Goal: Task Accomplishment & Management: Use online tool/utility

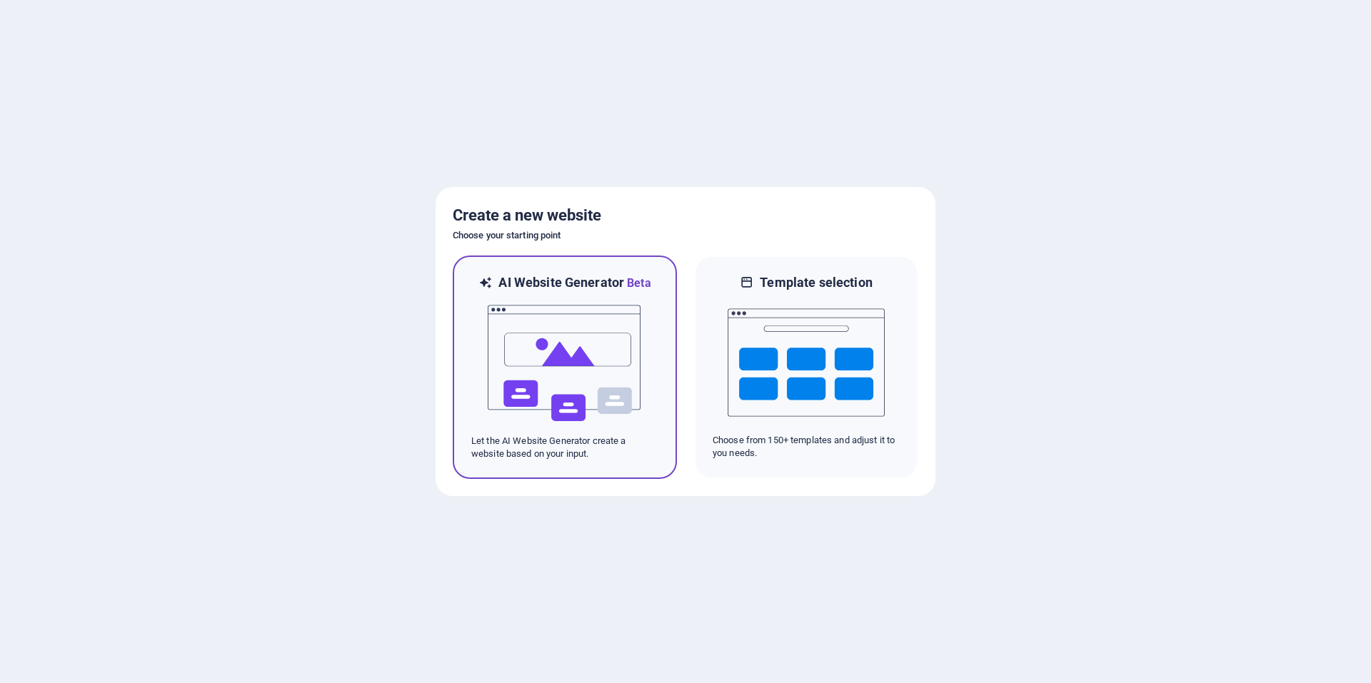
click at [575, 343] on img at bounding box center [564, 363] width 157 height 143
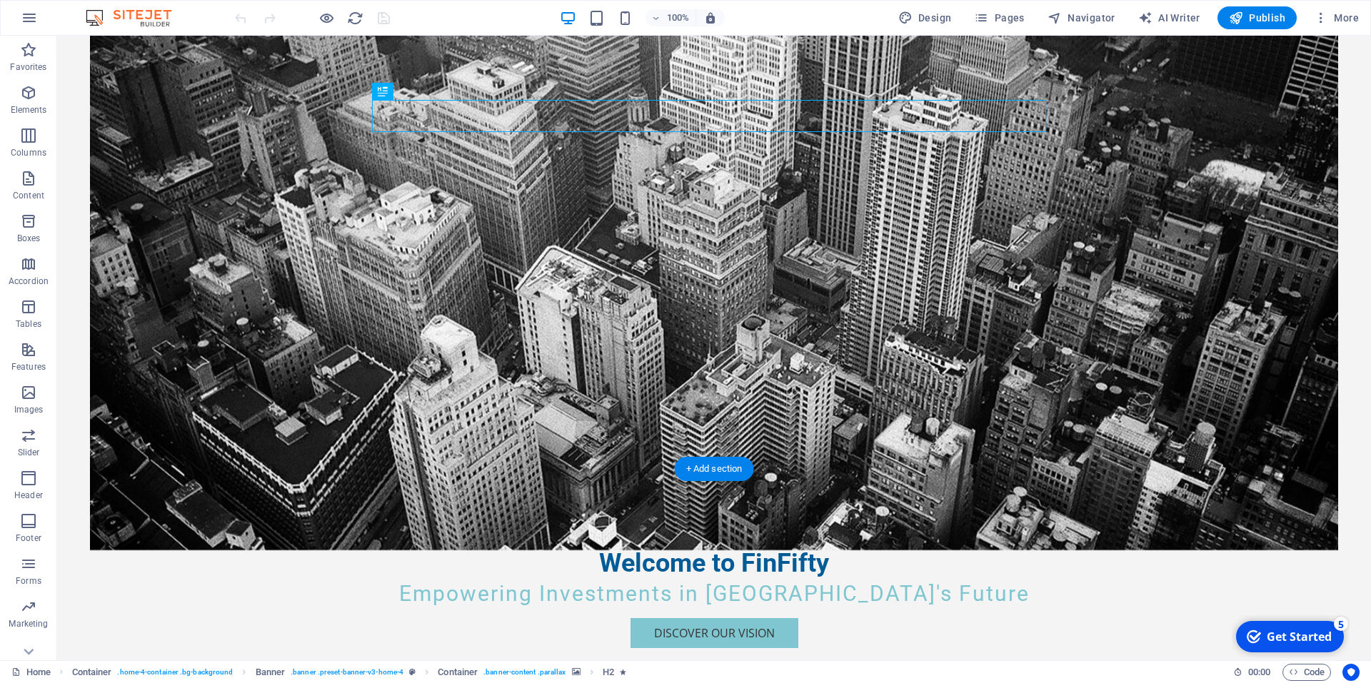
scroll to position [233, 0]
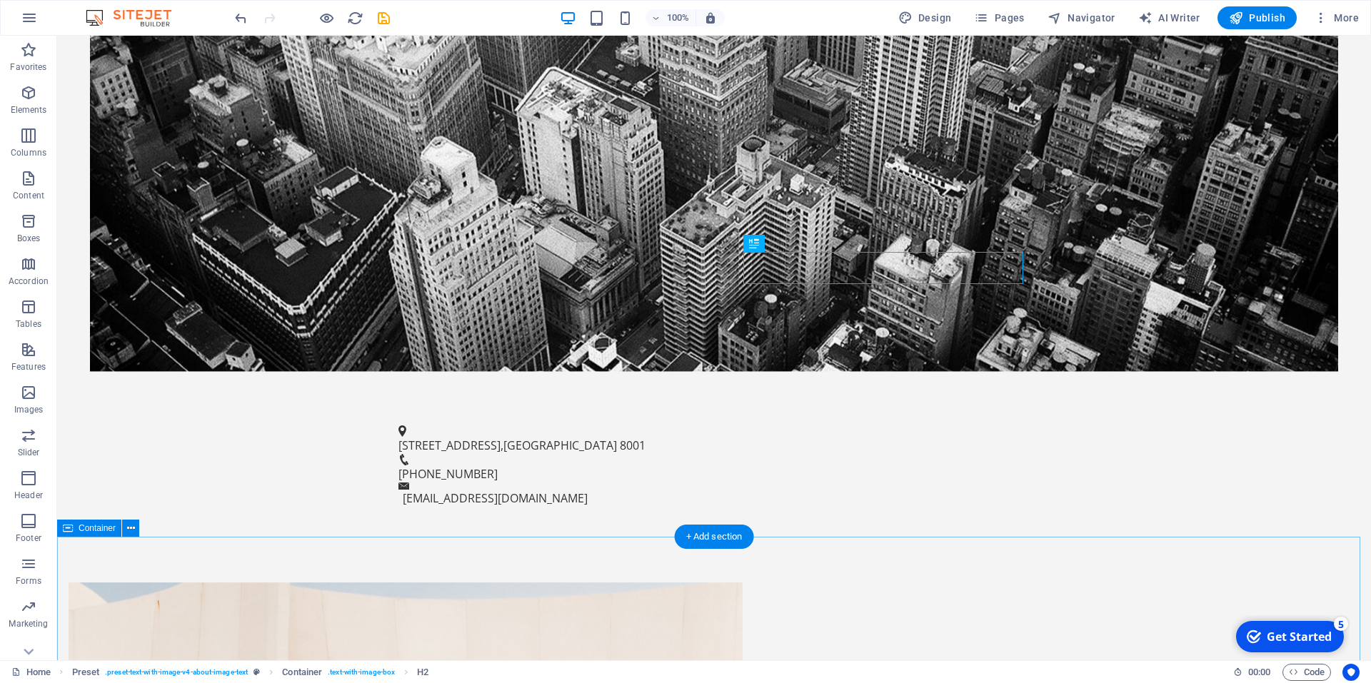
scroll to position [530, 0]
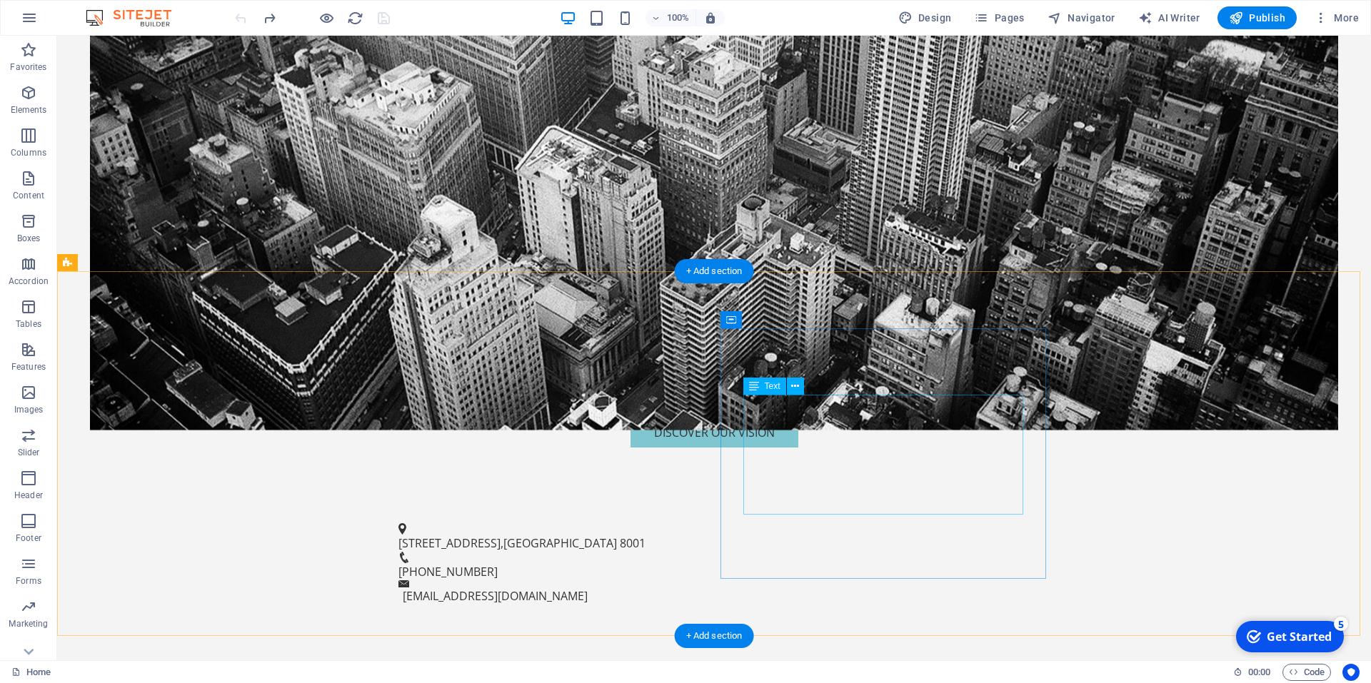
scroll to position [433, 0]
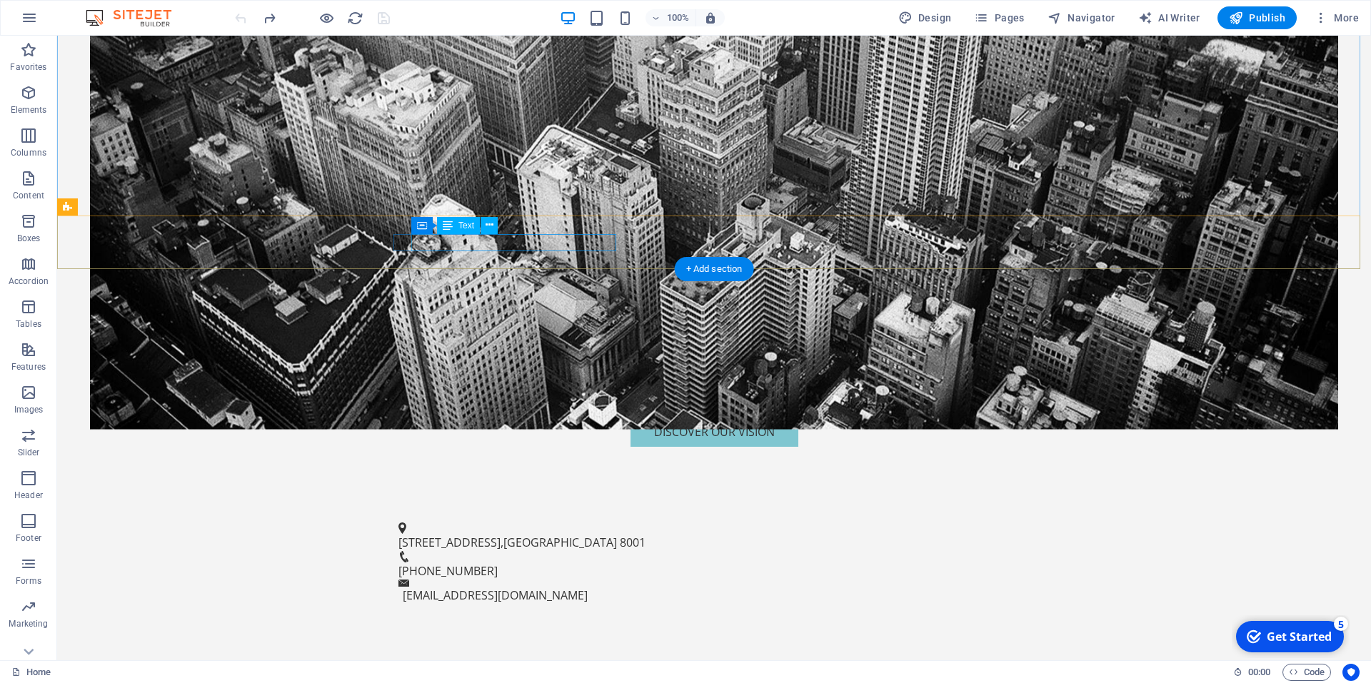
click at [555, 535] on span "[GEOGRAPHIC_DATA]" at bounding box center [560, 543] width 114 height 16
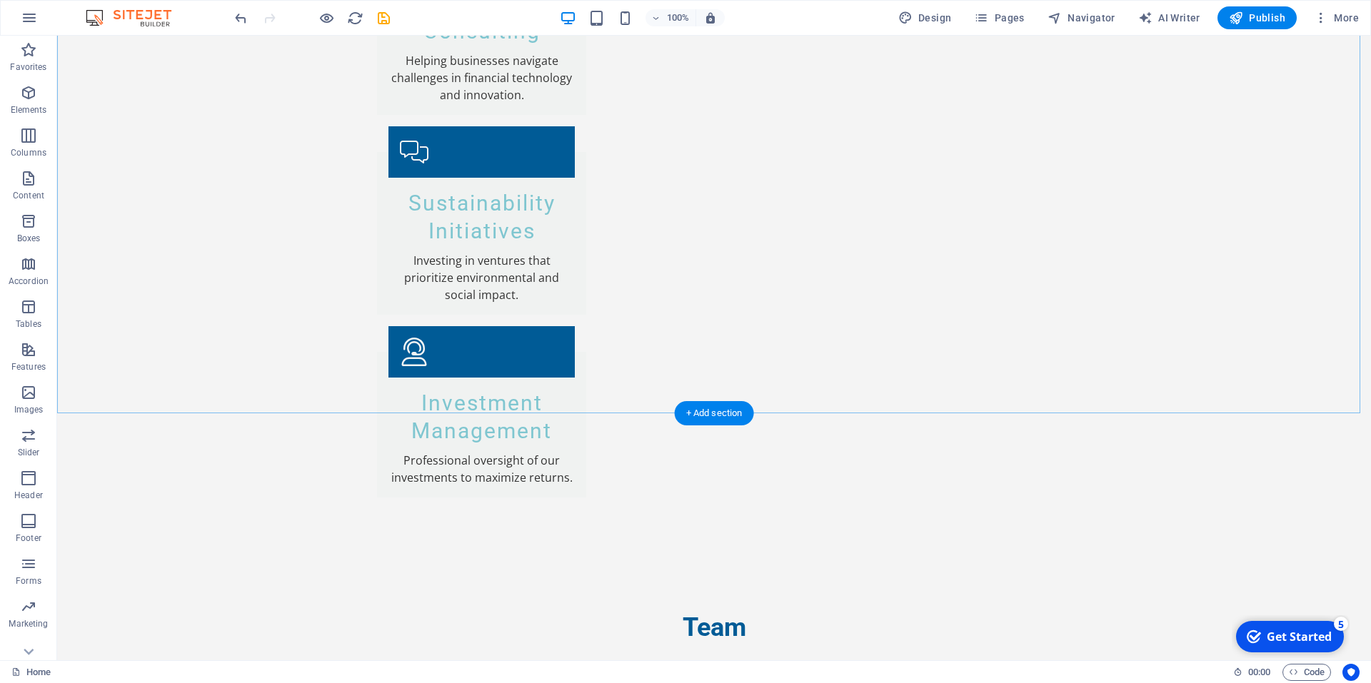
scroll to position [2568, 0]
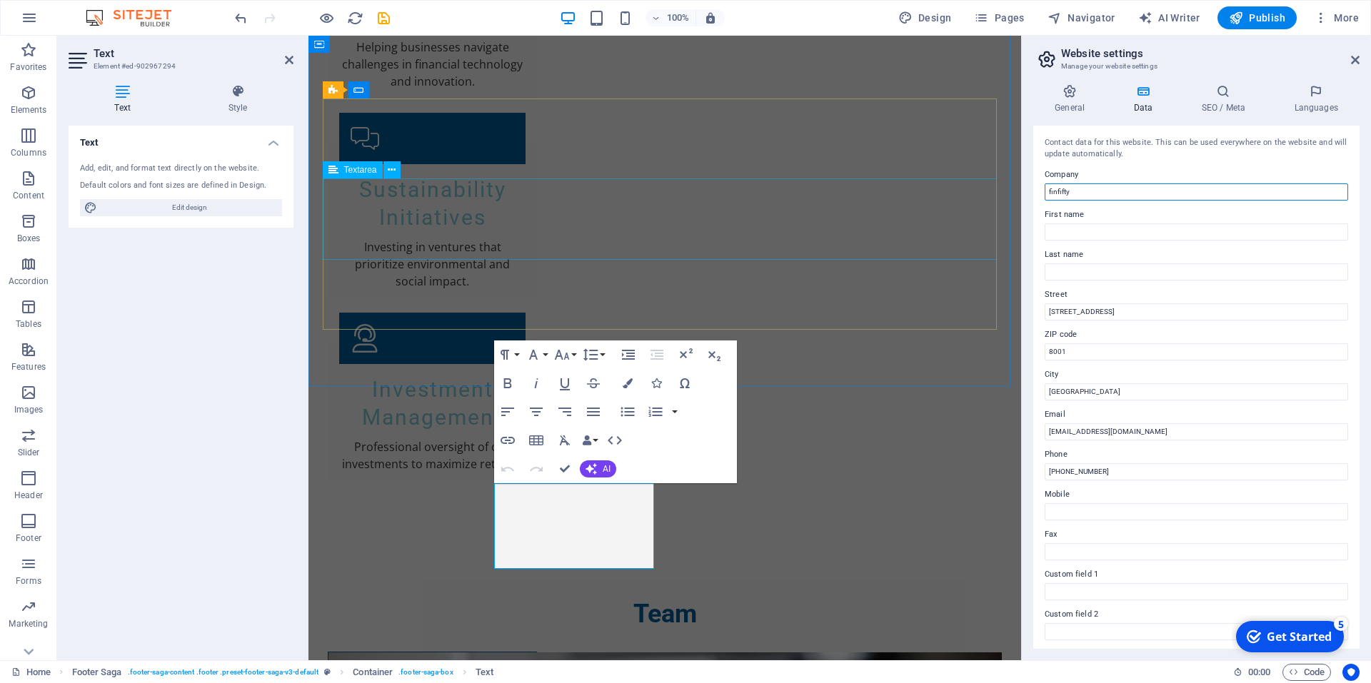
drag, startPoint x: 1405, startPoint y: 228, endPoint x: 821, endPoint y: 181, distance: 585.9
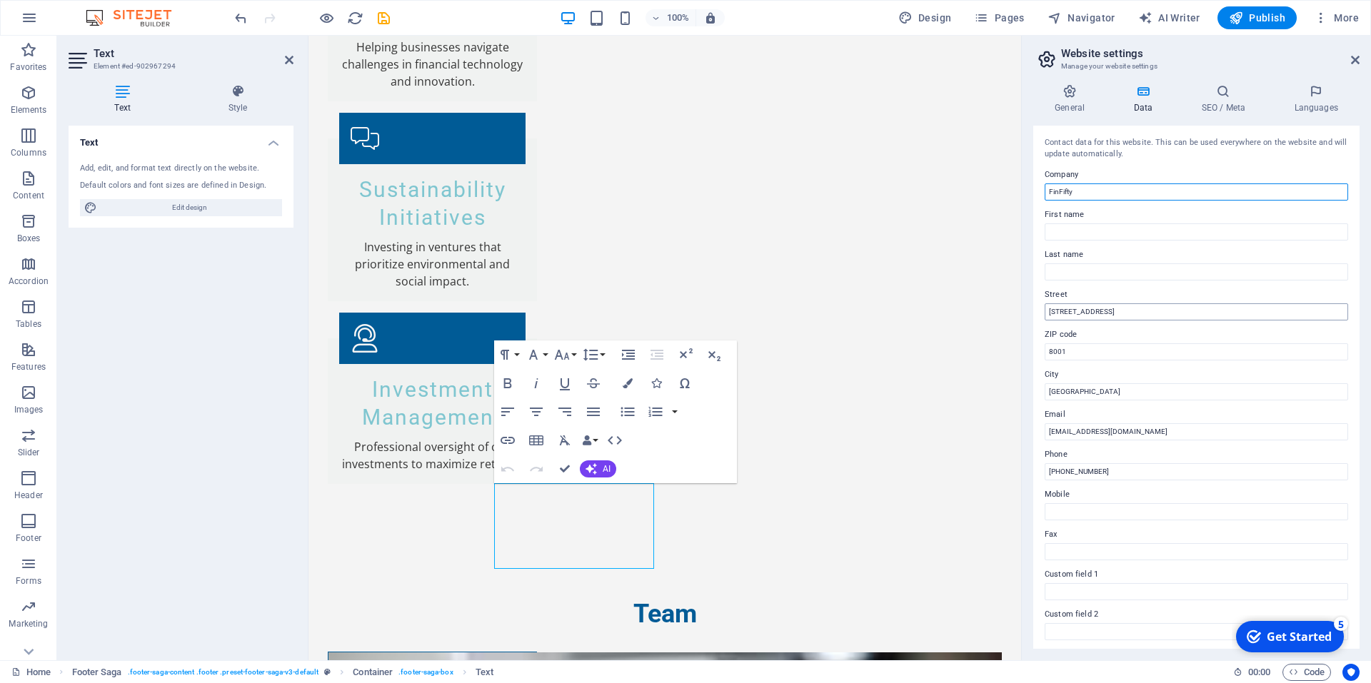
type input "FinFifty"
drag, startPoint x: 1437, startPoint y: 351, endPoint x: 998, endPoint y: 298, distance: 442.2
type input "[STREET_ADDRESS] ,"
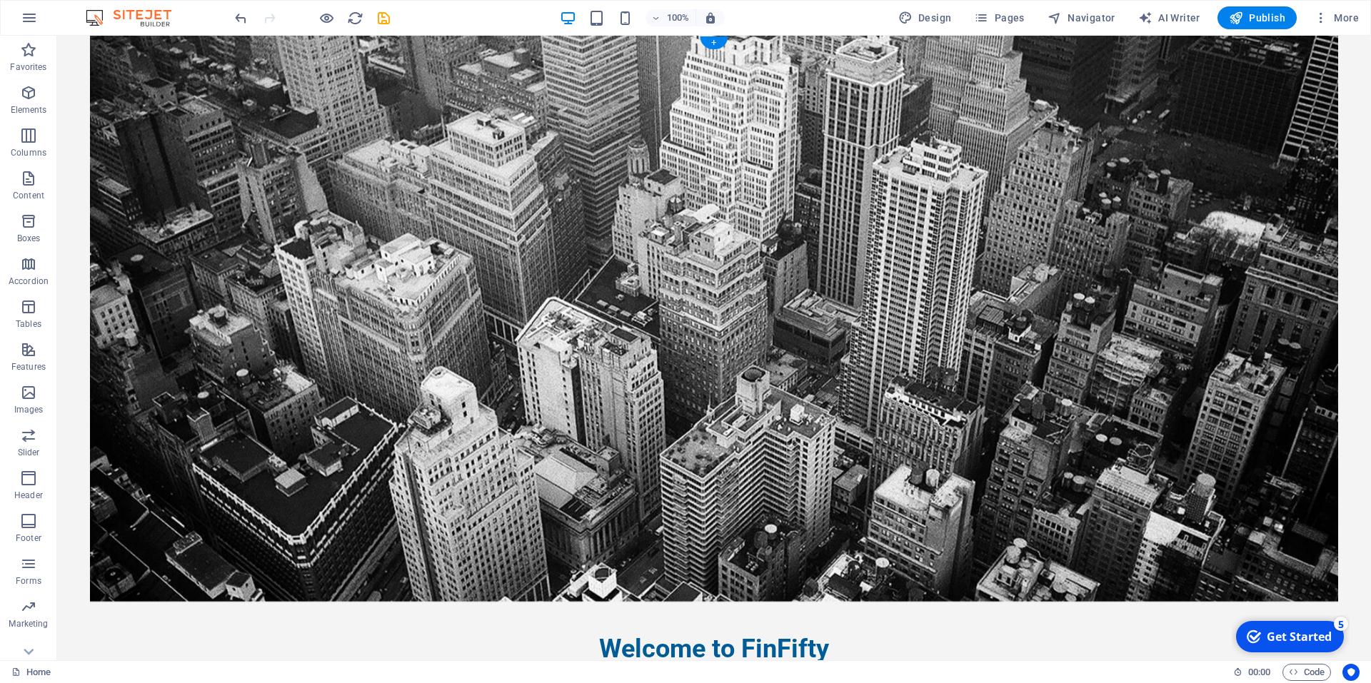
scroll to position [0, 0]
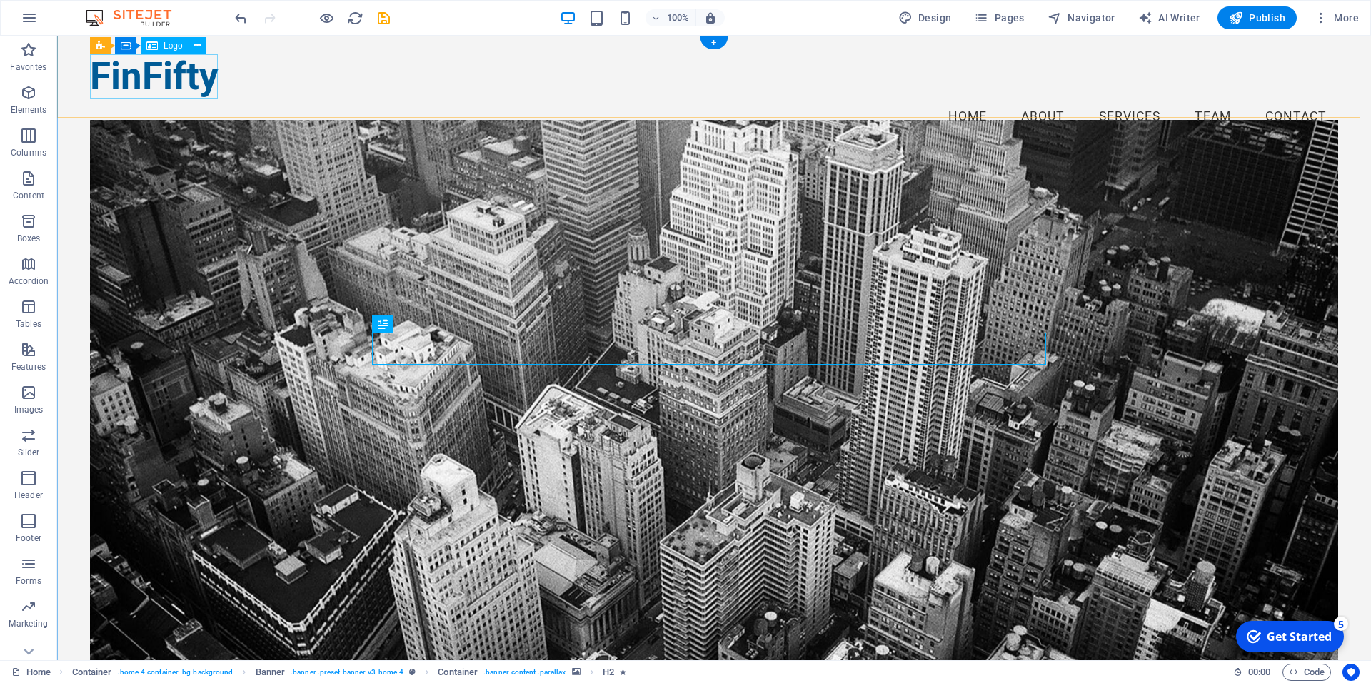
click at [152, 81] on div "FinFifty" at bounding box center [714, 76] width 1248 height 45
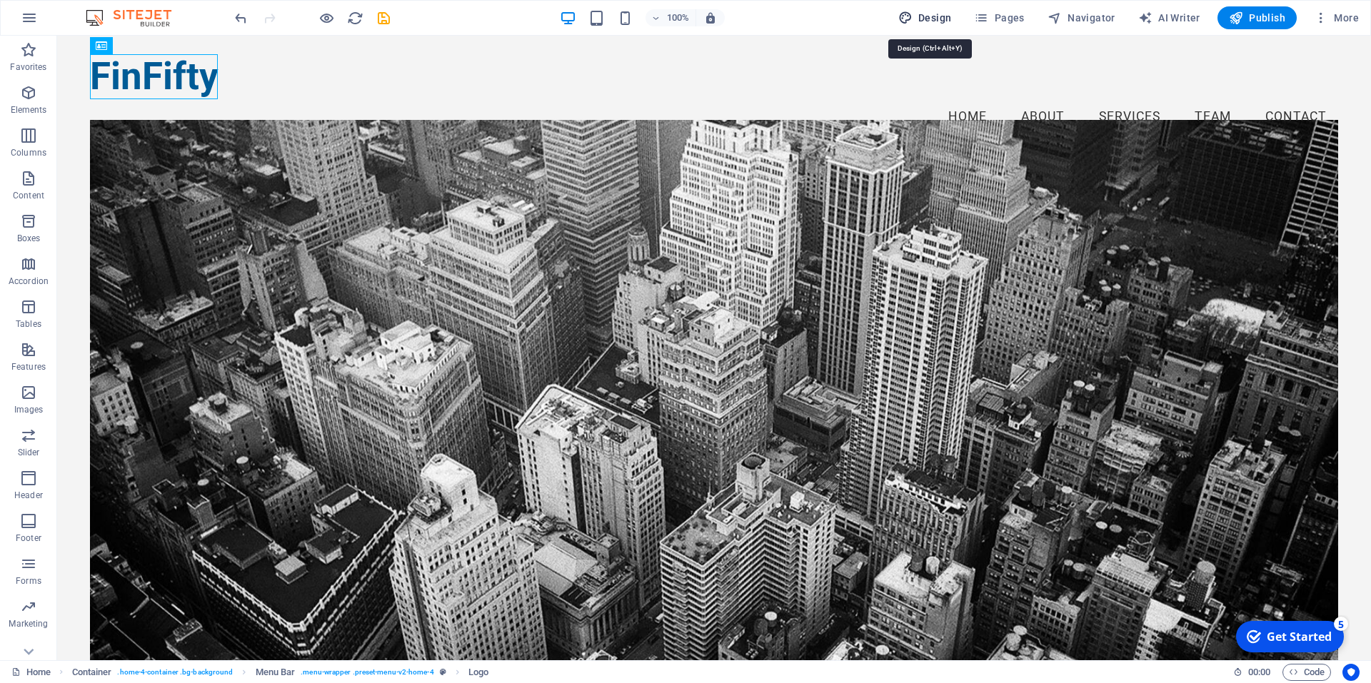
click at [935, 13] on span "Design" at bounding box center [925, 18] width 54 height 14
select select "px"
select select "200"
select select "px"
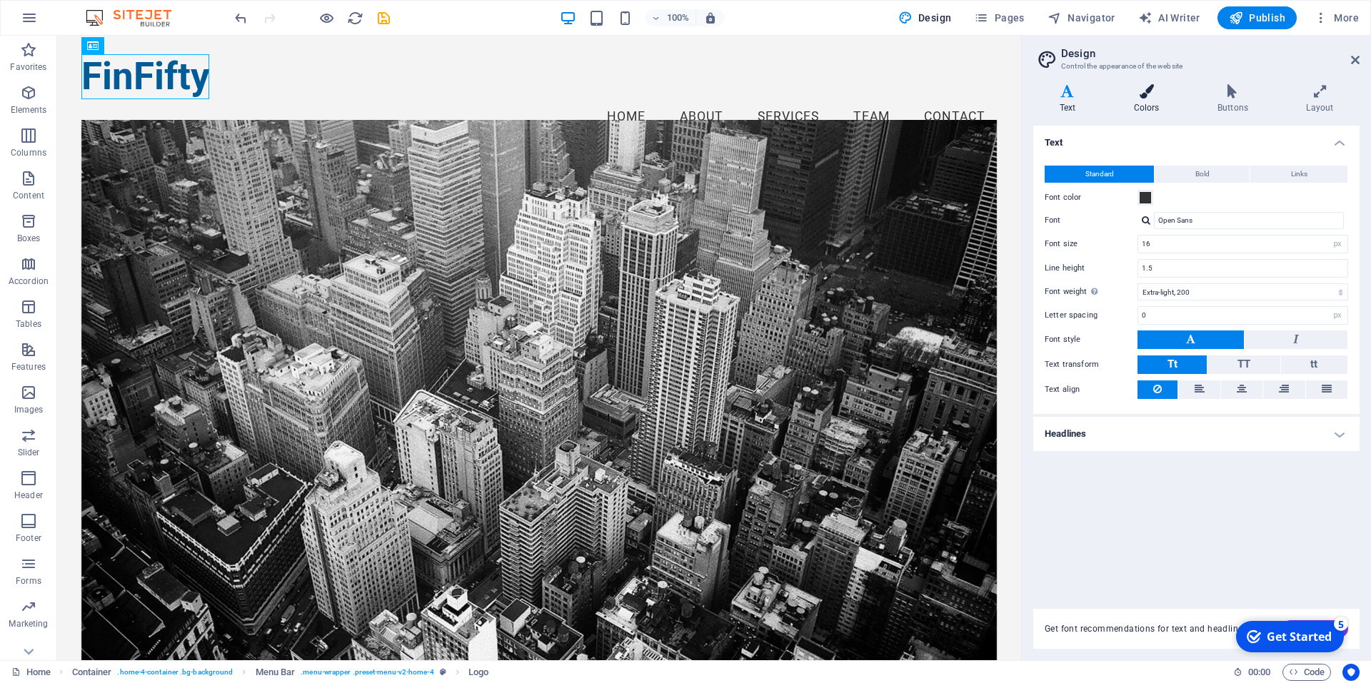
click at [1147, 91] on icon at bounding box center [1146, 91] width 78 height 14
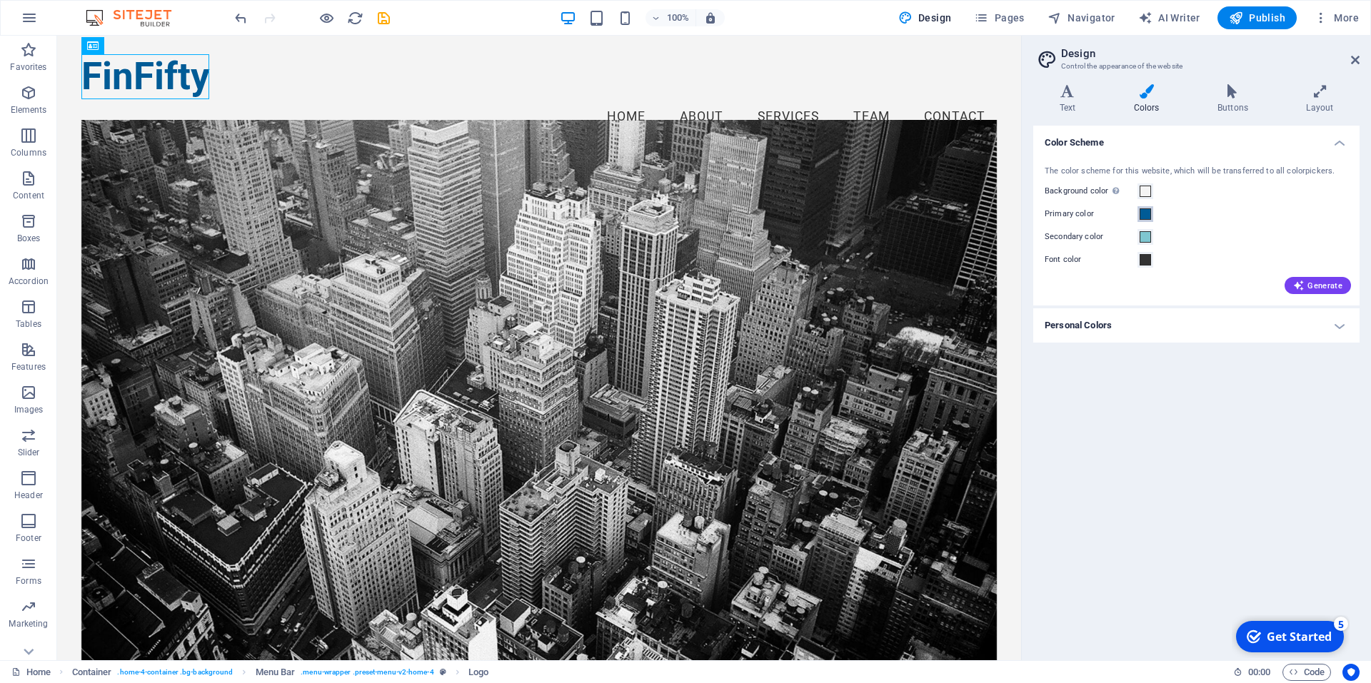
click at [1147, 216] on span at bounding box center [1144, 213] width 11 height 11
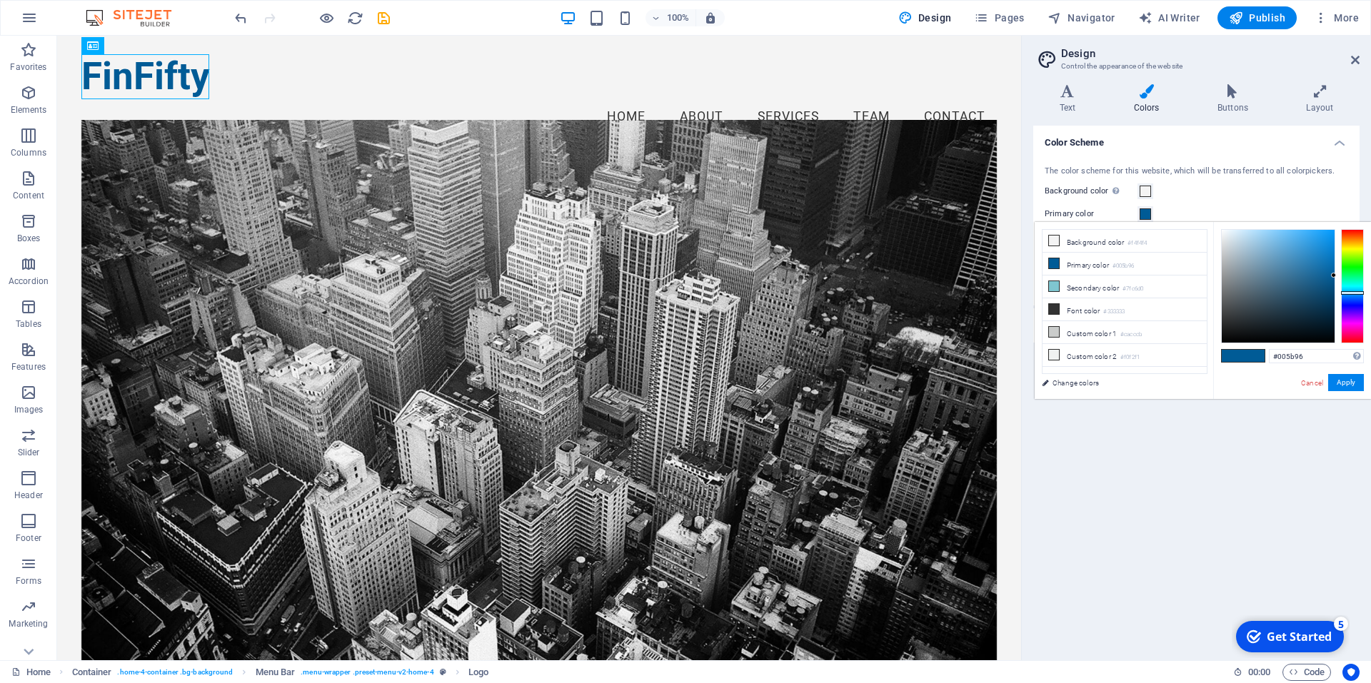
click at [1147, 216] on span at bounding box center [1144, 213] width 11 height 11
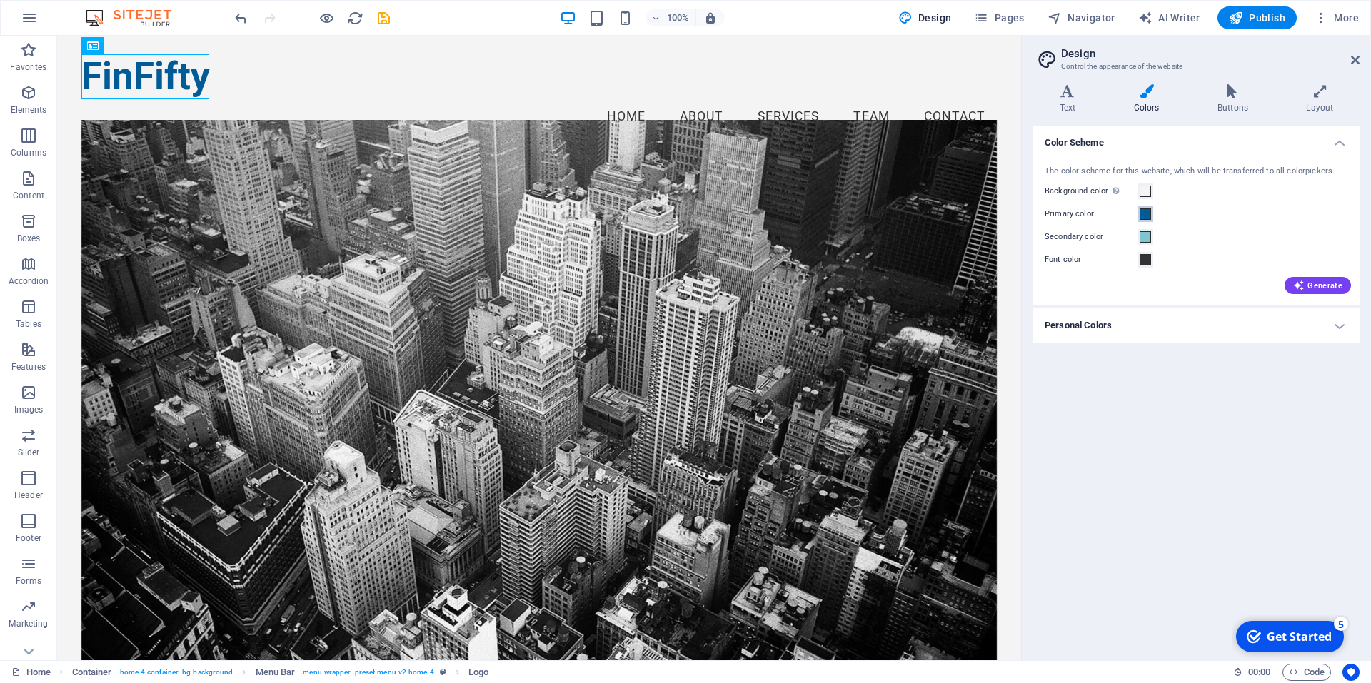
click at [1147, 216] on span at bounding box center [1144, 213] width 11 height 11
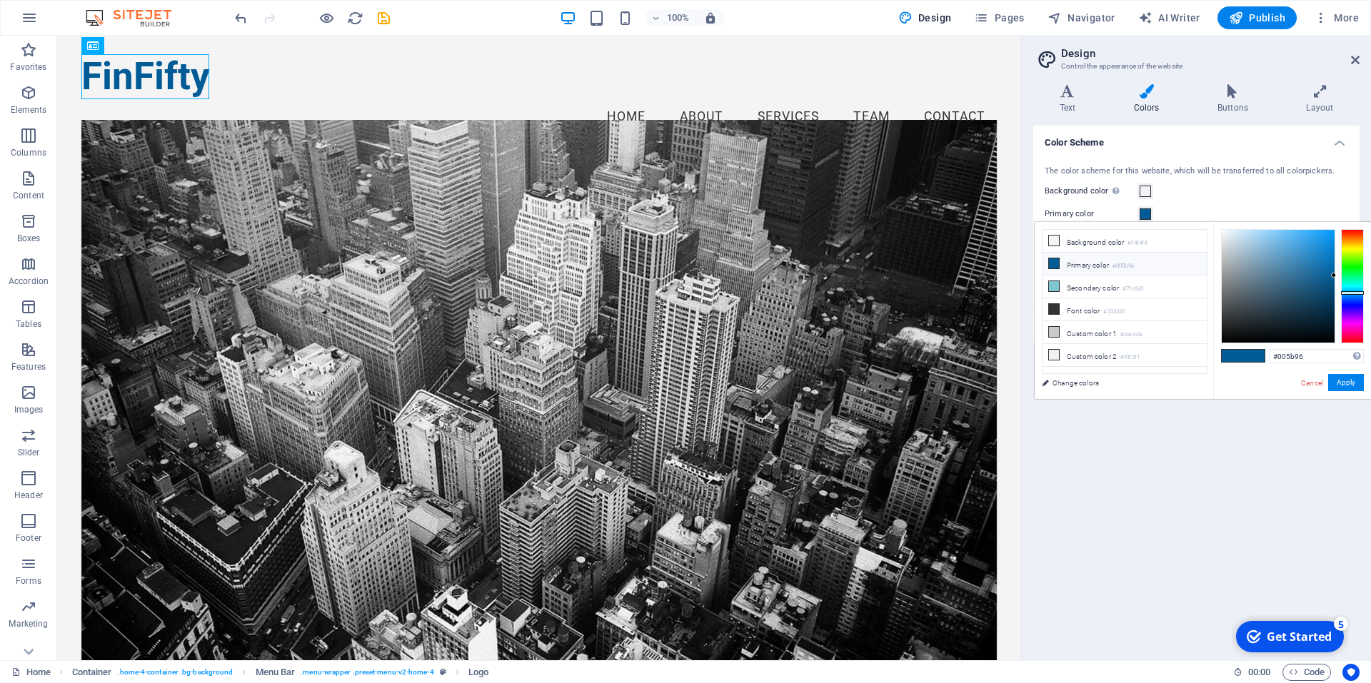
click at [1057, 262] on icon at bounding box center [1054, 263] width 10 height 10
click at [1049, 261] on icon at bounding box center [1054, 263] width 10 height 10
drag, startPoint x: 1319, startPoint y: 356, endPoint x: 1339, endPoint y: 356, distance: 20.0
click at [1339, 356] on input "#005b96" at bounding box center [1316, 356] width 95 height 14
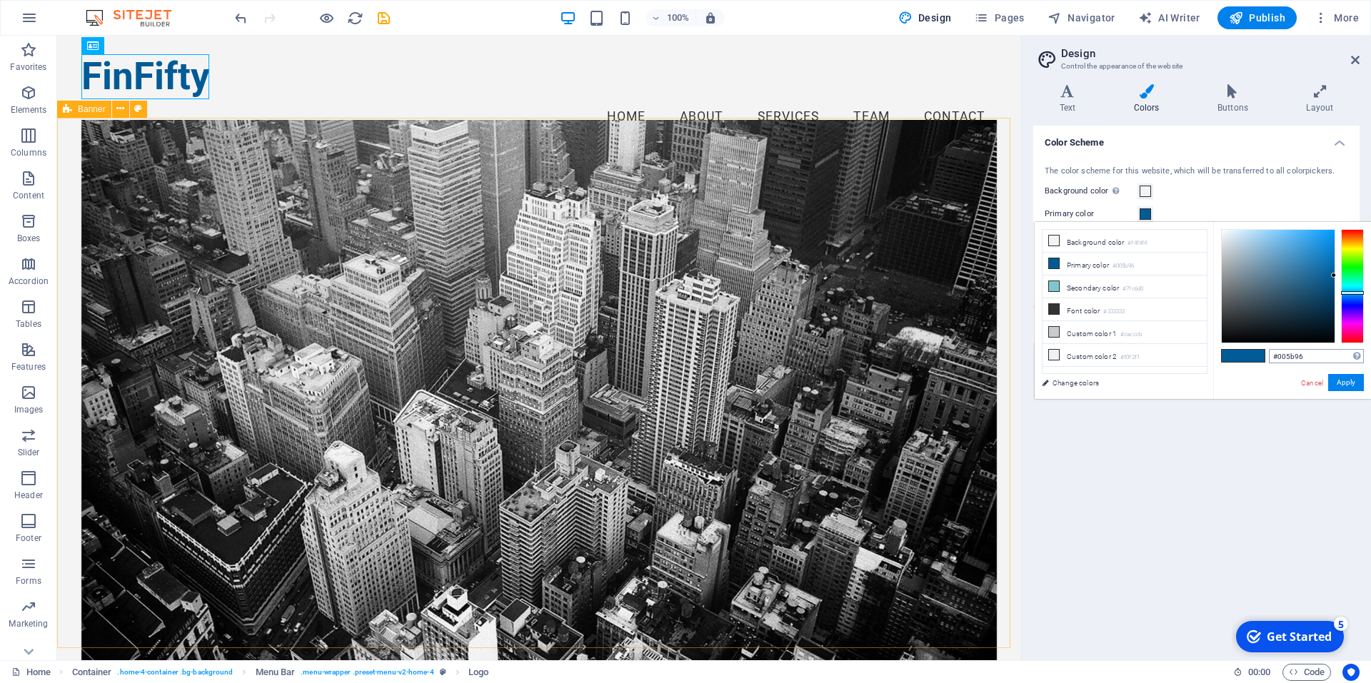
click at [1319, 349] on div "#005b96 Supported formats #0852ed rgb(8, 82, 237) rgba(8, 82, 237, 90%) hsv(221…" at bounding box center [1292, 414] width 158 height 384
drag, startPoint x: 1318, startPoint y: 361, endPoint x: 1096, endPoint y: 327, distance: 224.6
click at [1096, 327] on div "less Background color #f4f4f4 Primary color #005b96 Secondary color #7fc6d0 Fon…" at bounding box center [1203, 310] width 336 height 177
click at [1096, 327] on li "Custom color 1 #cacccb" at bounding box center [1124, 332] width 164 height 23
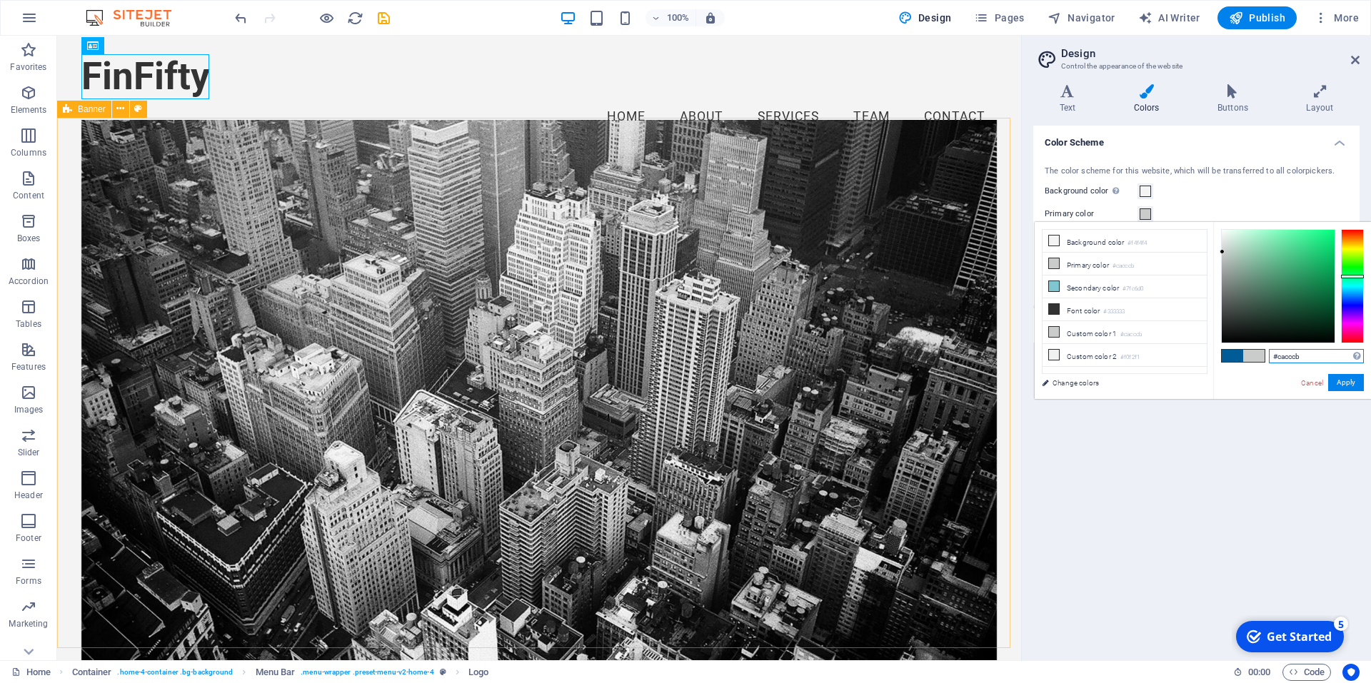
click at [1322, 353] on input "#cacccb" at bounding box center [1316, 356] width 95 height 14
drag, startPoint x: 1316, startPoint y: 359, endPoint x: 1194, endPoint y: 338, distance: 123.2
click at [1194, 338] on div "less Background color #f4f4f4 Primary color #cacccb Secondary color #7fc6d0 Fon…" at bounding box center [1203, 310] width 336 height 177
paste input "45C8F5"
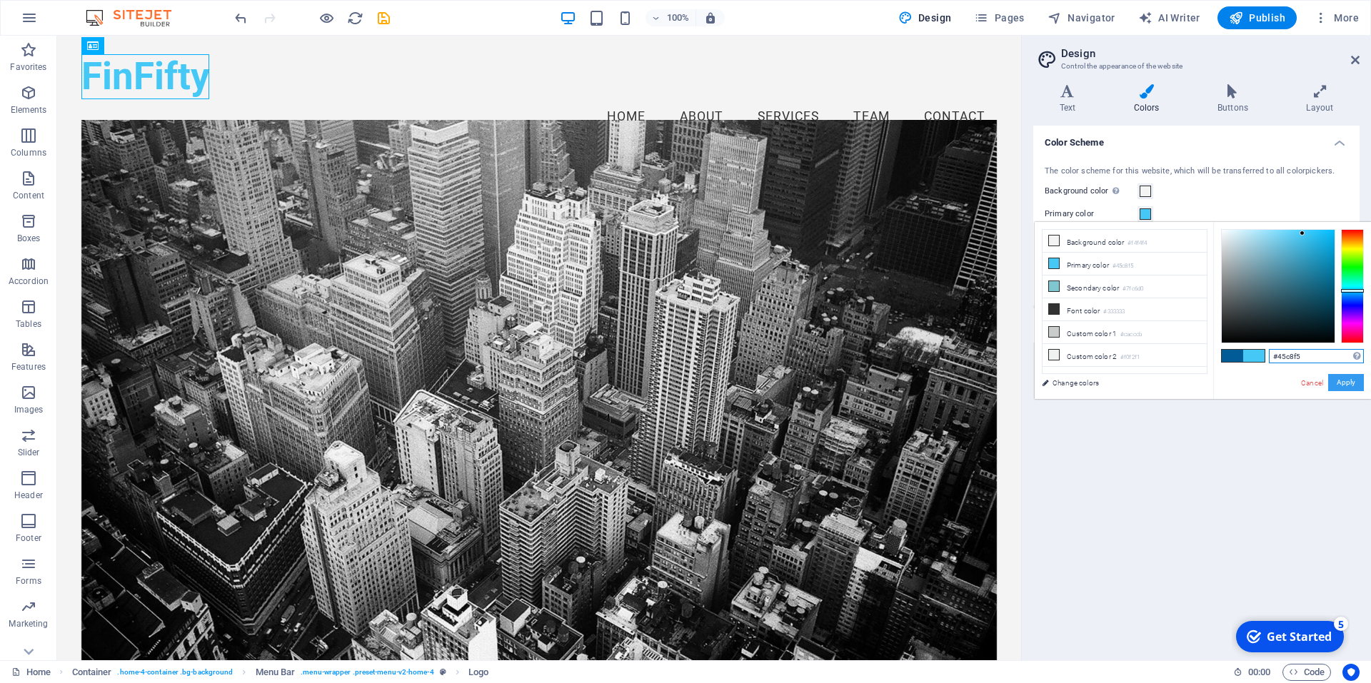
type input "#45c8f5"
click at [1354, 375] on button "Apply" at bounding box center [1346, 382] width 36 height 17
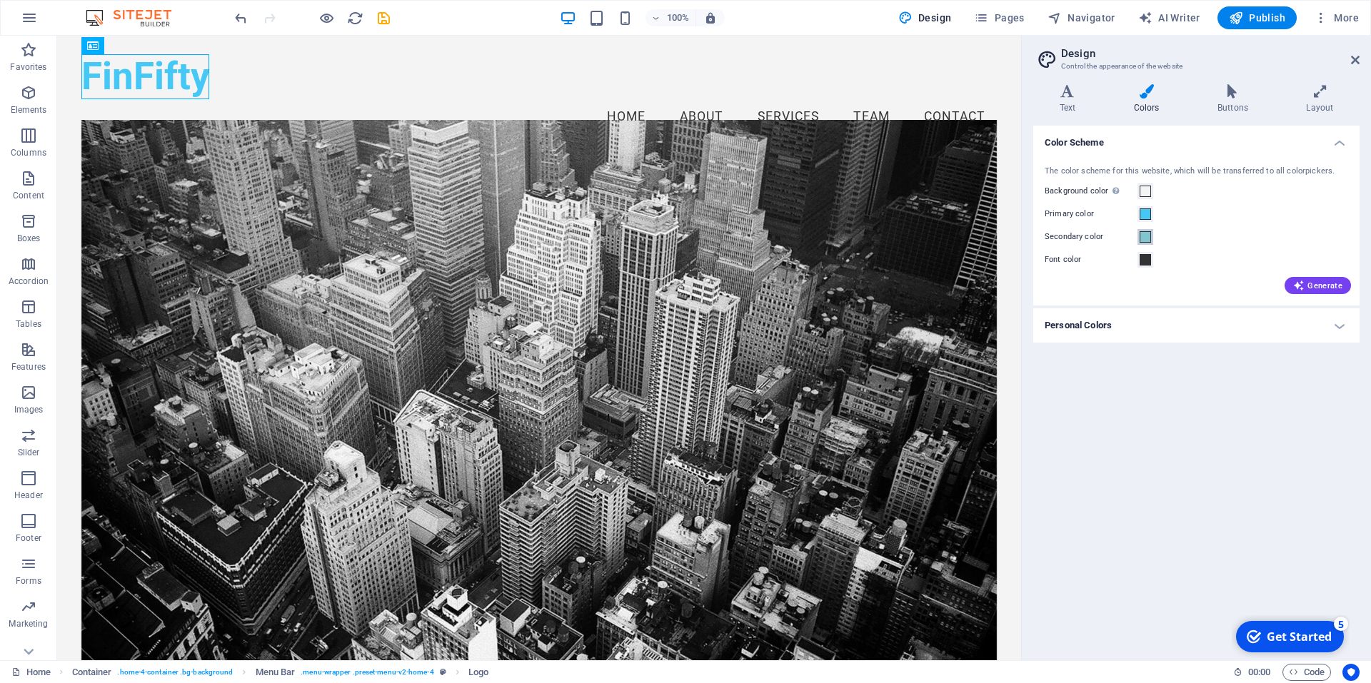
click at [1144, 235] on span at bounding box center [1144, 236] width 11 height 11
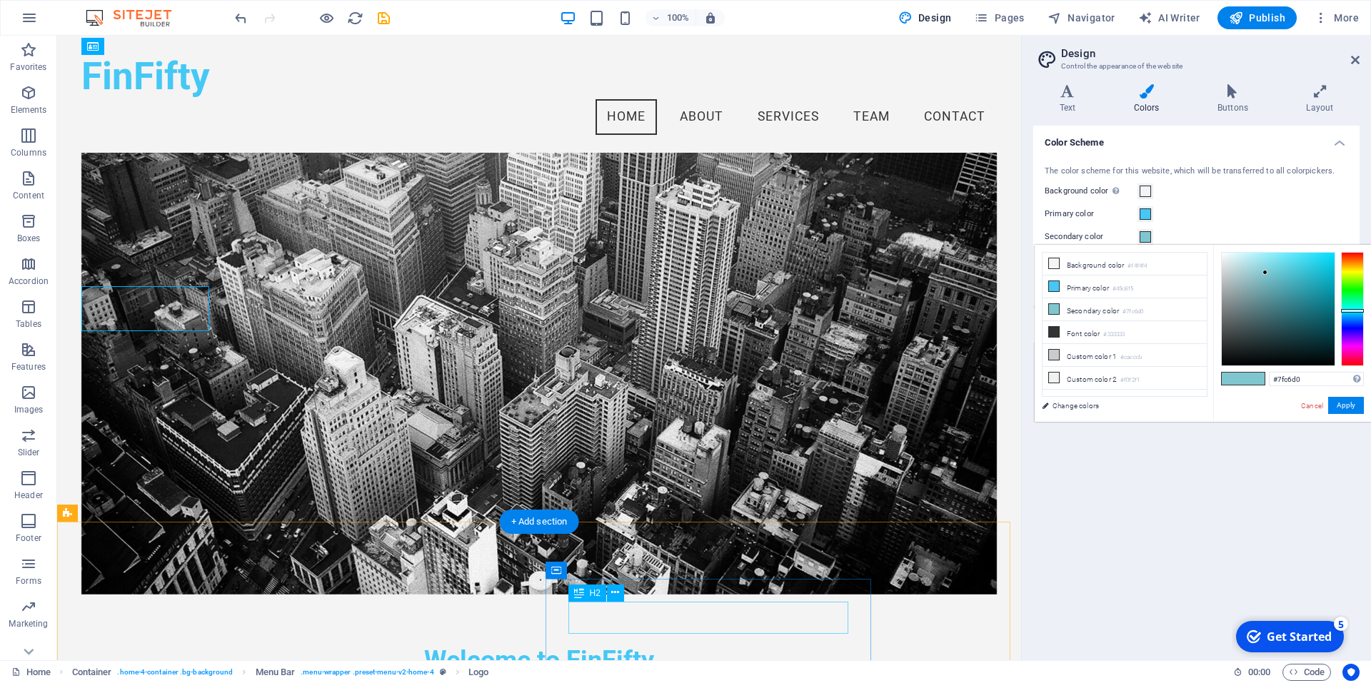
scroll to position [99, 0]
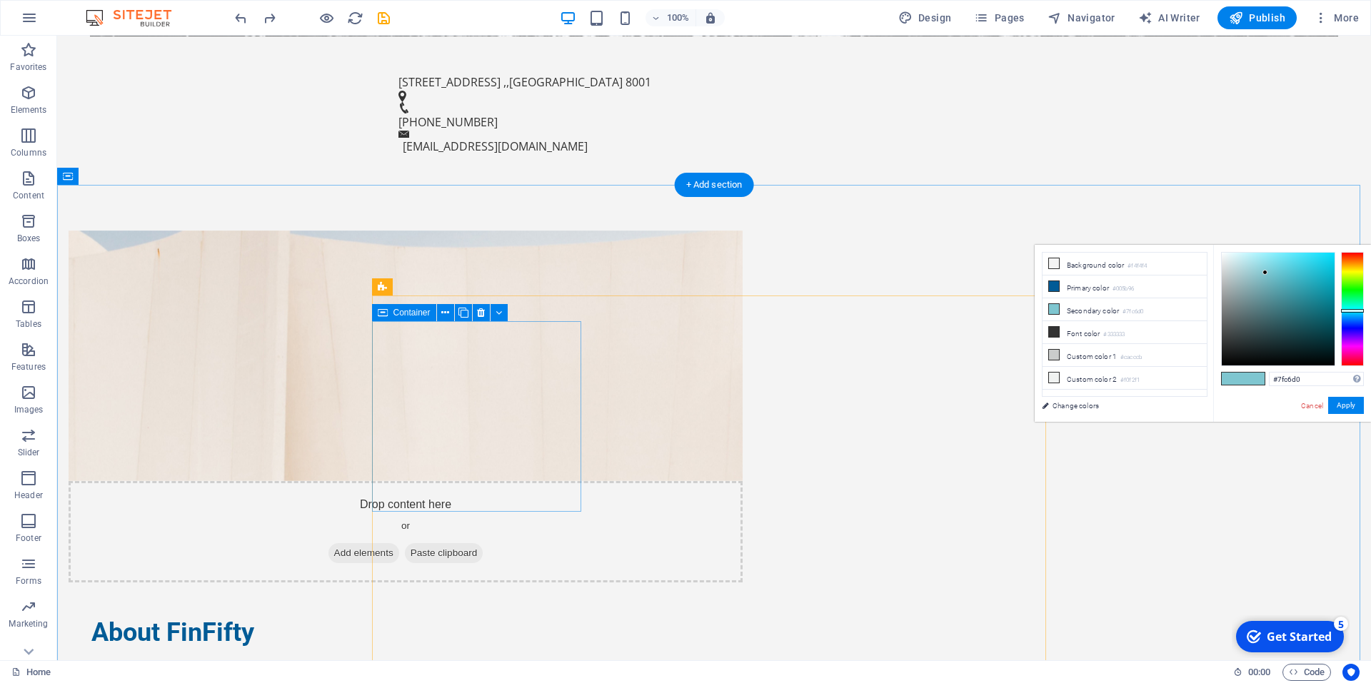
scroll to position [882, 0]
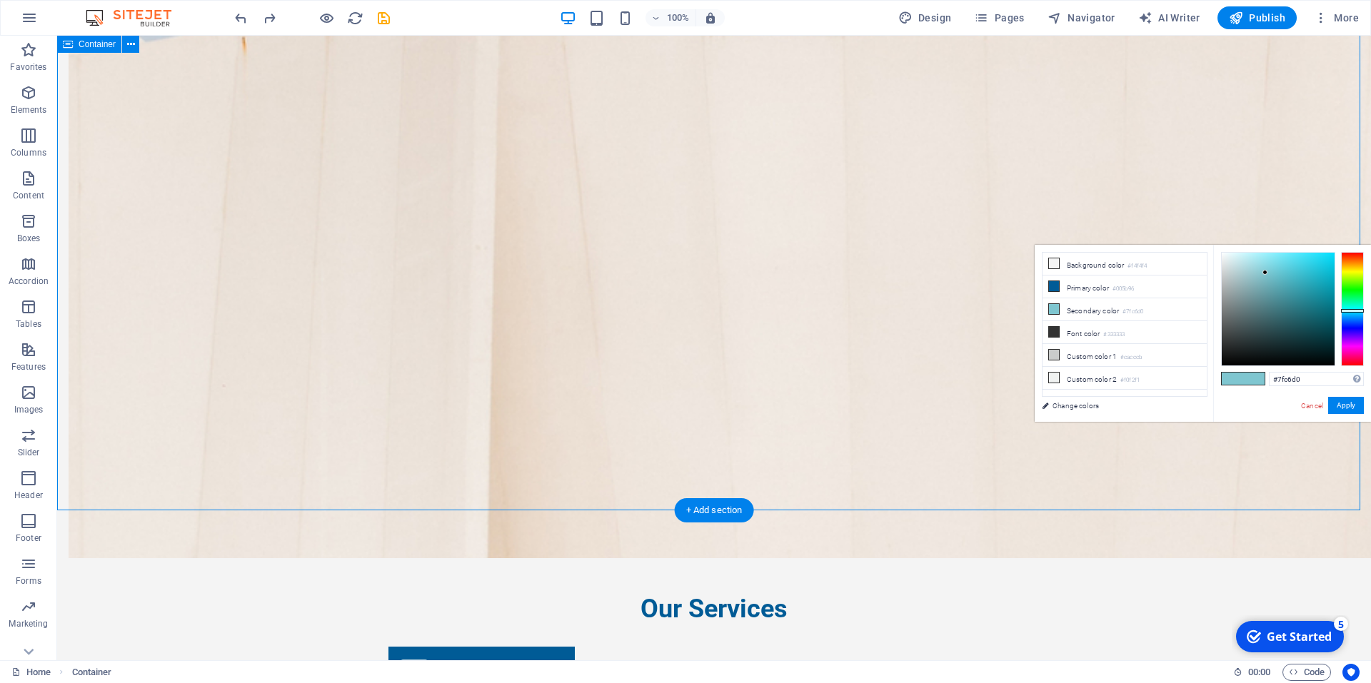
scroll to position [1179, 0]
click at [1342, 401] on button "Apply" at bounding box center [1346, 405] width 36 height 17
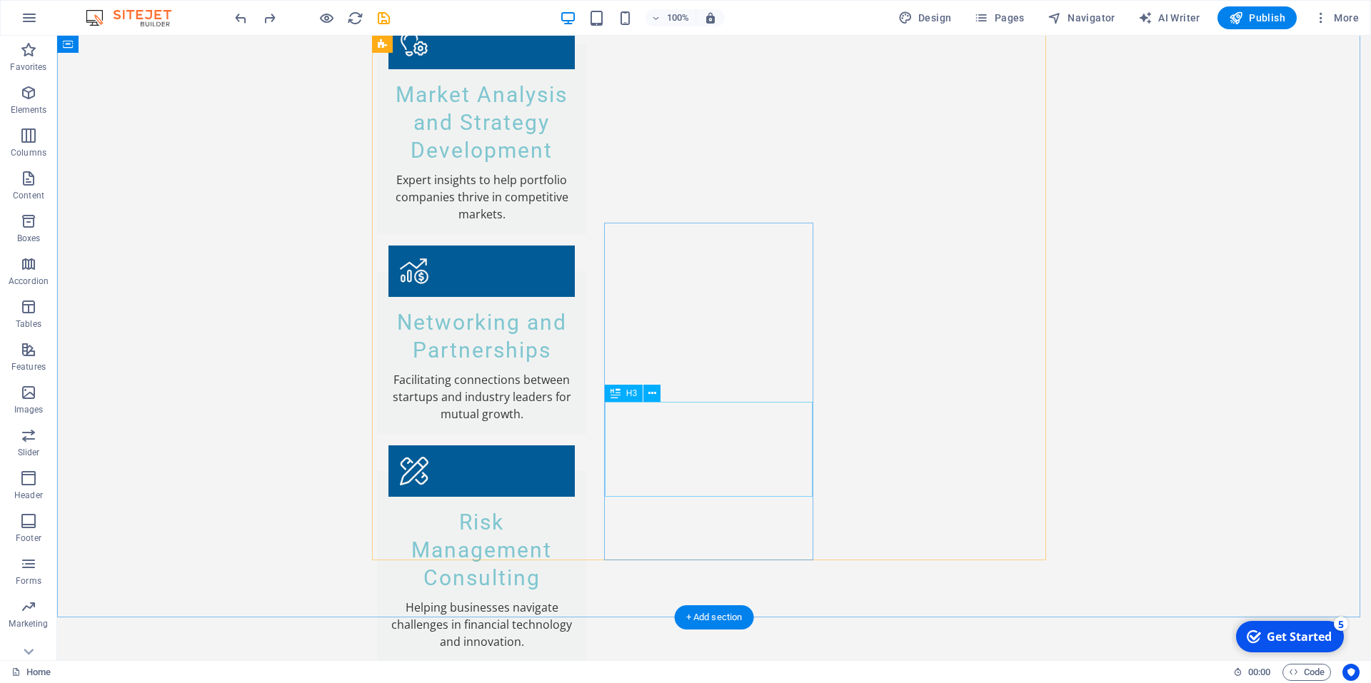
scroll to position [1959, 0]
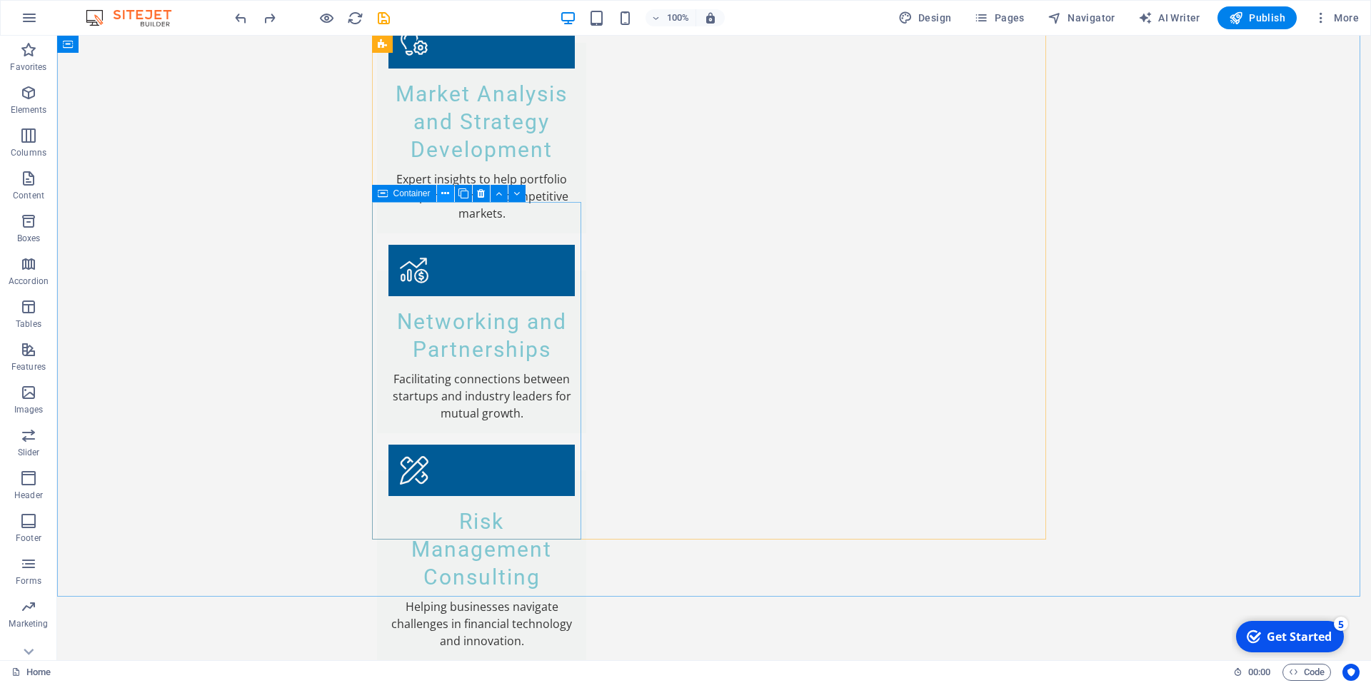
click at [450, 194] on button at bounding box center [445, 193] width 17 height 17
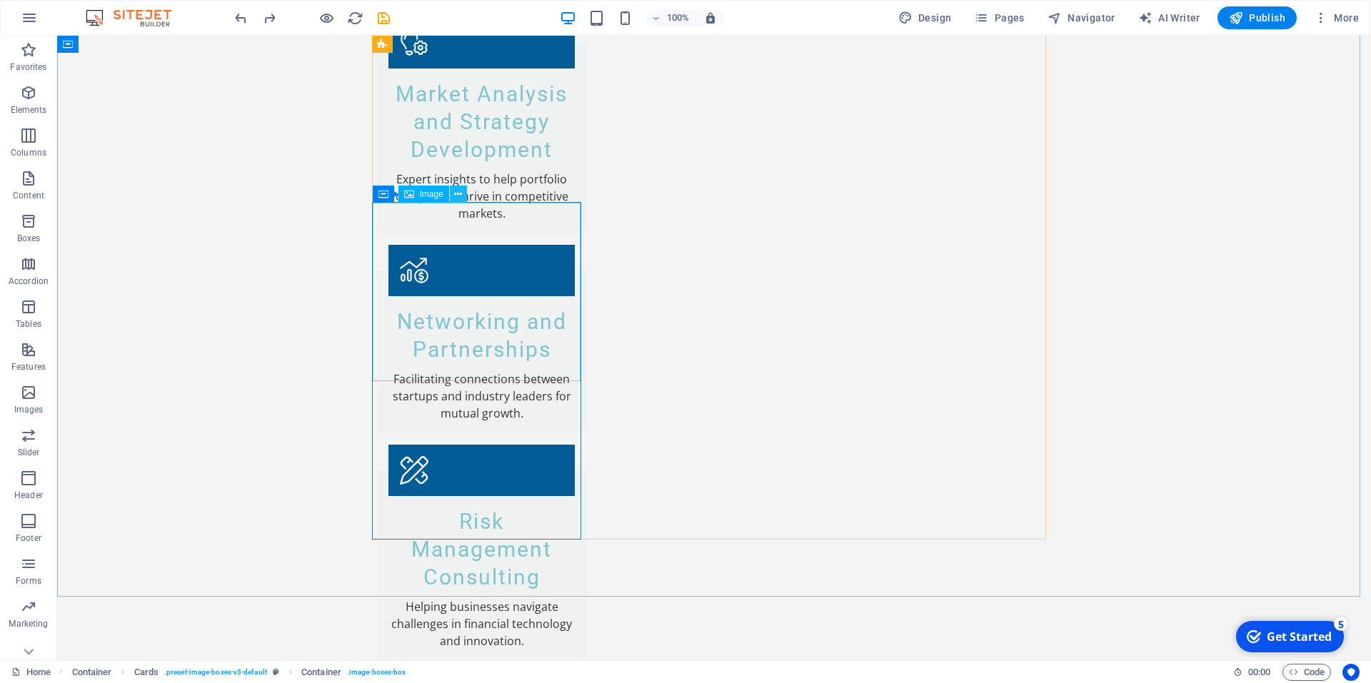
click at [458, 196] on icon at bounding box center [458, 194] width 8 height 15
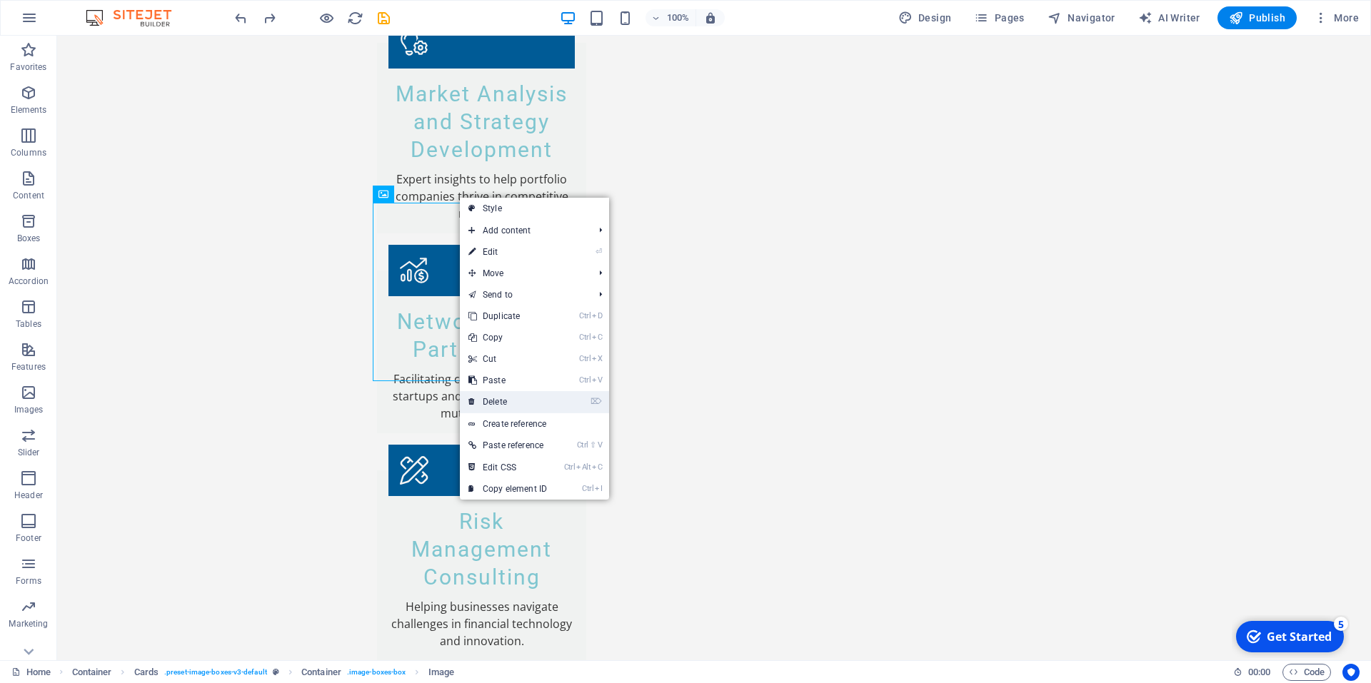
click at [510, 402] on link "⌦ Delete" at bounding box center [508, 401] width 96 height 21
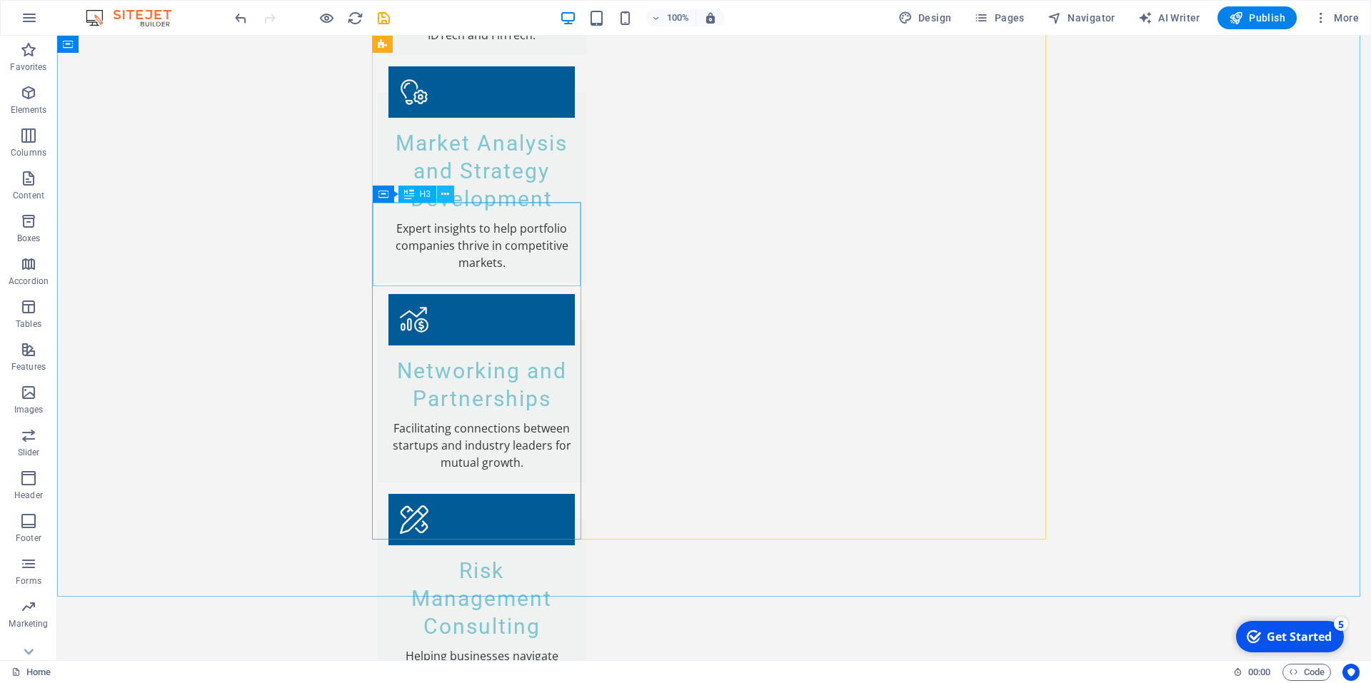
click at [443, 199] on icon at bounding box center [445, 194] width 8 height 15
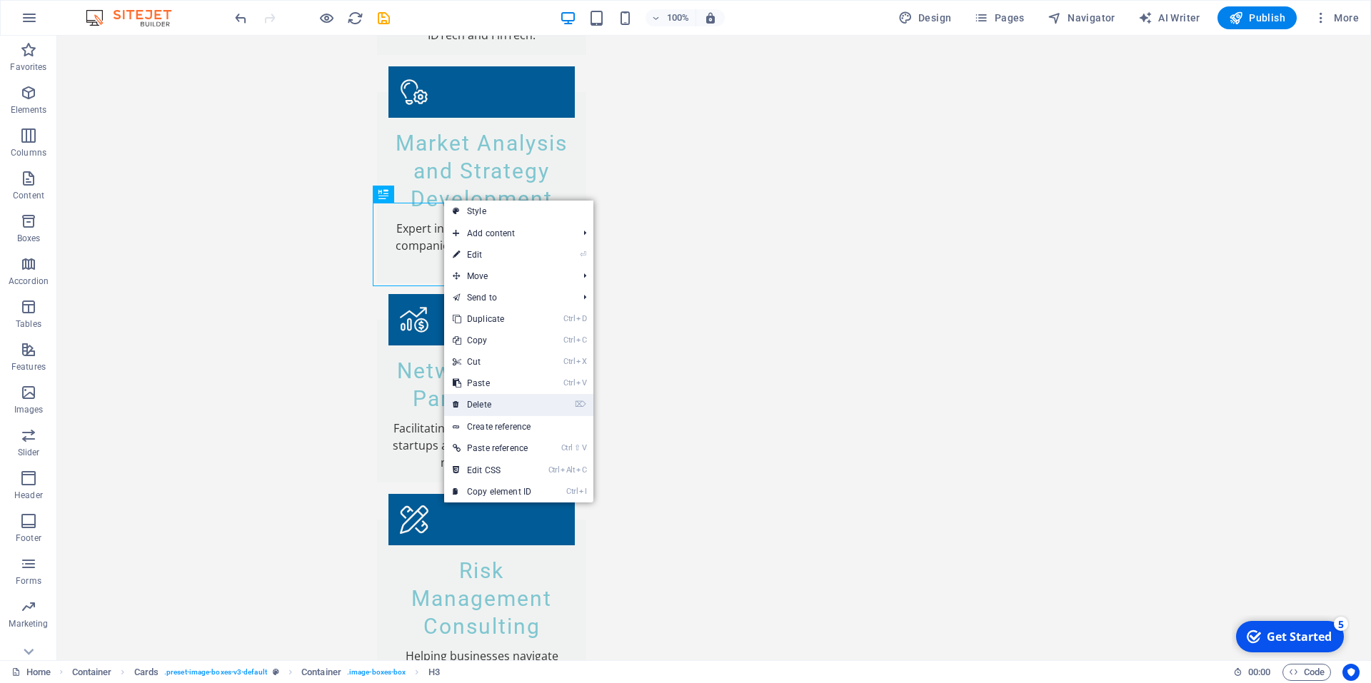
click at [474, 401] on link "⌦ Delete" at bounding box center [492, 404] width 96 height 21
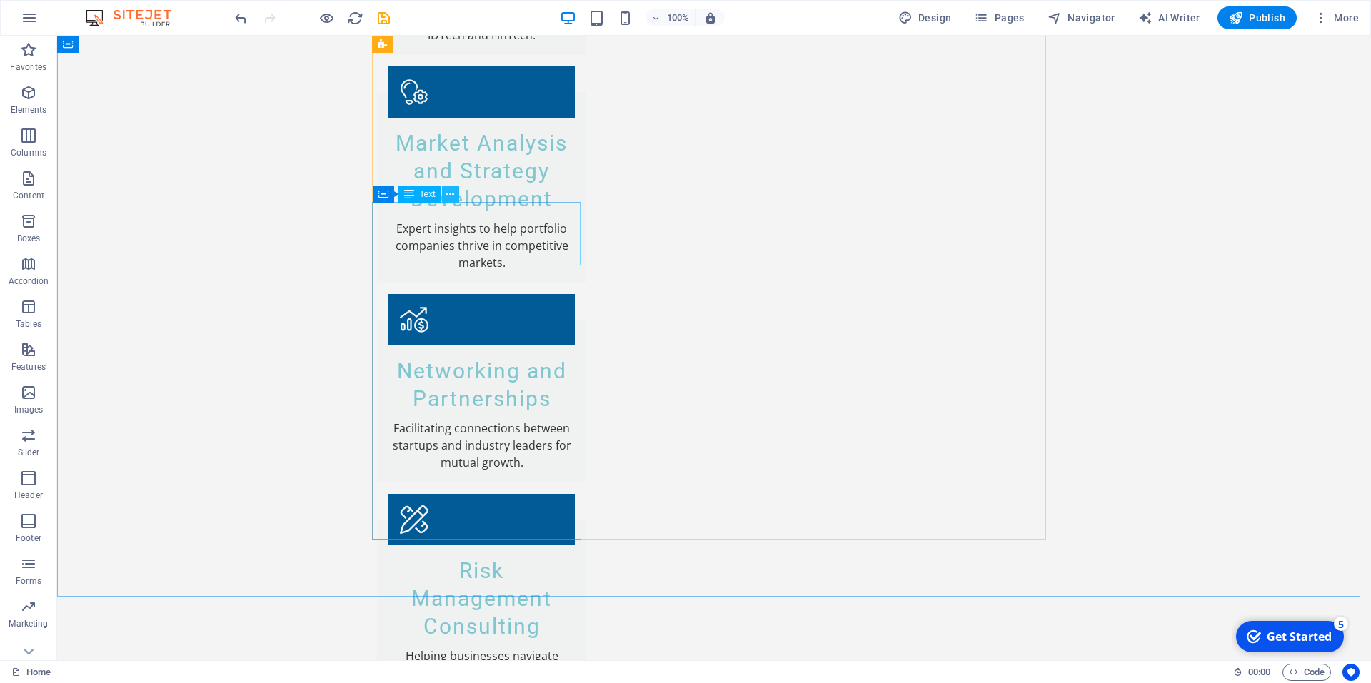
click at [451, 195] on icon at bounding box center [450, 194] width 8 height 15
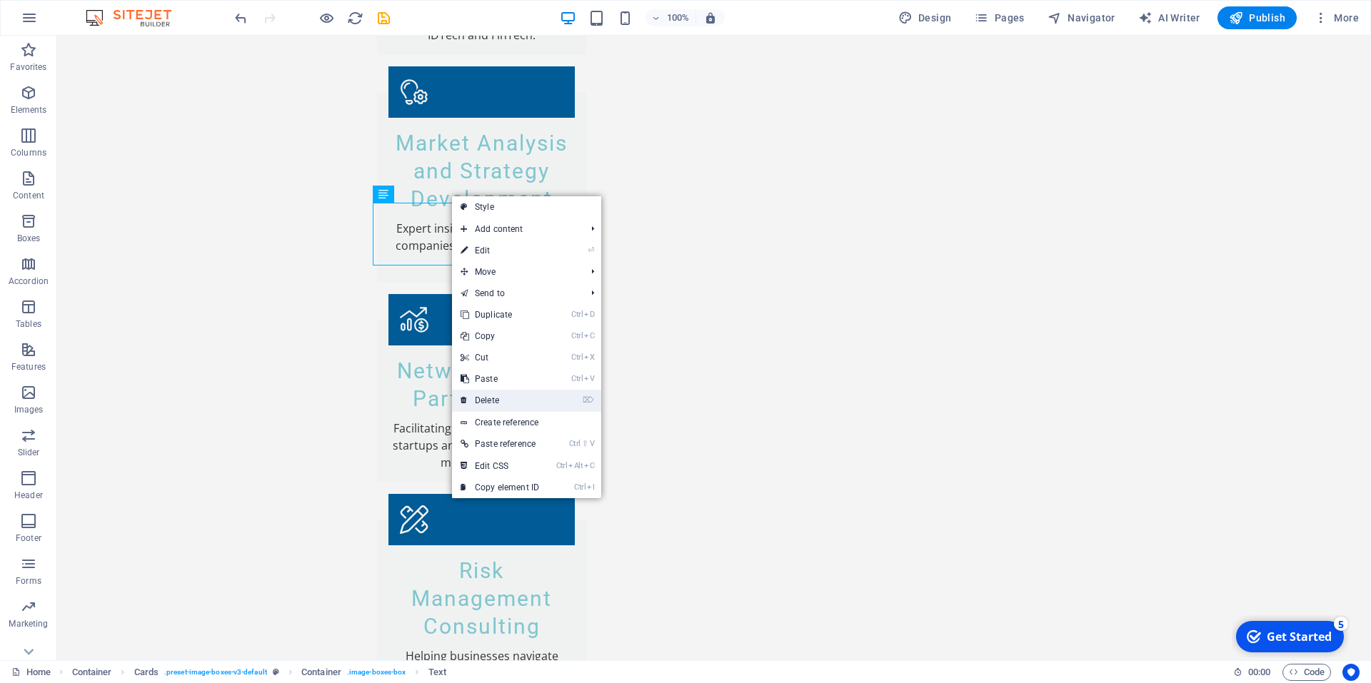
click at [498, 399] on link "⌦ Delete" at bounding box center [500, 400] width 96 height 21
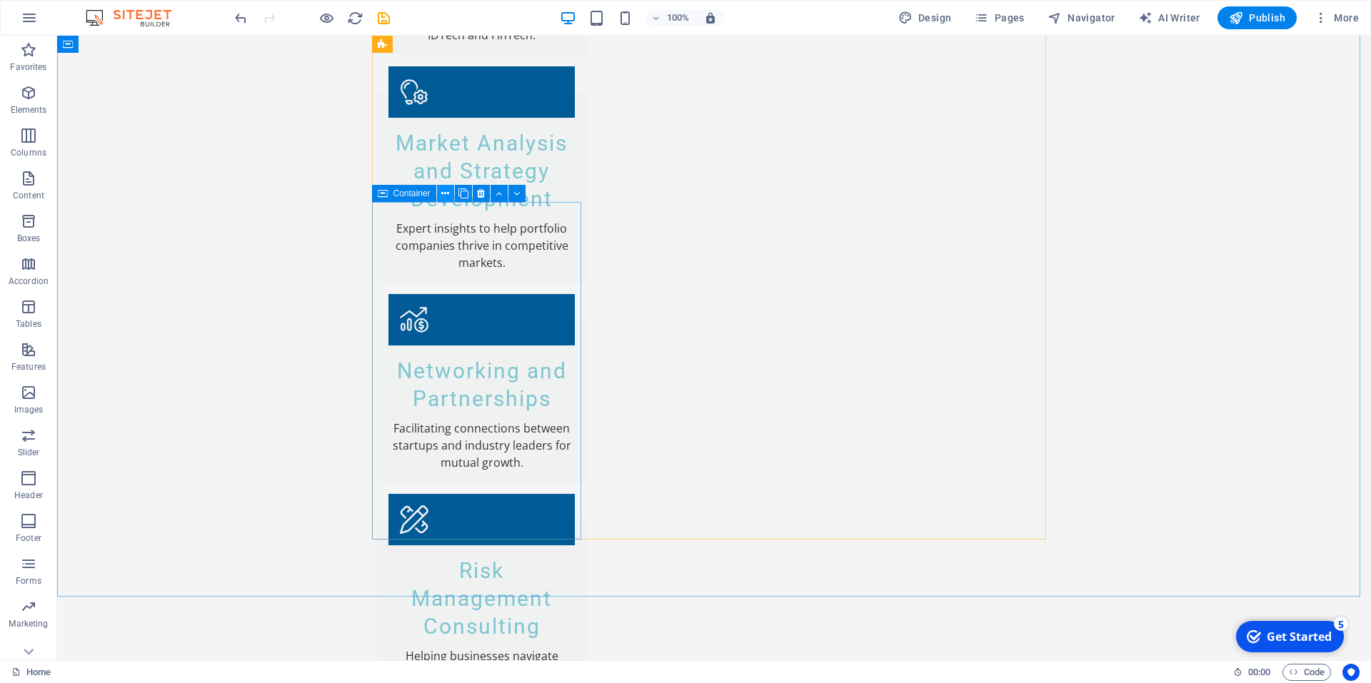
click at [445, 193] on icon at bounding box center [445, 193] width 8 height 15
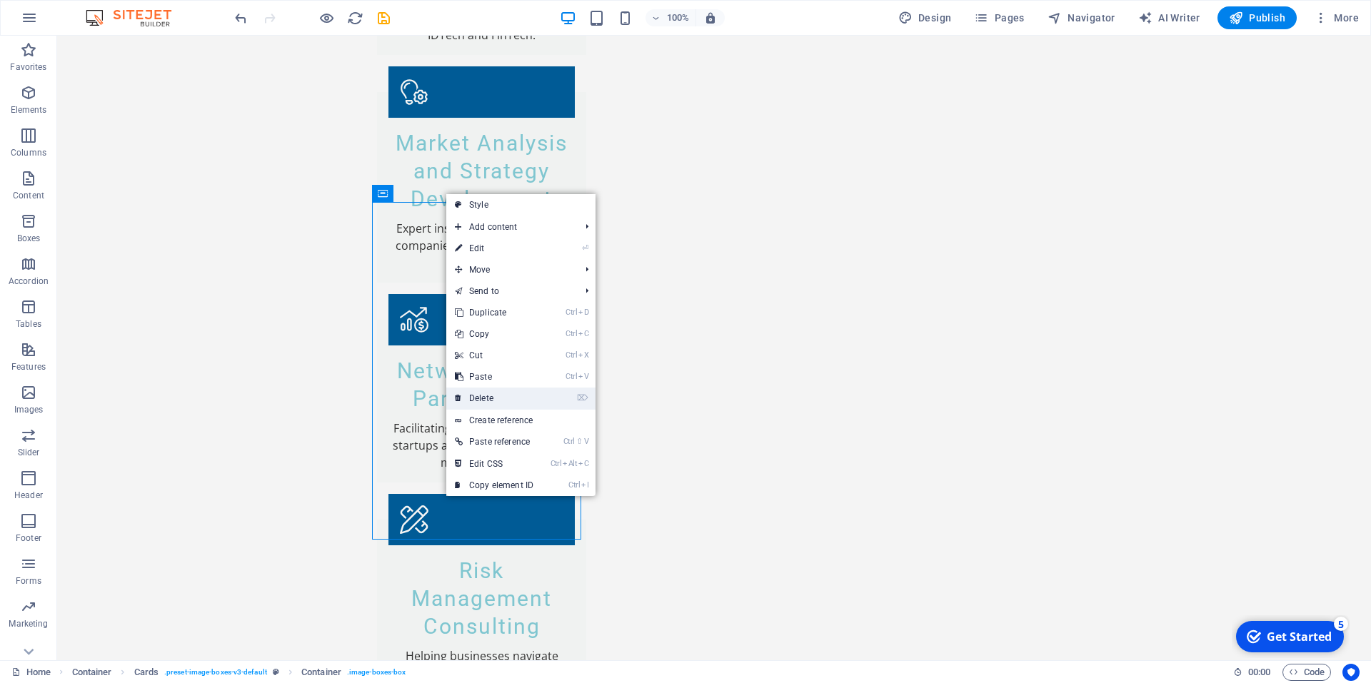
click at [478, 396] on link "⌦ Delete" at bounding box center [494, 398] width 96 height 21
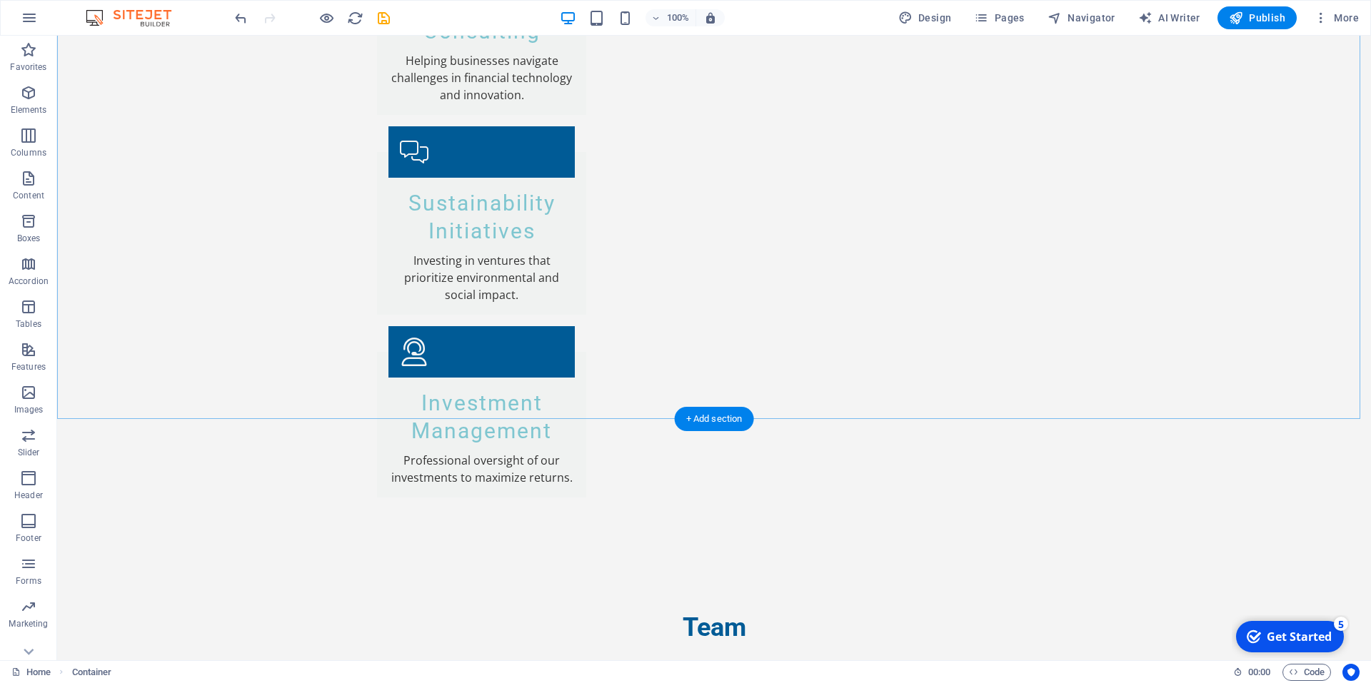
scroll to position [2569, 0]
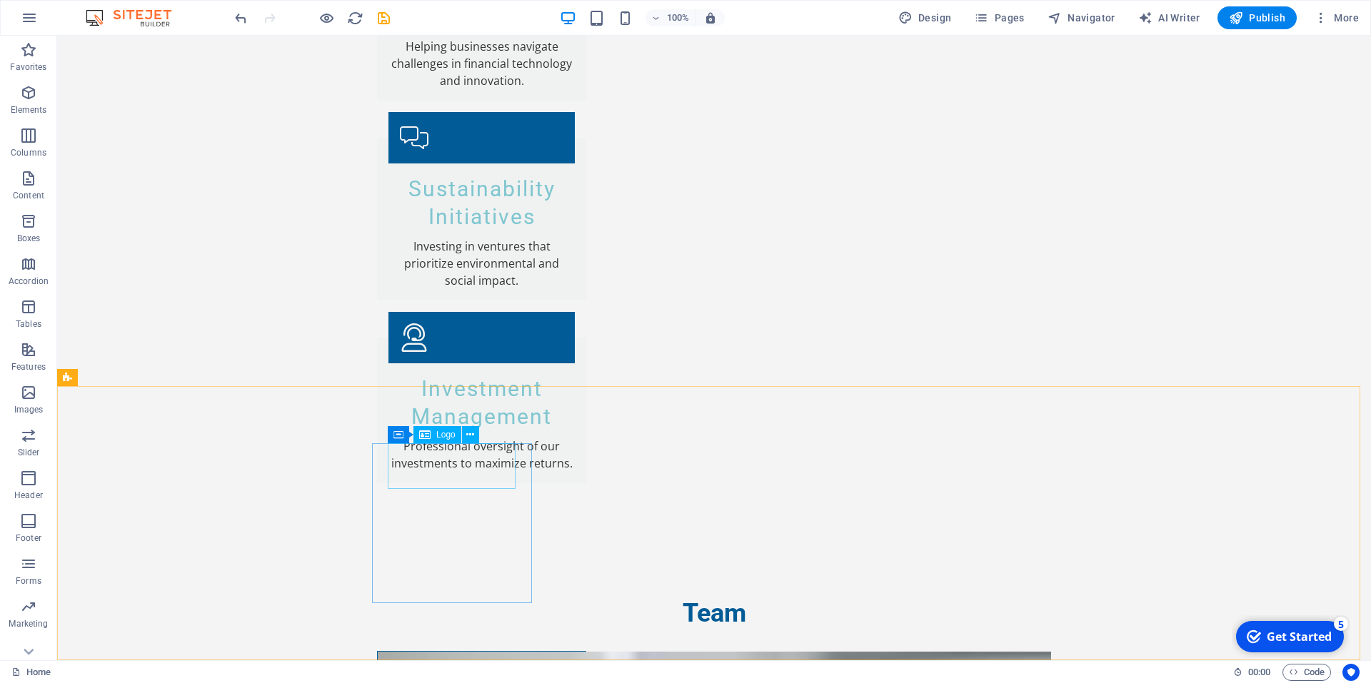
click at [435, 433] on div "Logo" at bounding box center [437, 434] width 48 height 17
click at [475, 433] on button at bounding box center [470, 434] width 17 height 17
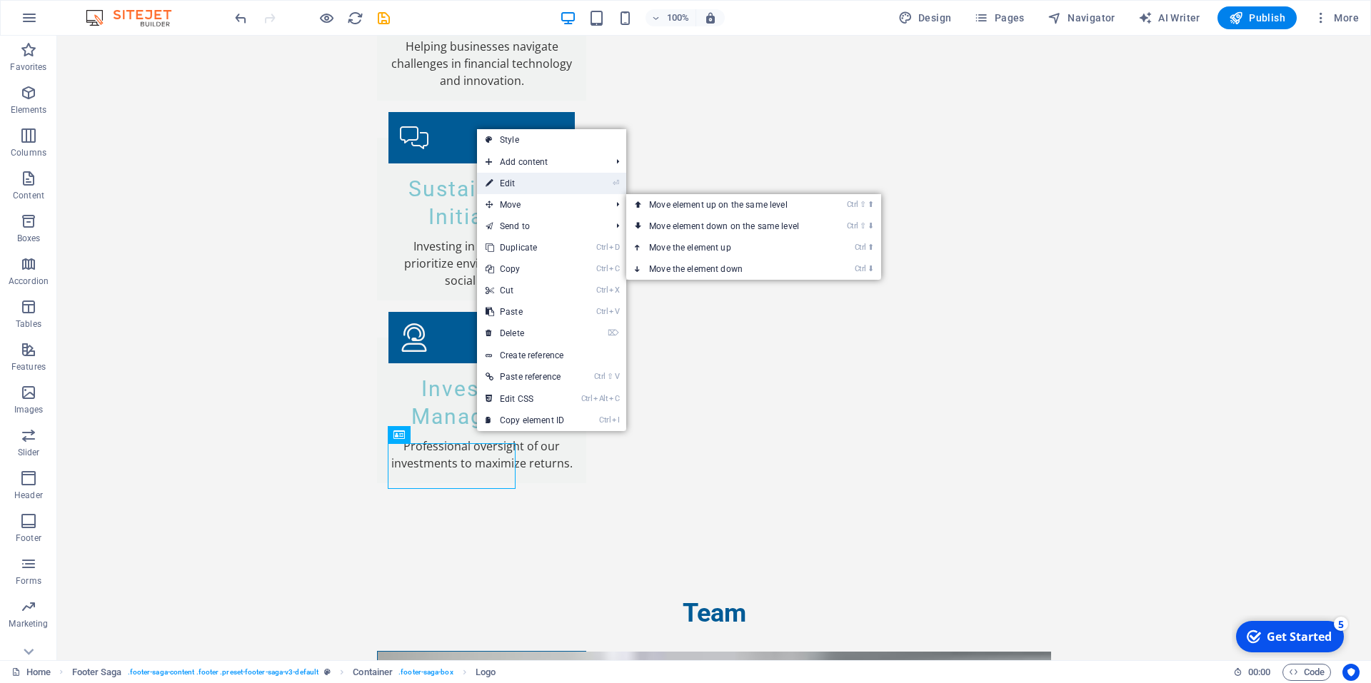
click at [515, 188] on link "⏎ Edit" at bounding box center [525, 183] width 96 height 21
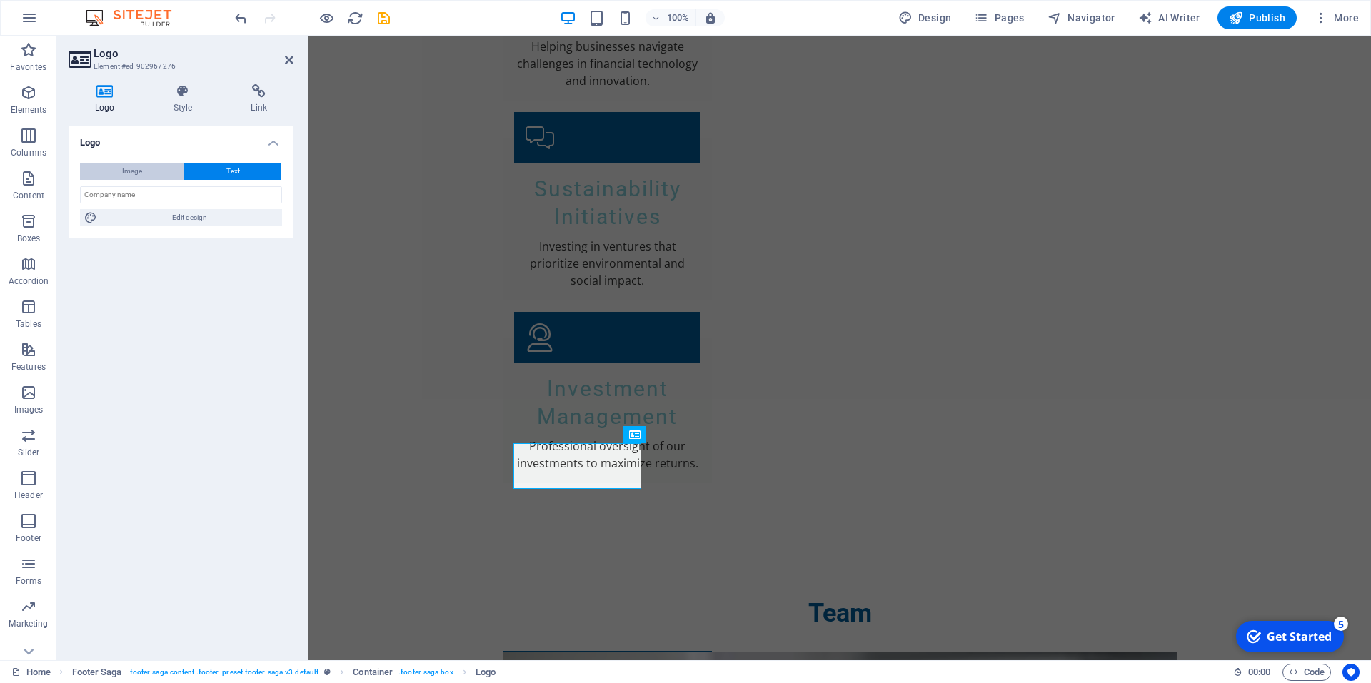
click at [146, 166] on button "Image" at bounding box center [132, 171] width 104 height 17
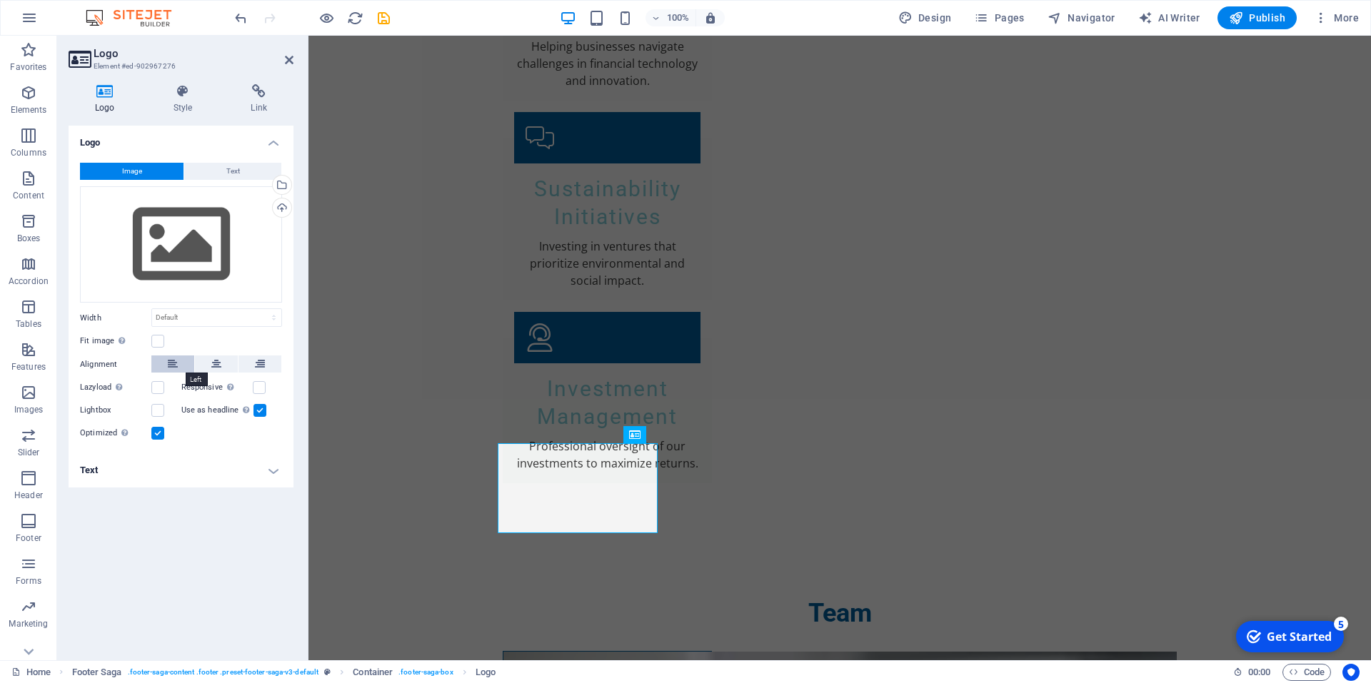
click at [174, 368] on icon at bounding box center [173, 364] width 10 height 17
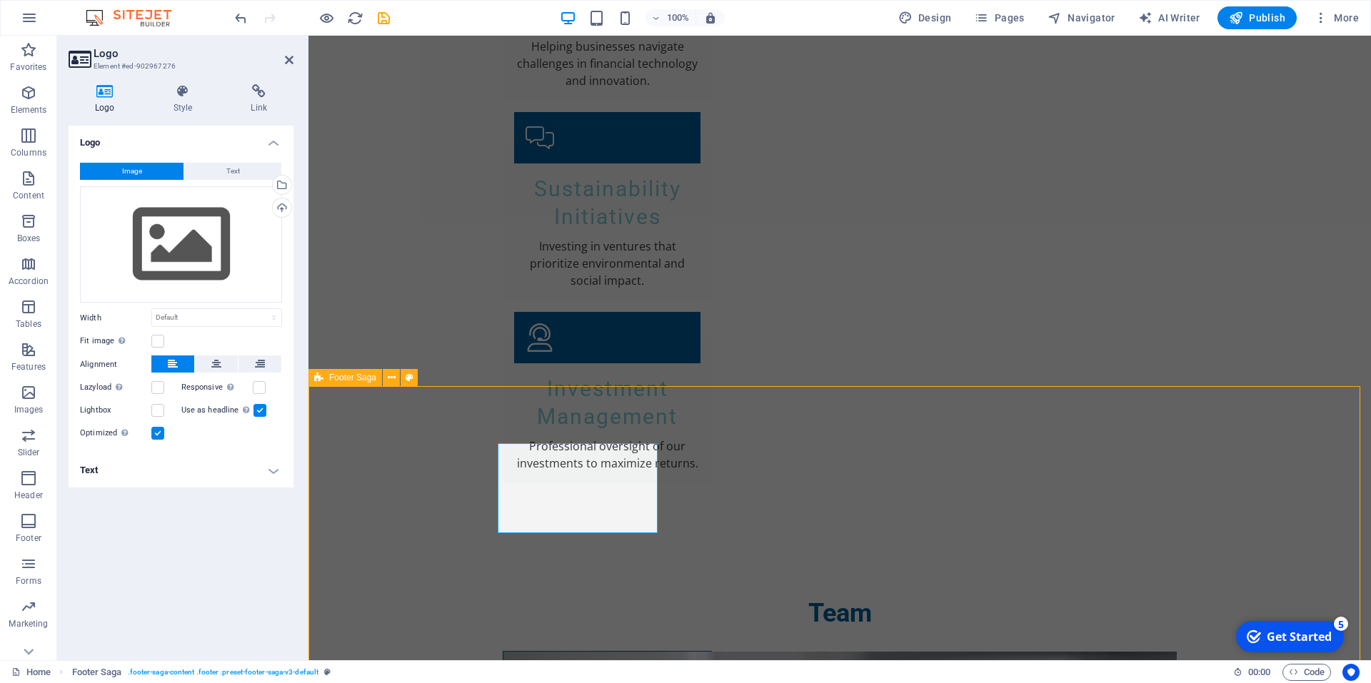
select select "footer"
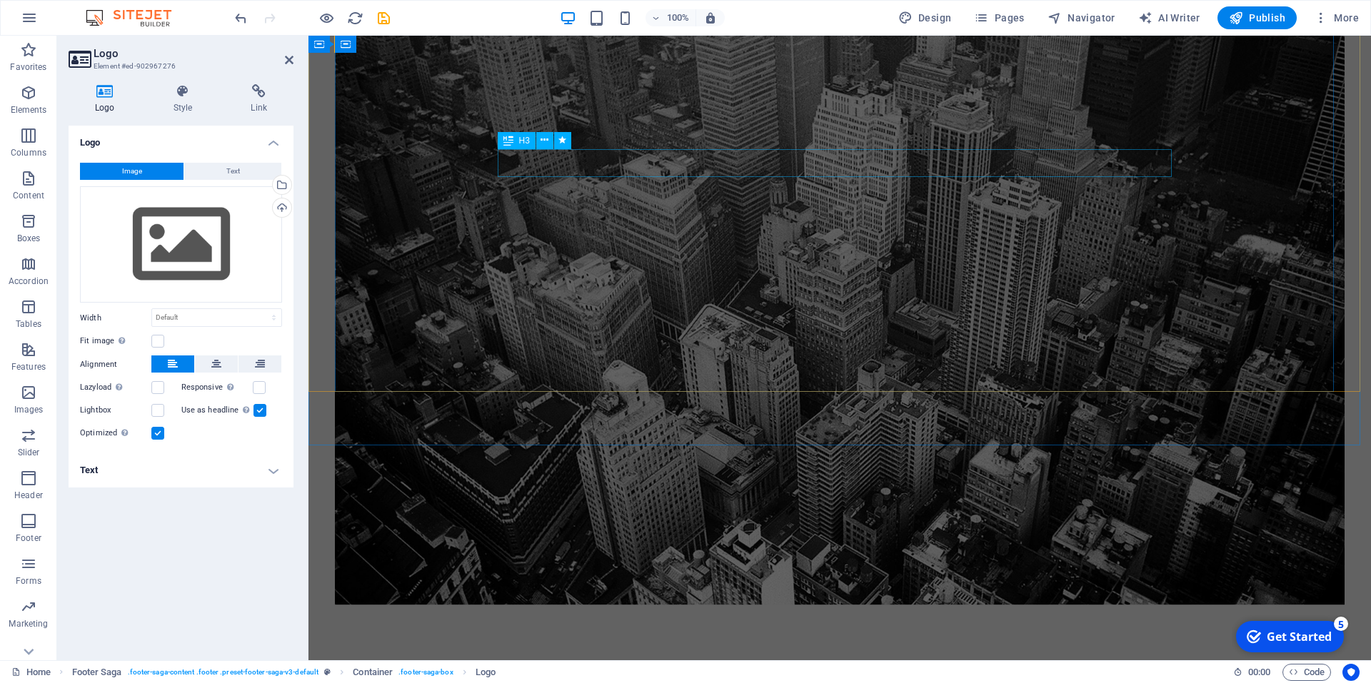
scroll to position [0, 0]
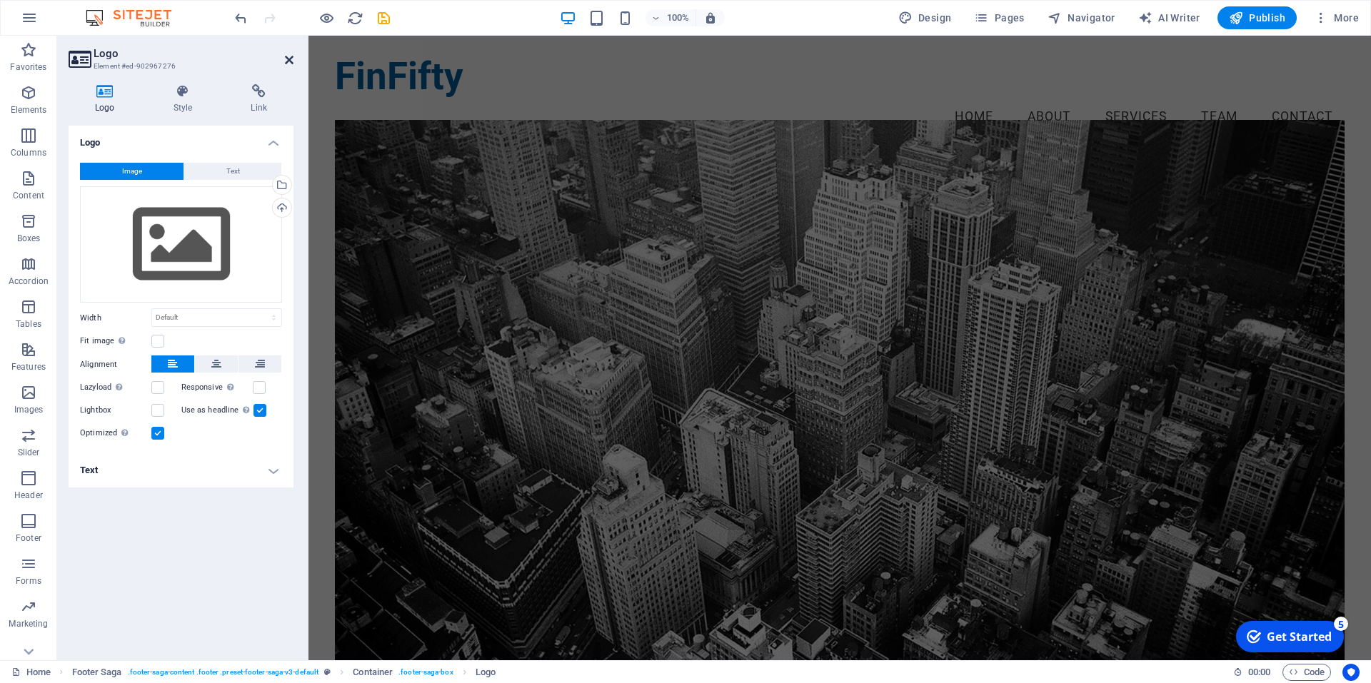
click at [288, 59] on icon at bounding box center [289, 59] width 9 height 11
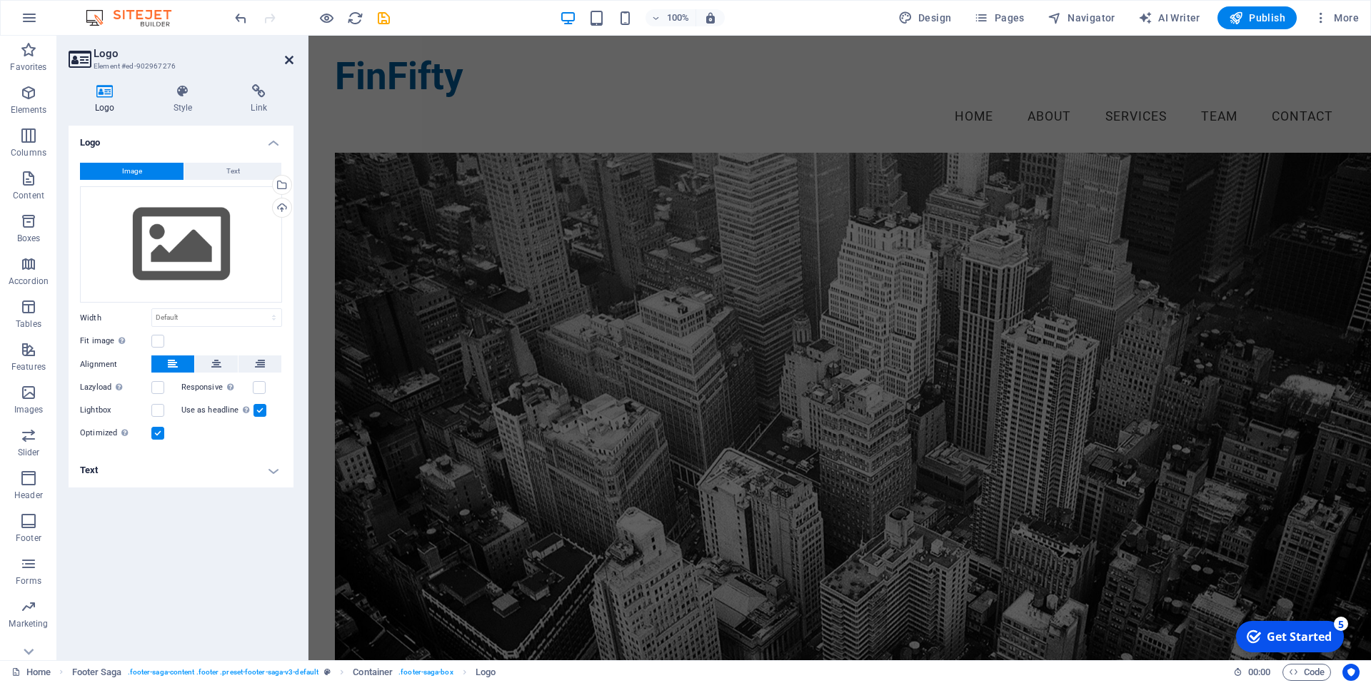
scroll to position [2613, 0]
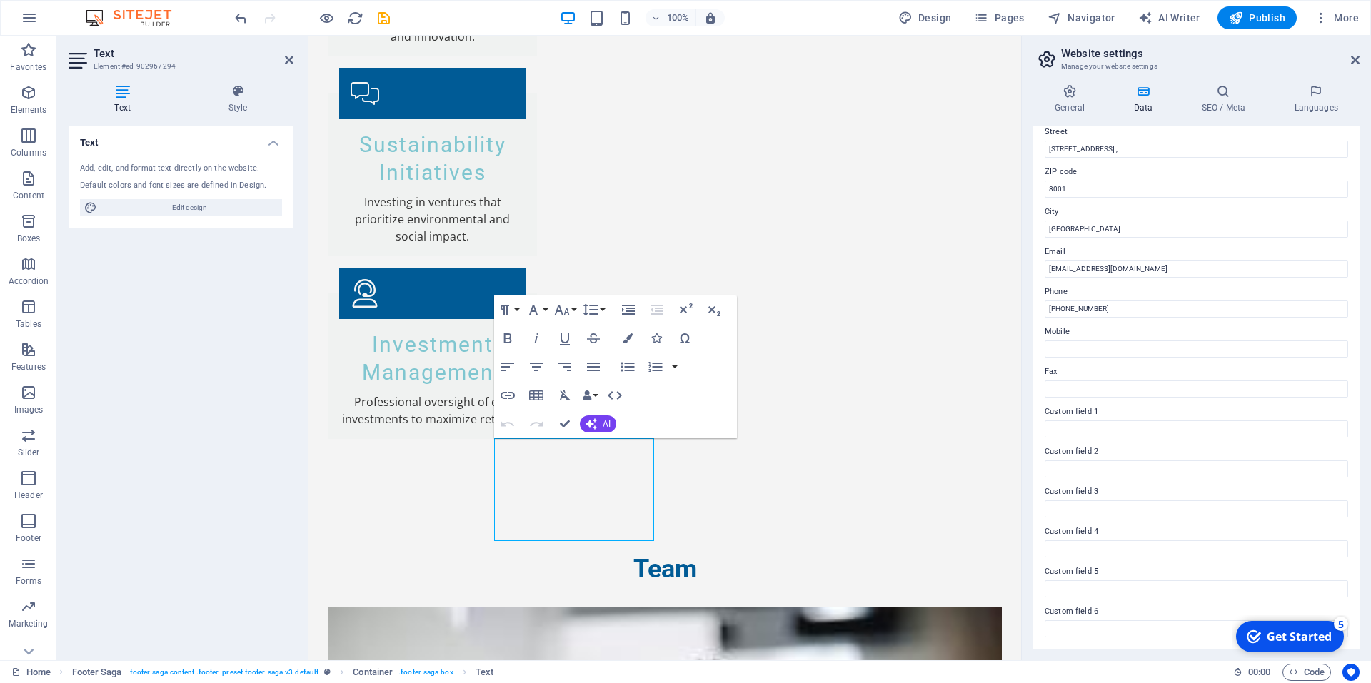
scroll to position [0, 0]
drag, startPoint x: 1391, startPoint y: 226, endPoint x: 891, endPoint y: 164, distance: 504.3
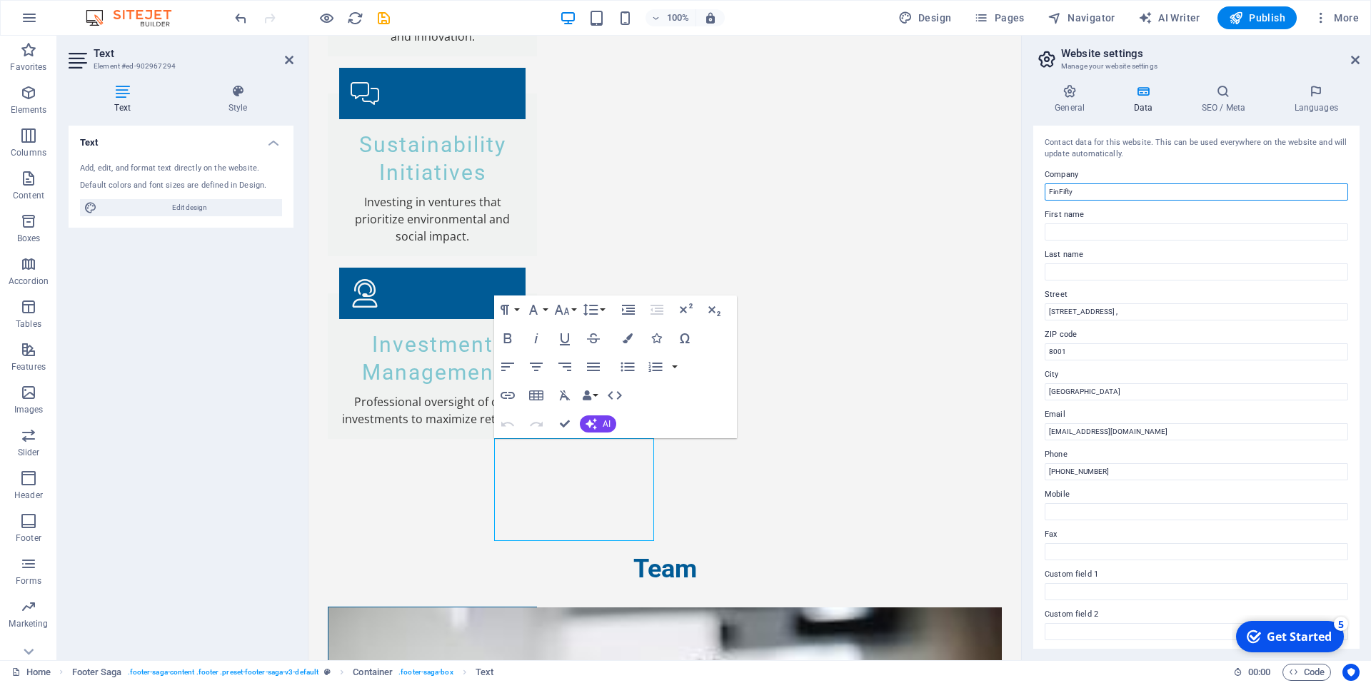
click at [1094, 190] on input "FinFifty" at bounding box center [1196, 191] width 303 height 17
type input "F"
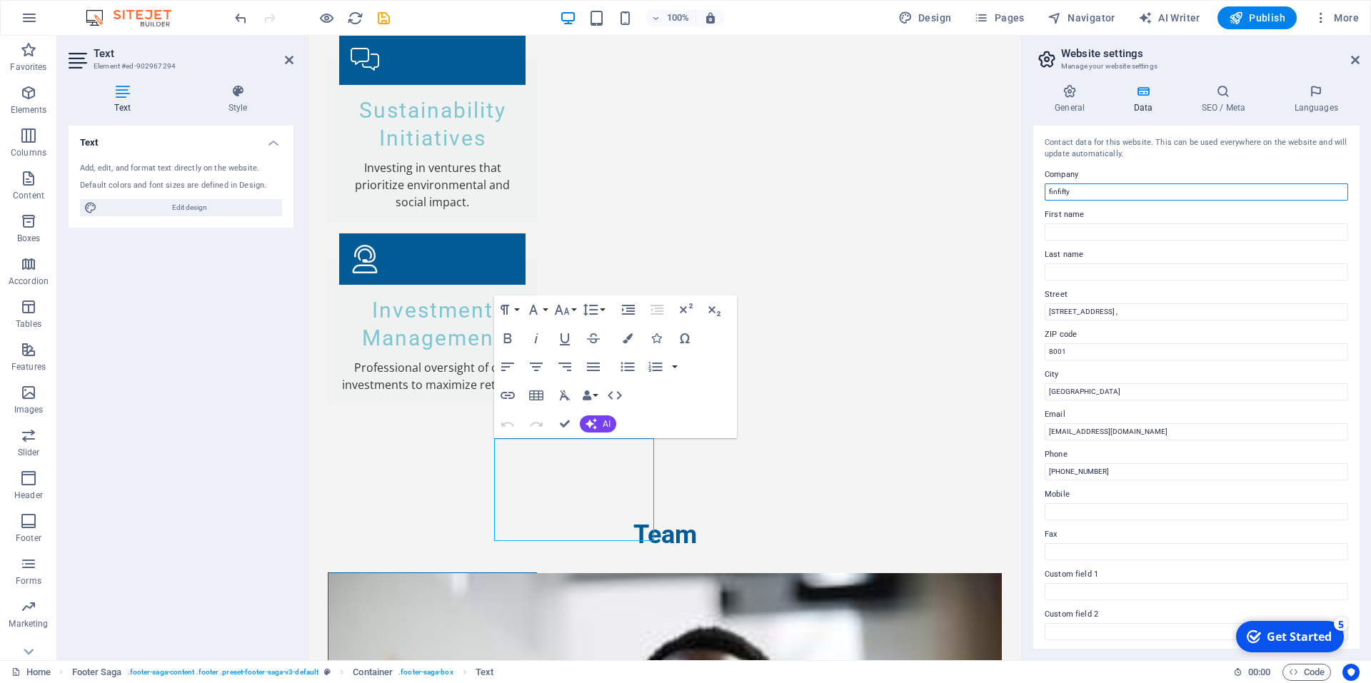
scroll to position [2613, 0]
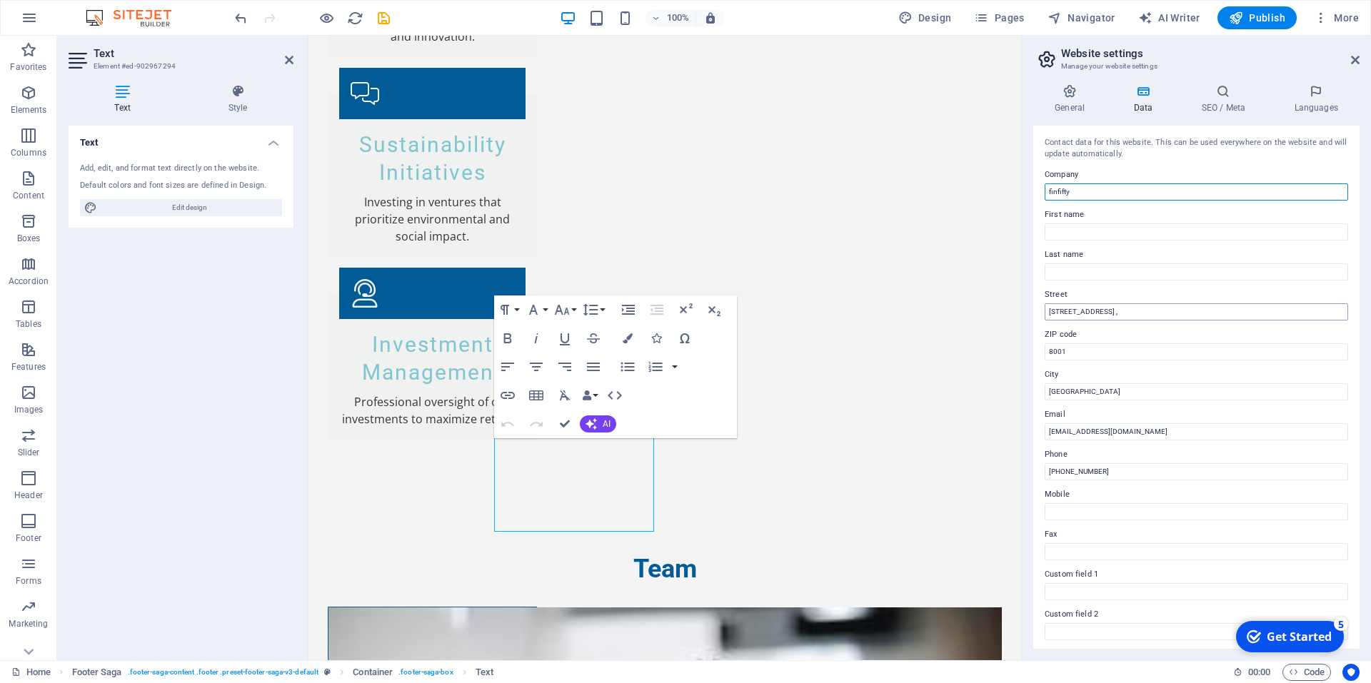
type input "finfifty"
click at [1224, 313] on input "[STREET_ADDRESS] ," at bounding box center [1196, 311] width 303 height 17
type input "[STREET_ADDRESS]"
drag, startPoint x: 1379, startPoint y: 387, endPoint x: 980, endPoint y: 349, distance: 401.6
type input "7806"
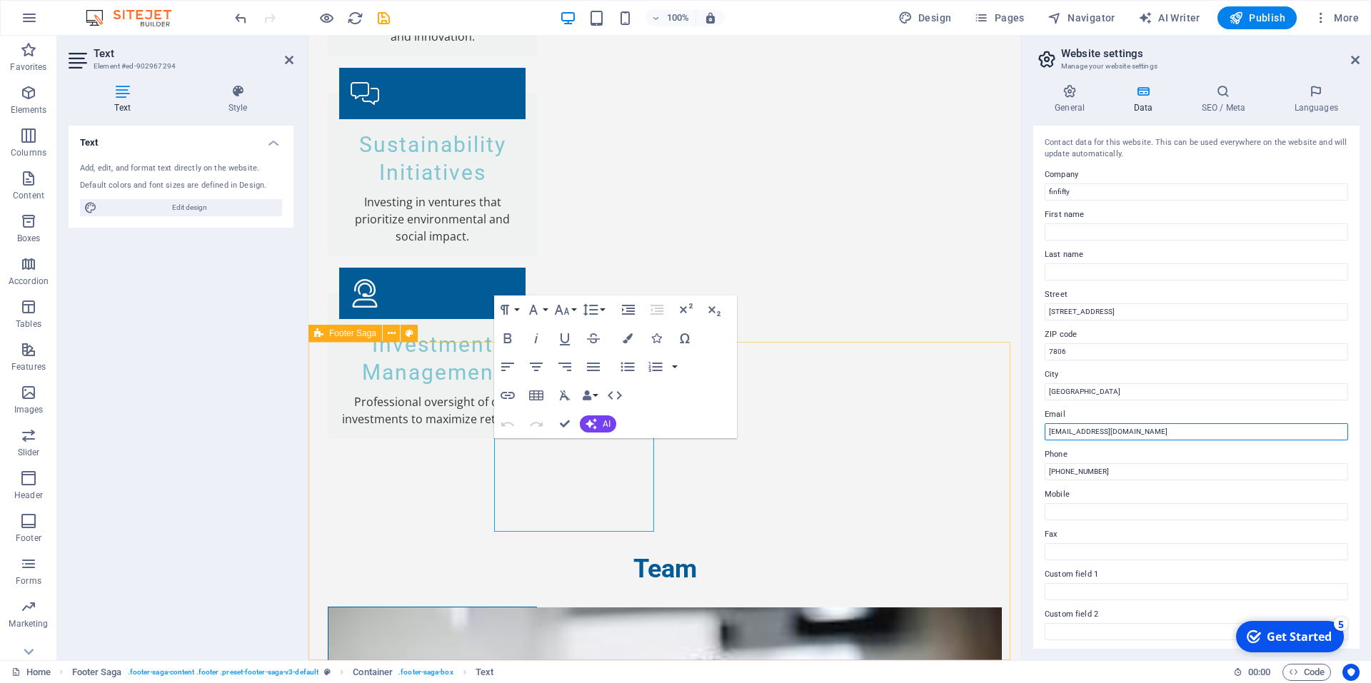
drag, startPoint x: 1426, startPoint y: 468, endPoint x: 861, endPoint y: 387, distance: 570.5
type input "i"
type input "[EMAIL_ADDRESS][DOMAIN_NAME]"
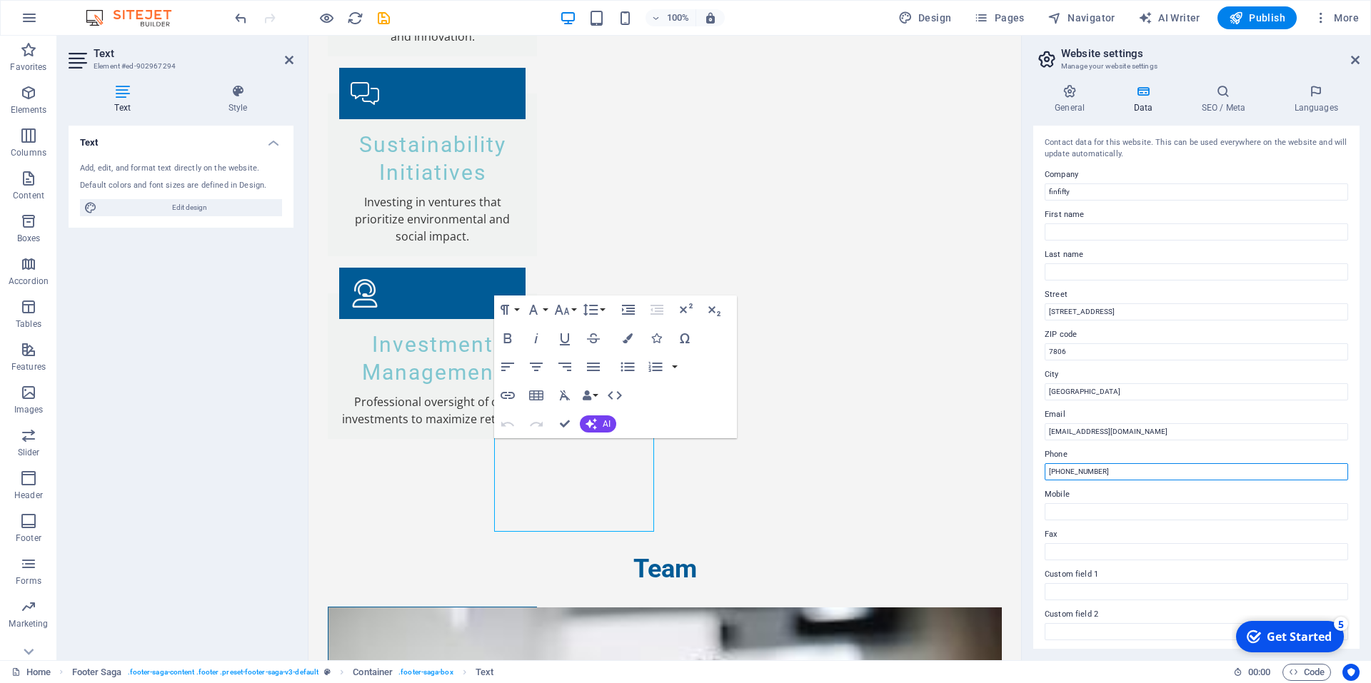
click at [1123, 468] on input "[PHONE_NUMBER]" at bounding box center [1196, 471] width 303 height 17
drag, startPoint x: 1427, startPoint y: 512, endPoint x: 918, endPoint y: 443, distance: 513.7
drag, startPoint x: 1119, startPoint y: 473, endPoint x: 873, endPoint y: 443, distance: 247.4
click at [873, 443] on div "Home Favorites Elements Columns Content Boxes Accordion Tables Features Images …" at bounding box center [685, 348] width 1371 height 625
type input "[PHONE_NUMBER]"
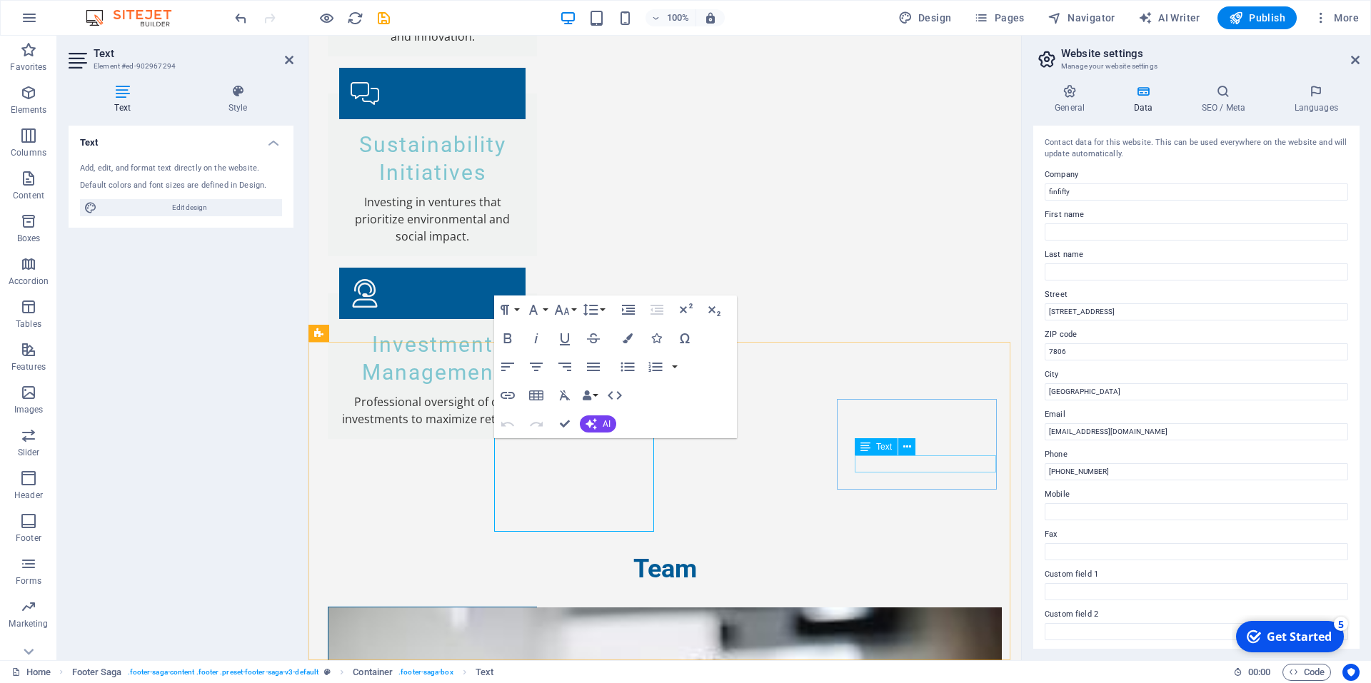
click at [873, 443] on div "Text" at bounding box center [876, 446] width 43 height 17
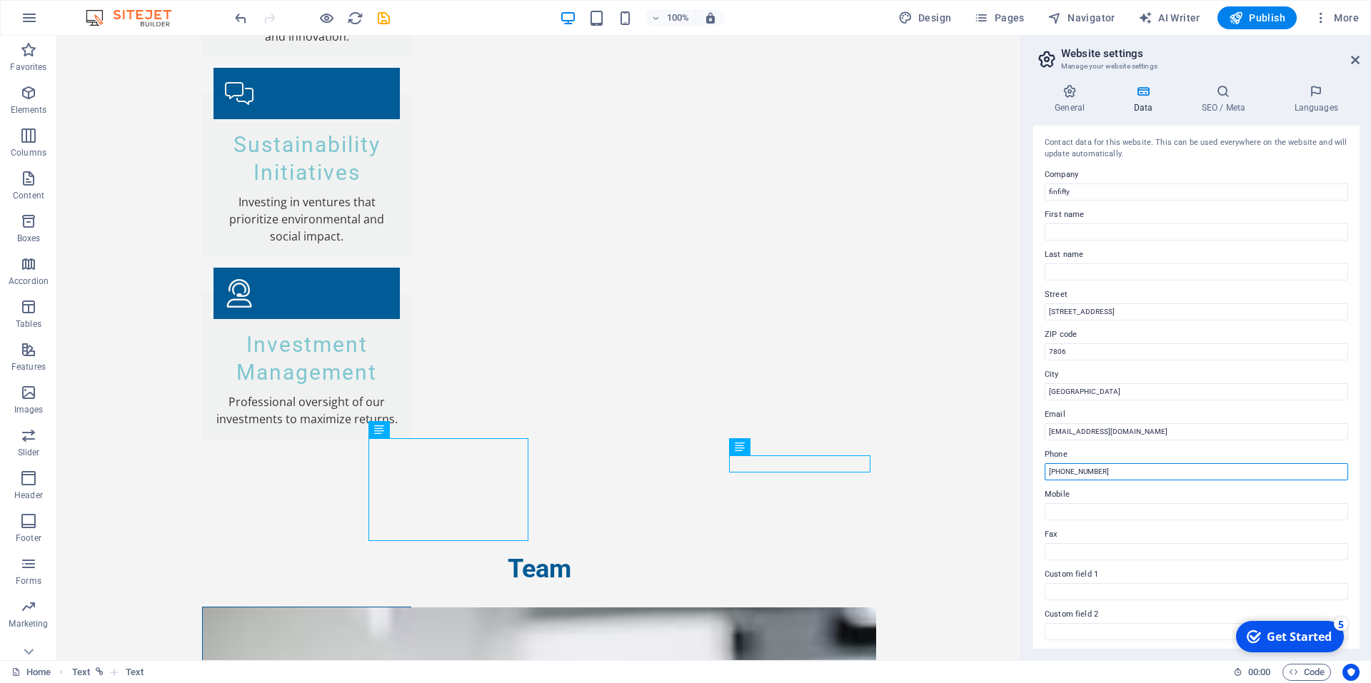
click at [1117, 468] on input "[PHONE_NUMBER]" at bounding box center [1196, 471] width 303 height 17
drag, startPoint x: 1174, startPoint y: 508, endPoint x: 909, endPoint y: 472, distance: 268.1
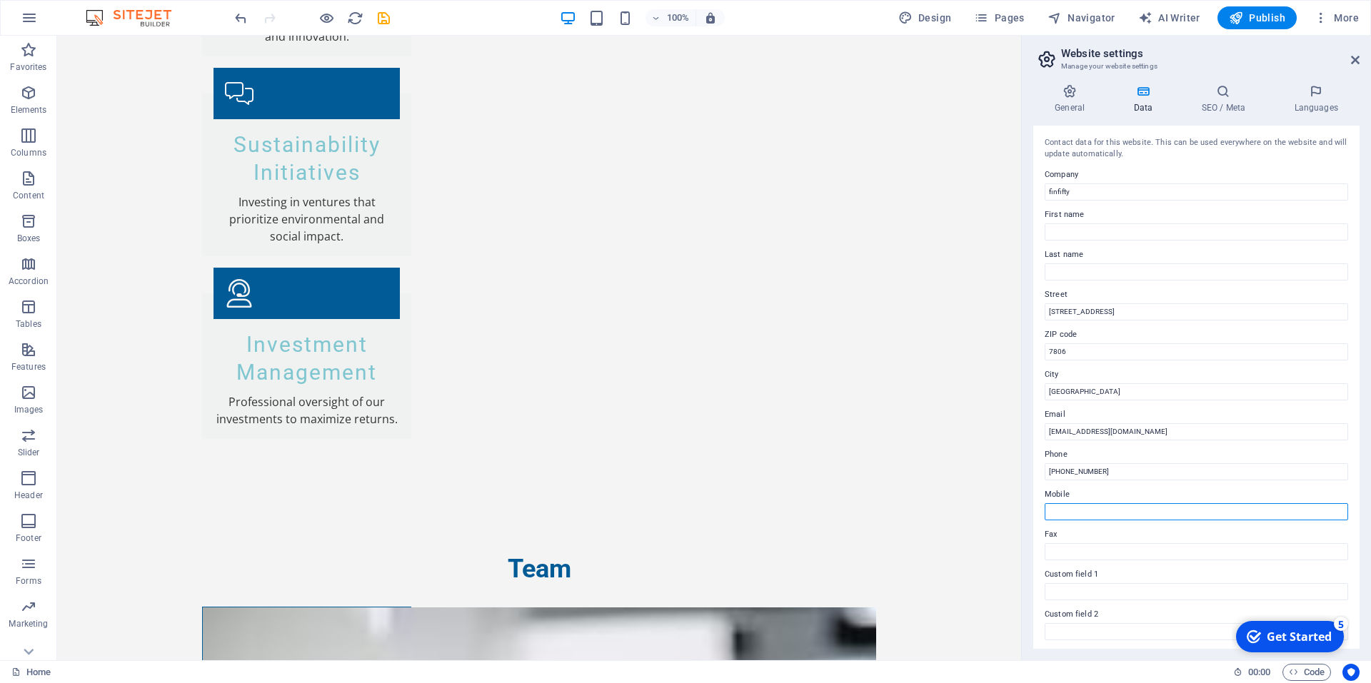
click at [1101, 511] on input "Mobile" at bounding box center [1196, 511] width 303 height 17
type input "0824943468"
type input "mark"
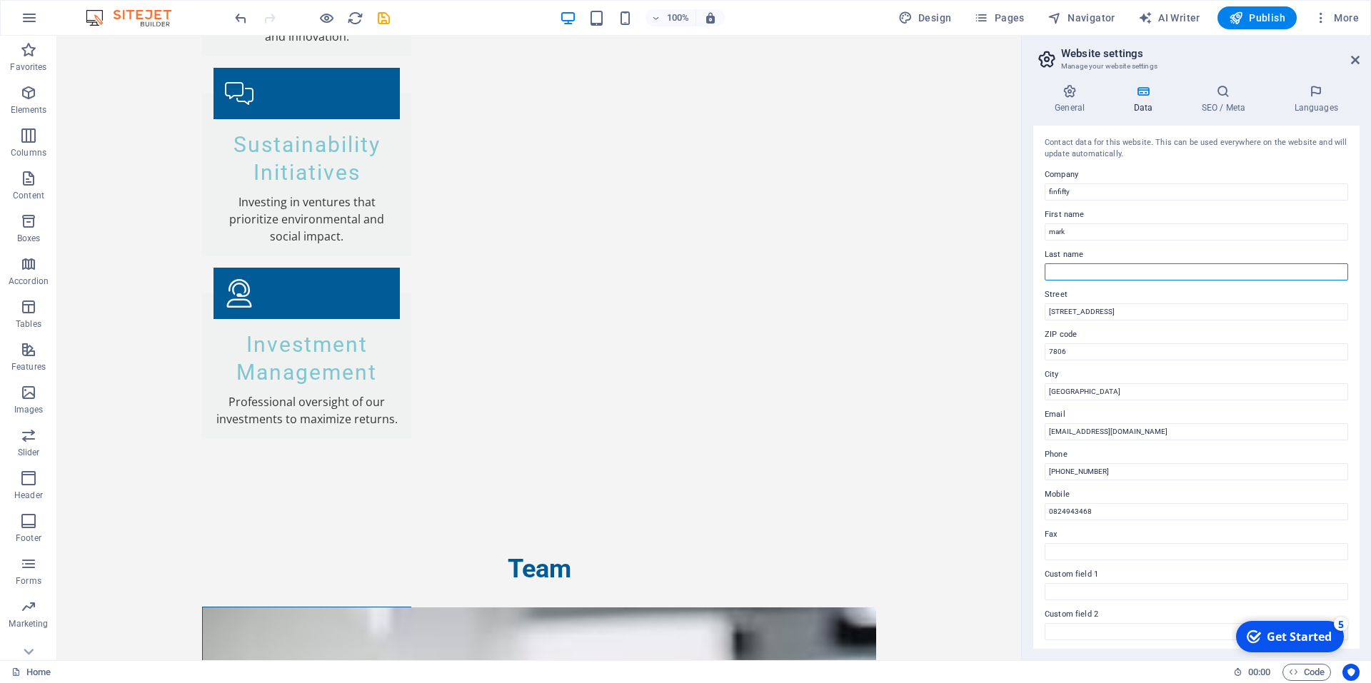
type input "fitzjohn"
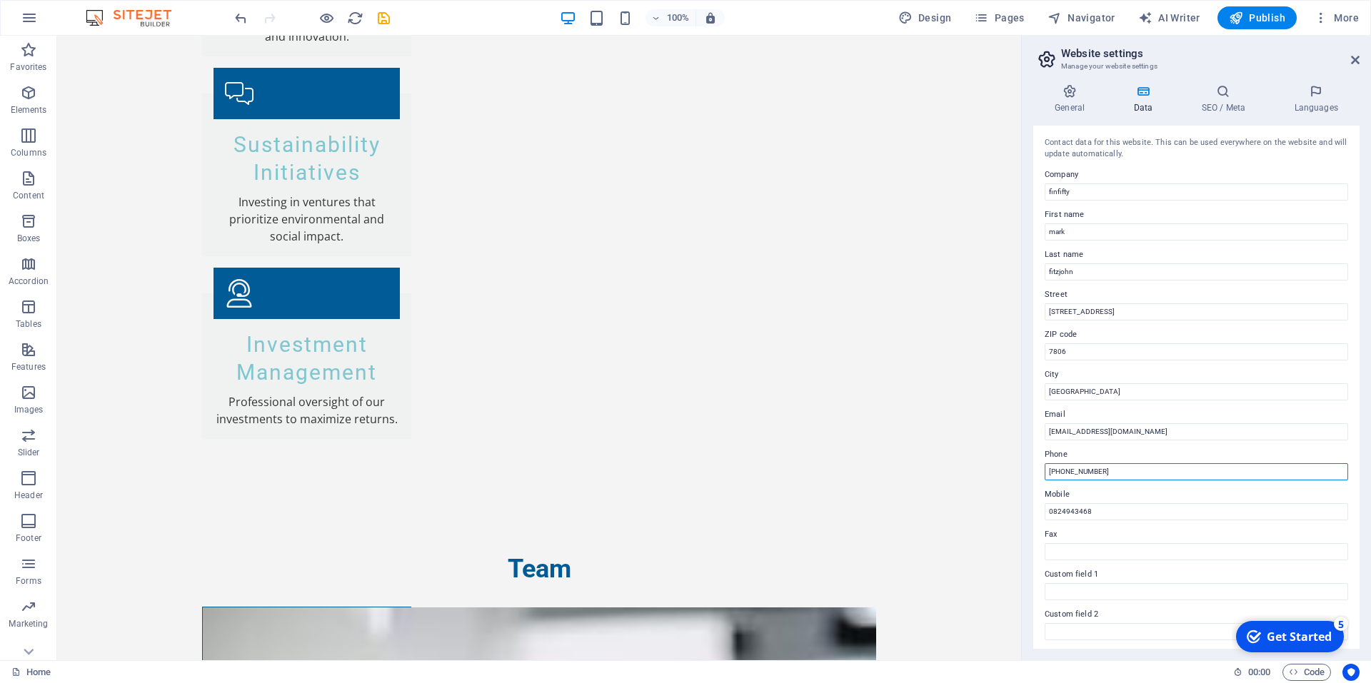
drag, startPoint x: 1116, startPoint y: 473, endPoint x: 1027, endPoint y: 461, distance: 90.1
click at [1027, 461] on div "General Data SEO / Meta Languages Website name [DOMAIN_NAME] Logo Drag files he…" at bounding box center [1196, 367] width 349 height 588
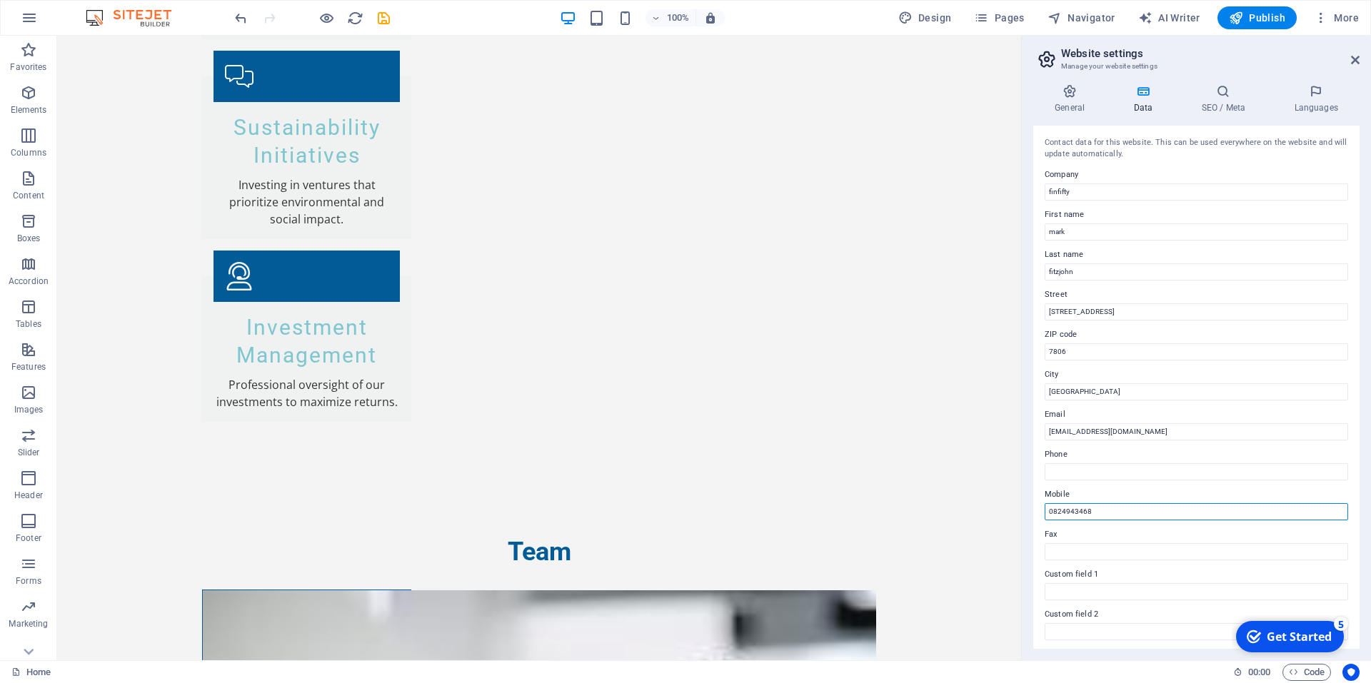
click at [1104, 517] on input "0824943468" at bounding box center [1196, 511] width 303 height 17
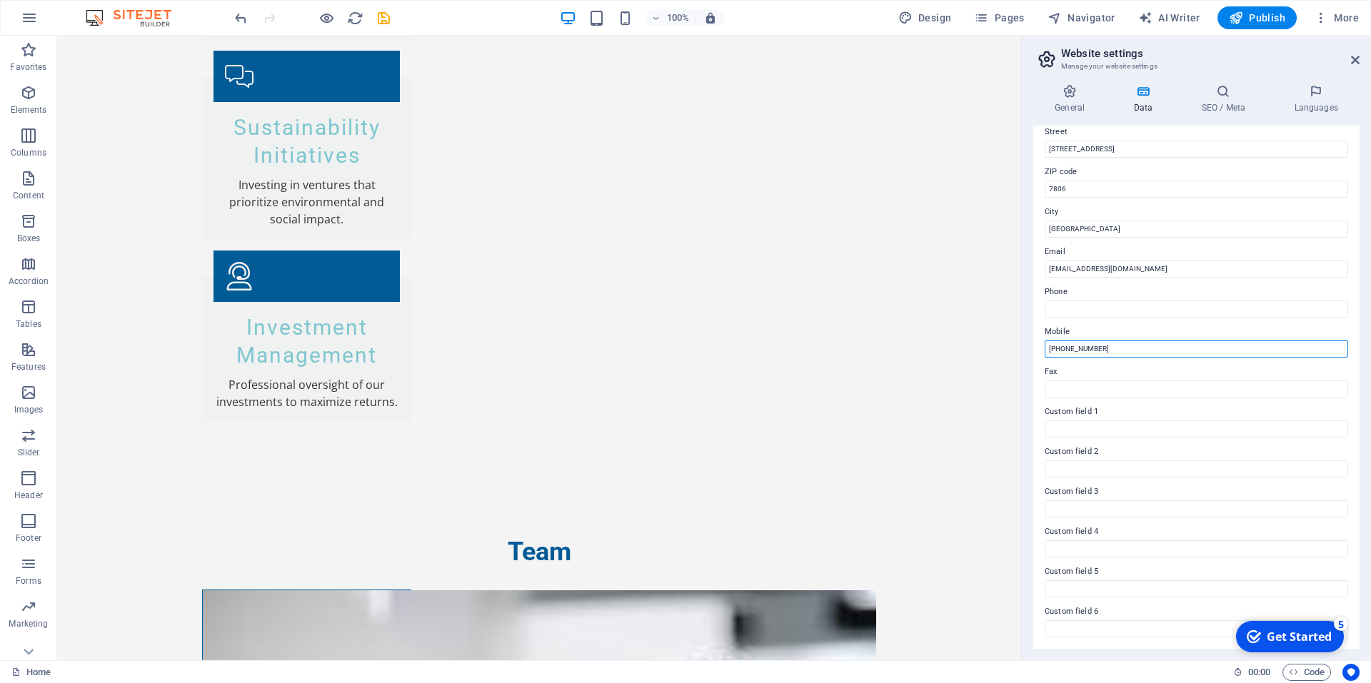
scroll to position [0, 0]
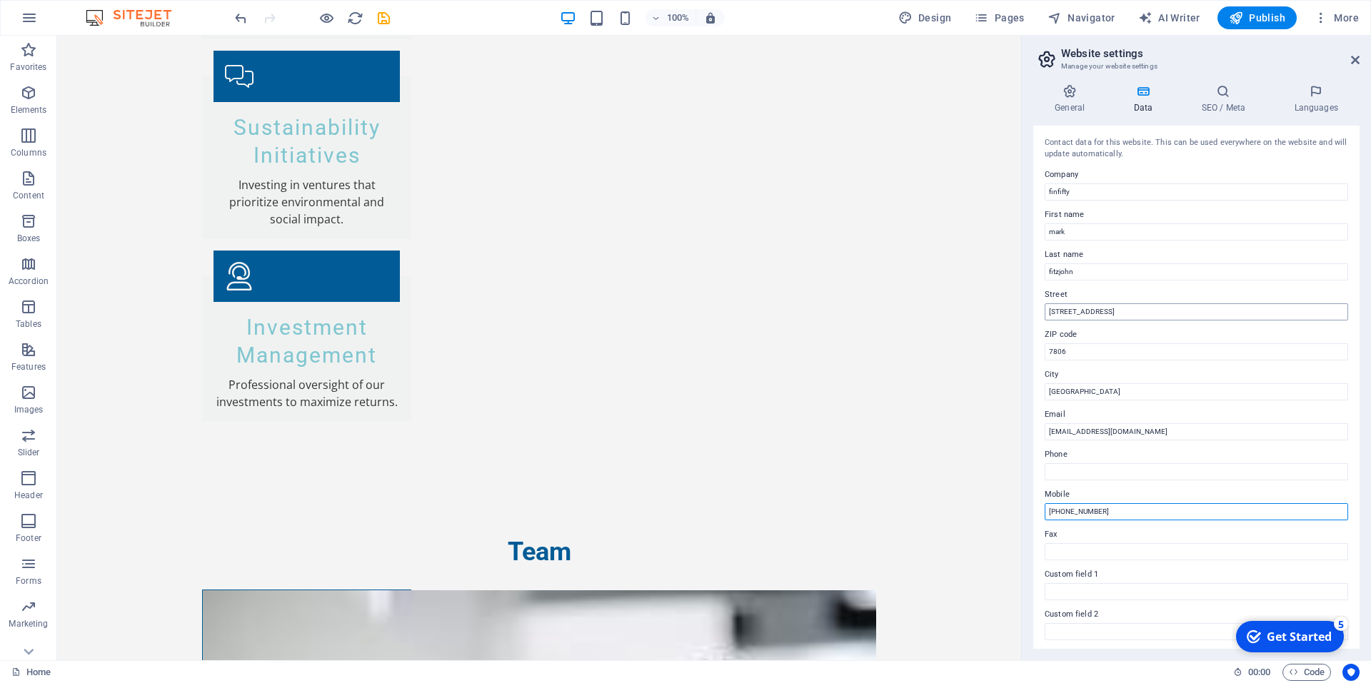
type input "[PHONE_NUMBER]"
click at [1054, 311] on input "[STREET_ADDRESS]" at bounding box center [1196, 311] width 303 height 17
click at [1069, 316] on input "[STREET_ADDRESS]" at bounding box center [1196, 311] width 303 height 17
click at [1194, 318] on input "[STREET_ADDRESS]" at bounding box center [1196, 311] width 303 height 17
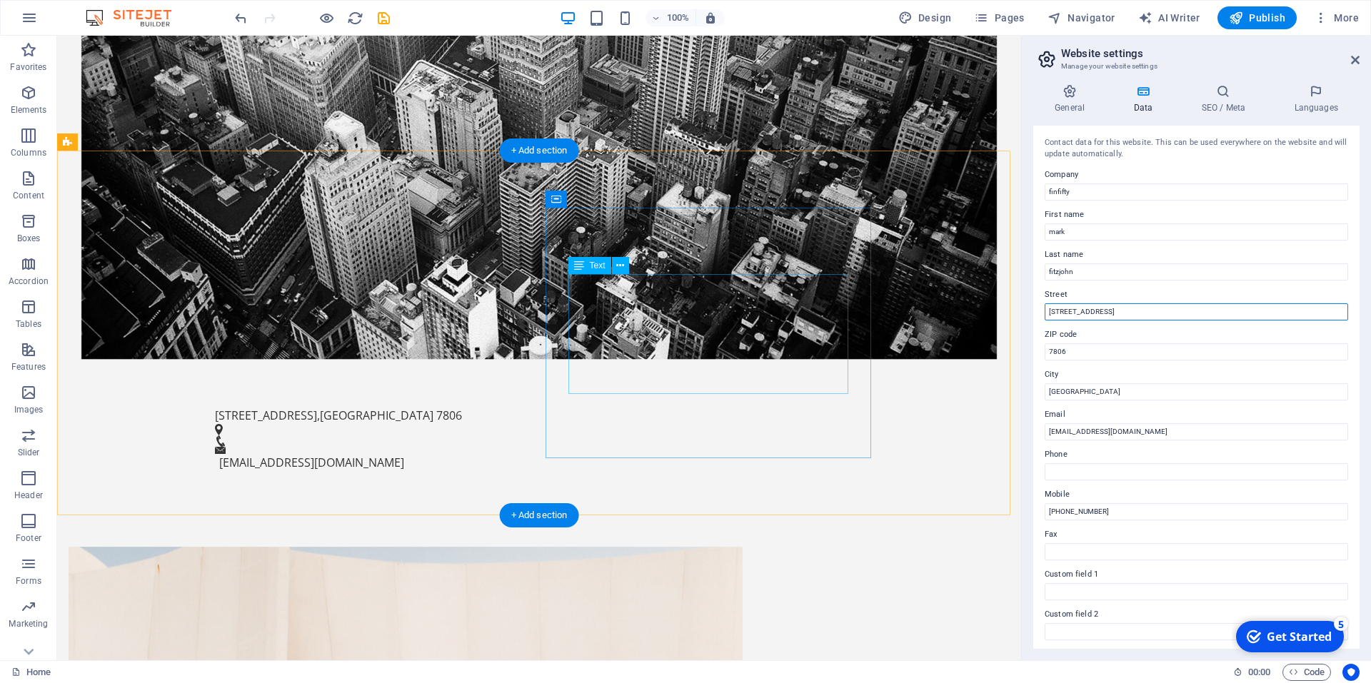
scroll to position [551, 0]
type input "[STREET_ADDRESS]"
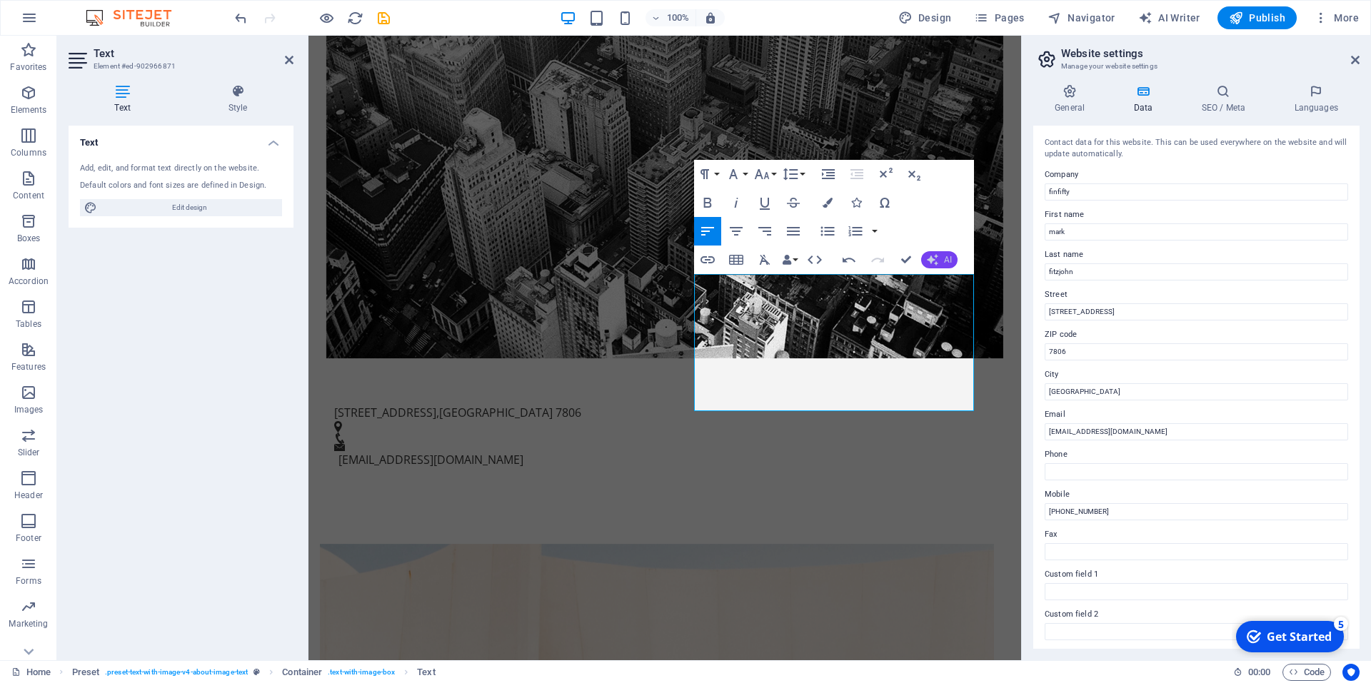
click at [934, 266] on icon "button" at bounding box center [932, 259] width 11 height 11
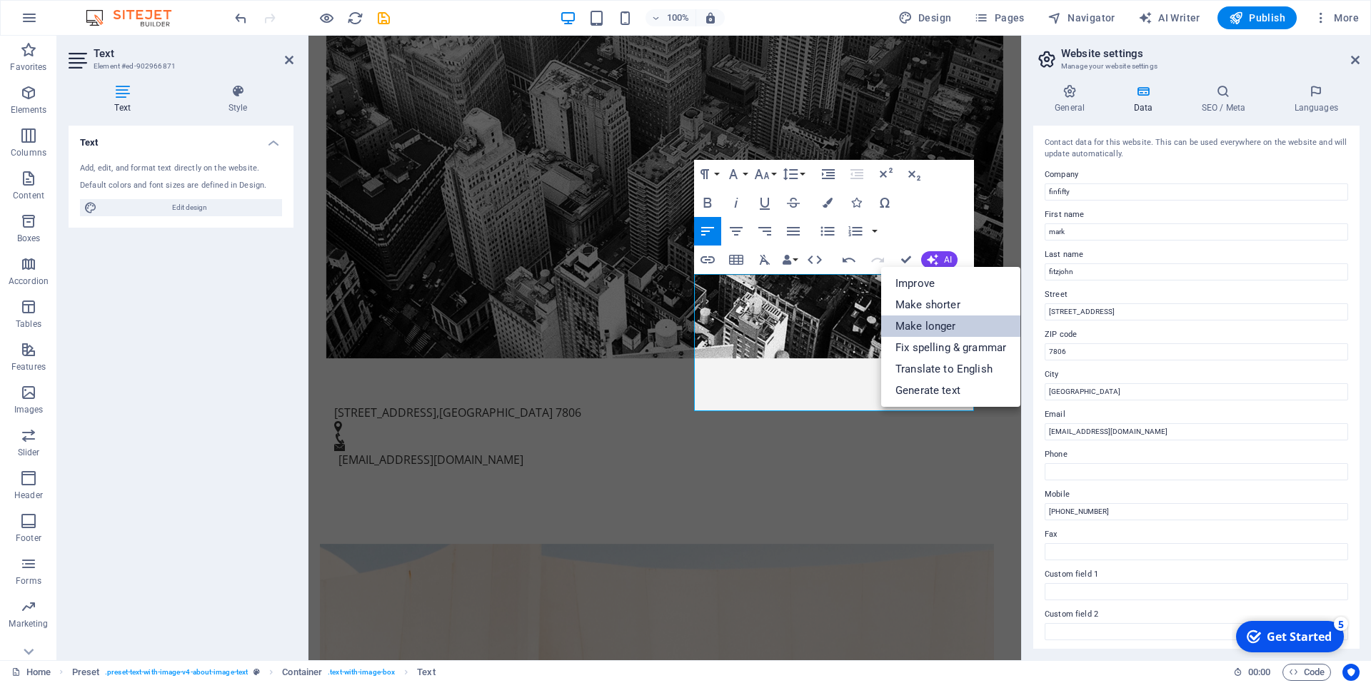
click at [943, 324] on link "Make longer" at bounding box center [950, 326] width 139 height 21
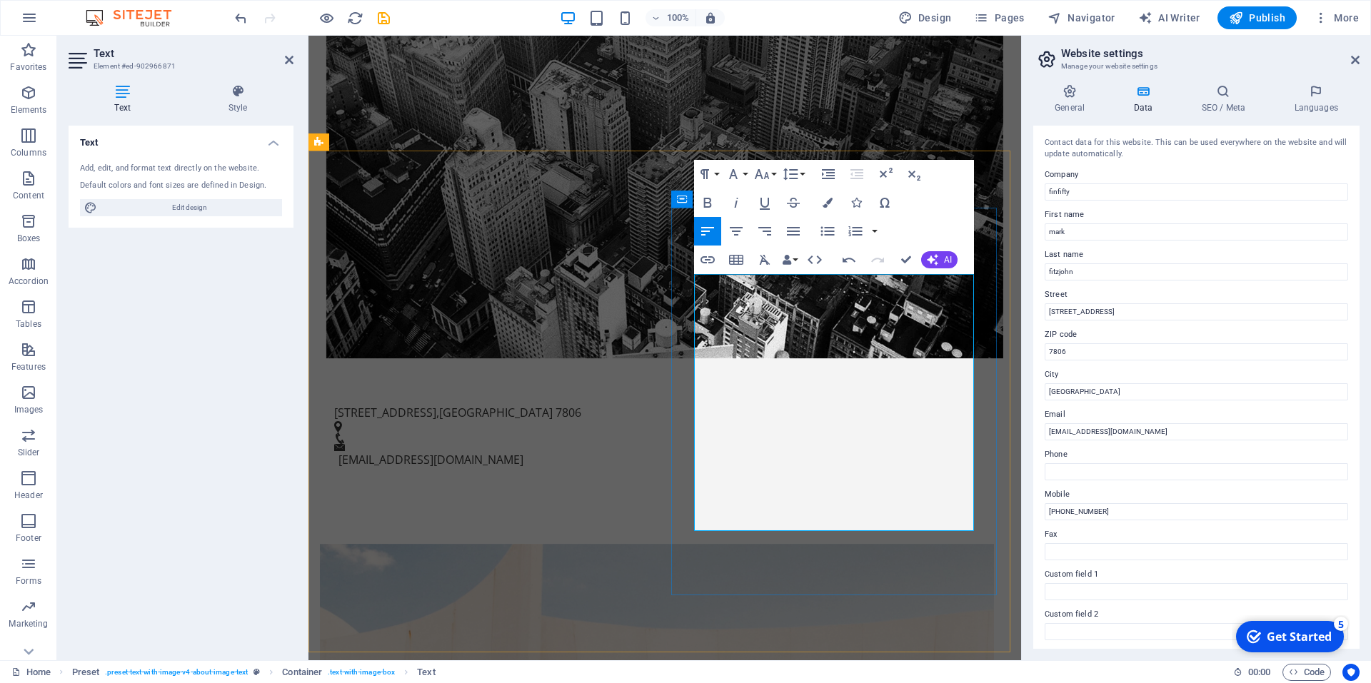
click at [772, 169] on button "Font Size" at bounding box center [764, 174] width 27 height 29
click at [744, 171] on button "Font Family" at bounding box center [736, 174] width 27 height 29
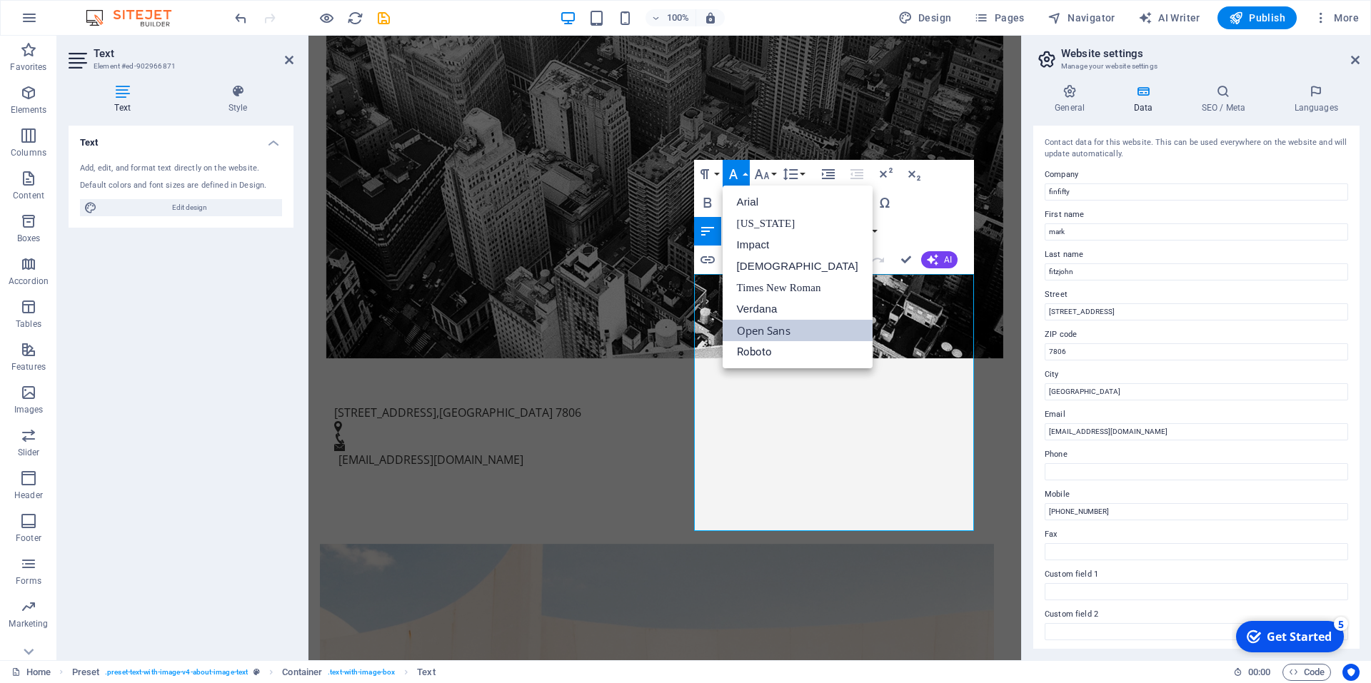
scroll to position [0, 0]
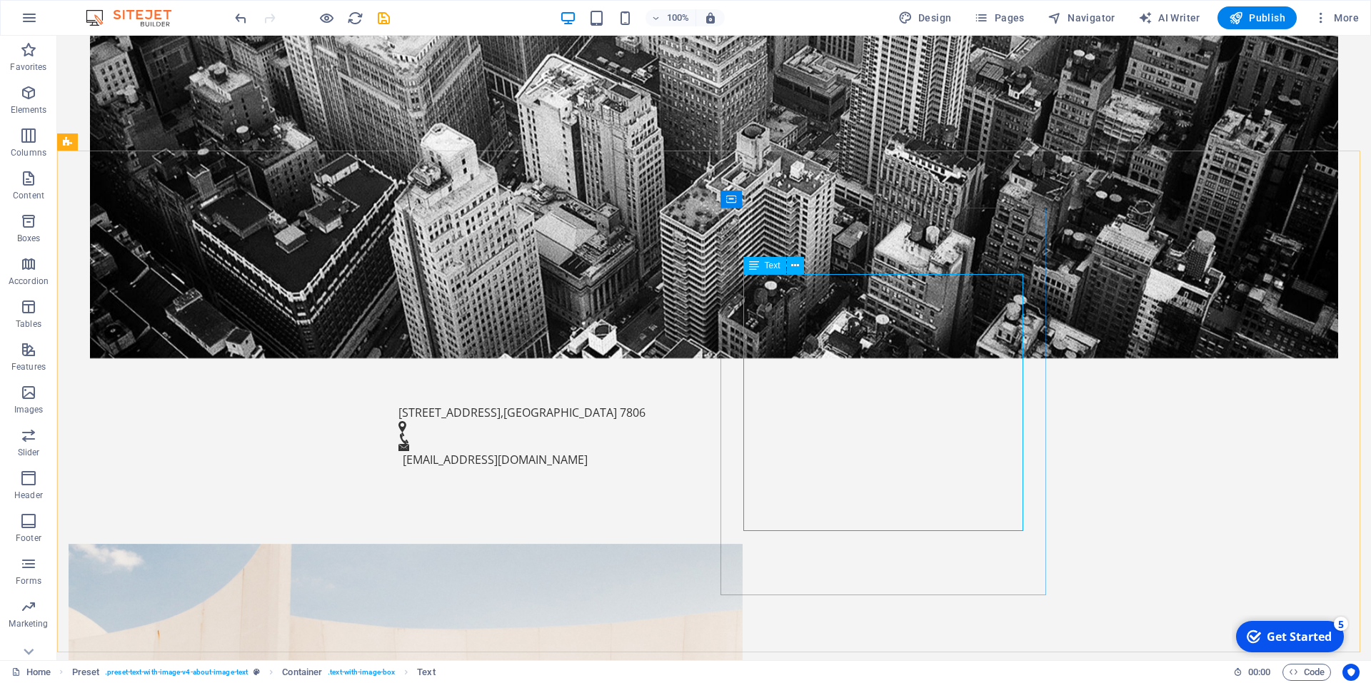
click at [756, 266] on icon at bounding box center [754, 265] width 10 height 17
click at [799, 268] on icon at bounding box center [795, 265] width 8 height 15
click at [770, 261] on span "Text" at bounding box center [773, 265] width 16 height 9
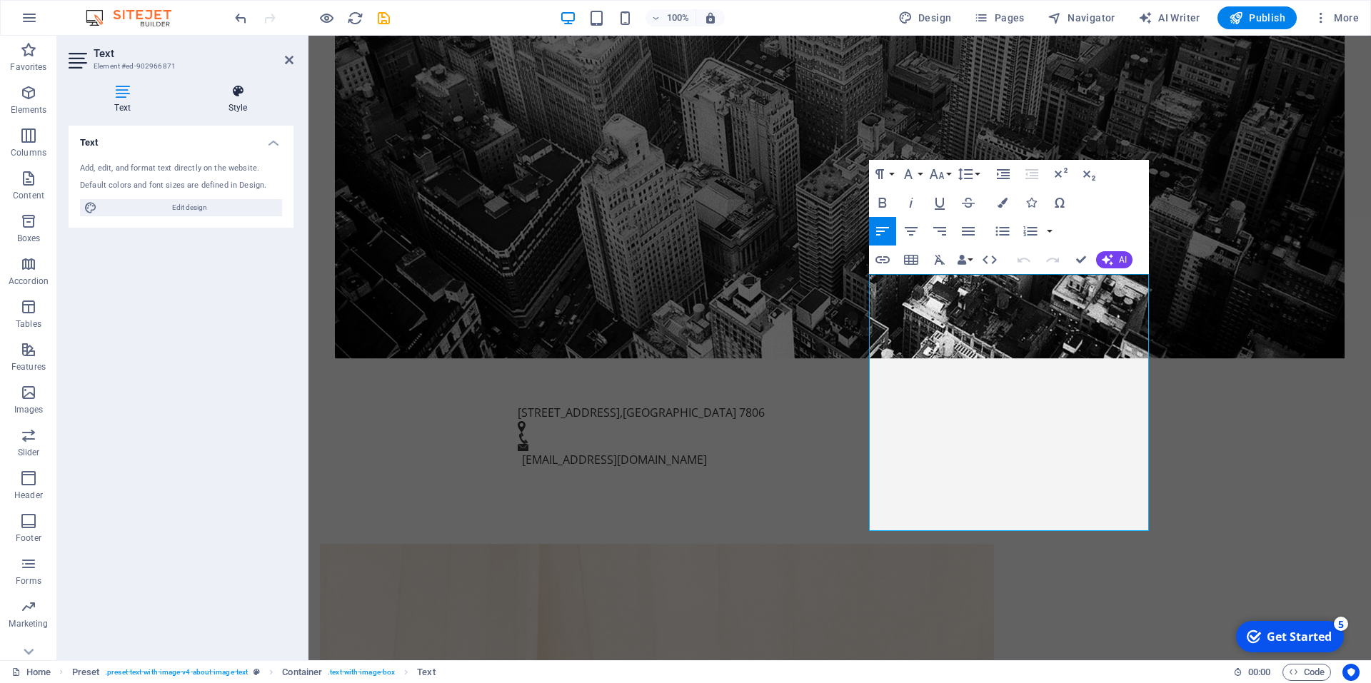
click at [241, 94] on icon at bounding box center [237, 91] width 111 height 14
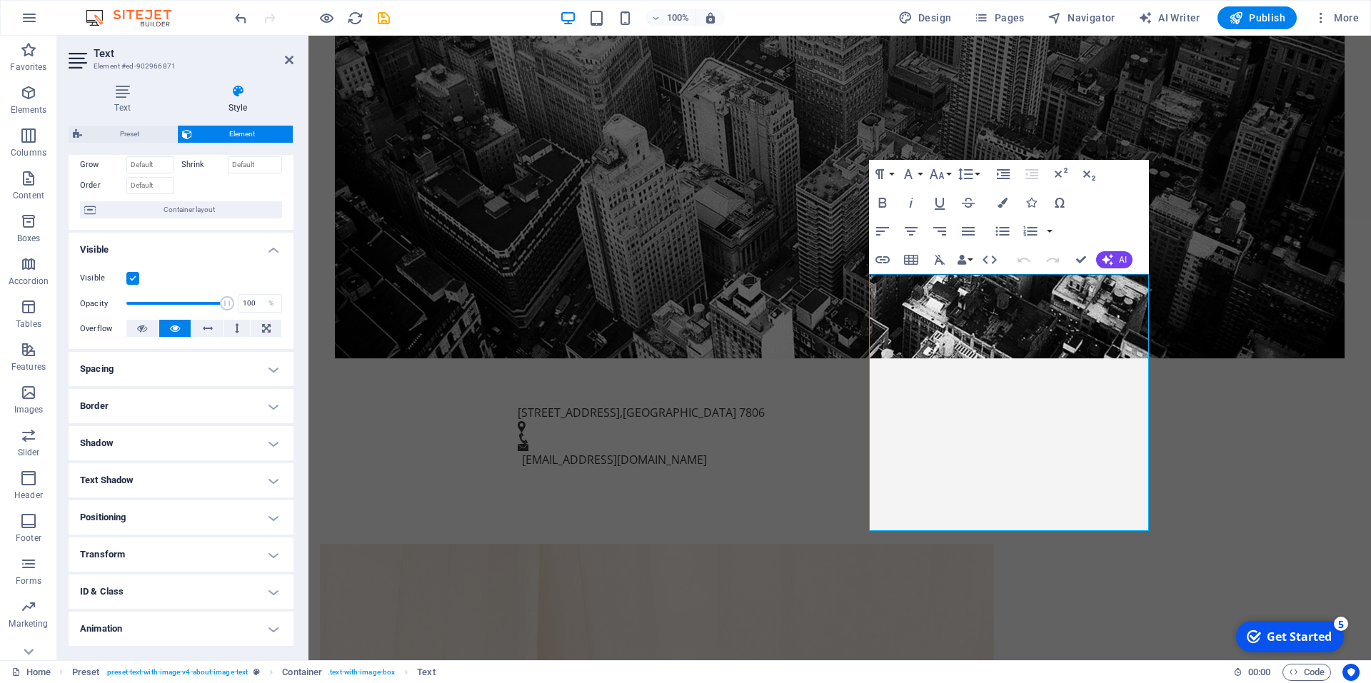
scroll to position [76, 0]
click at [153, 518] on h4 "Positioning" at bounding box center [181, 517] width 225 height 34
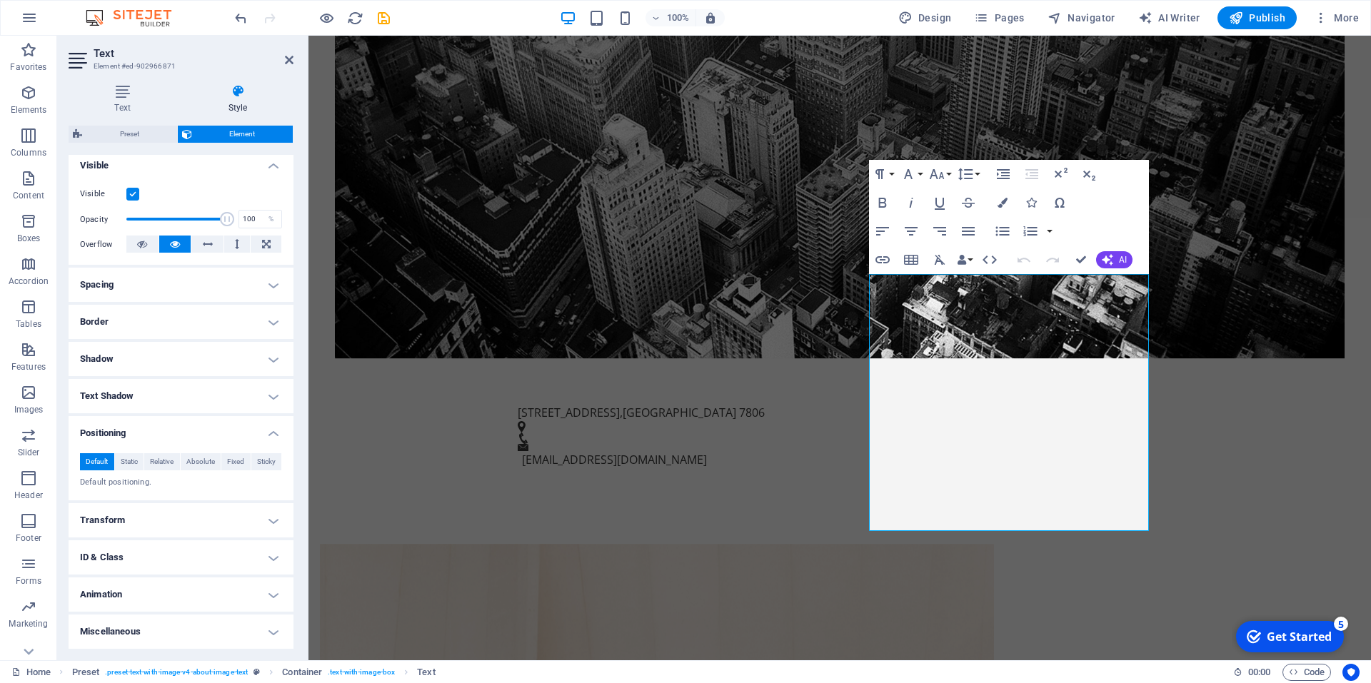
scroll to position [0, 0]
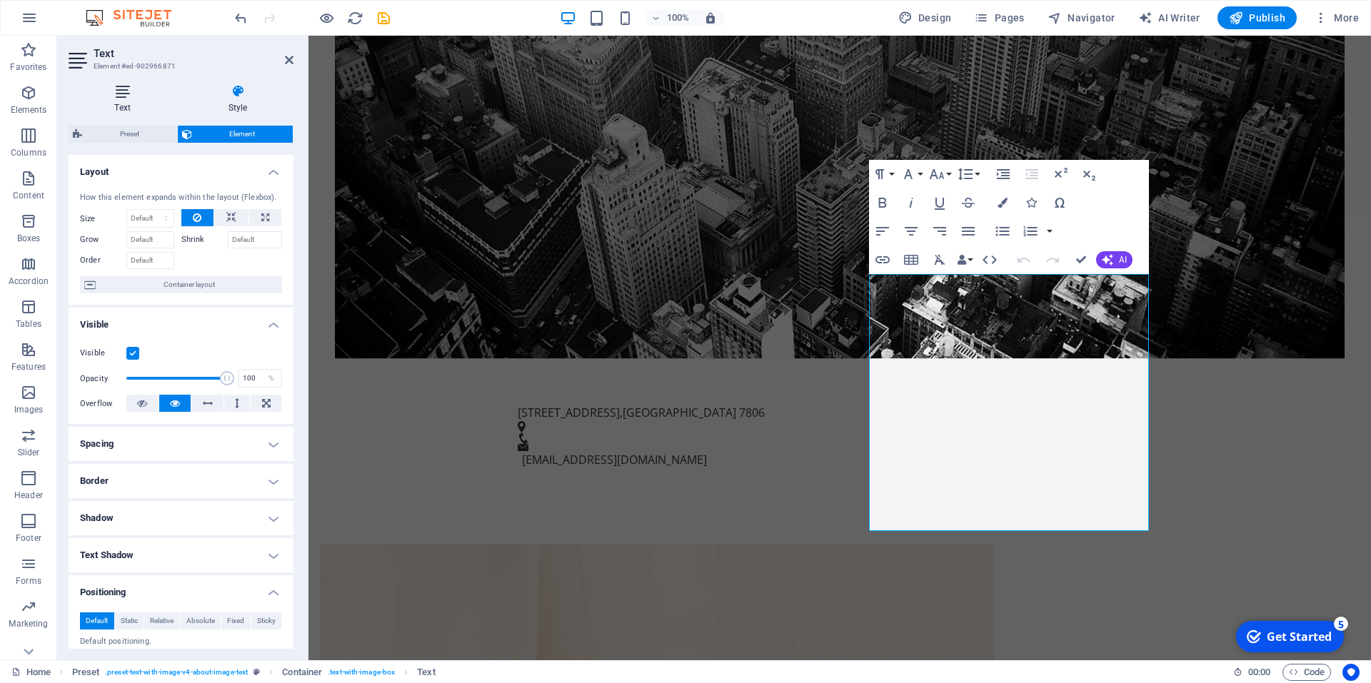
click at [124, 90] on icon at bounding box center [123, 91] width 108 height 14
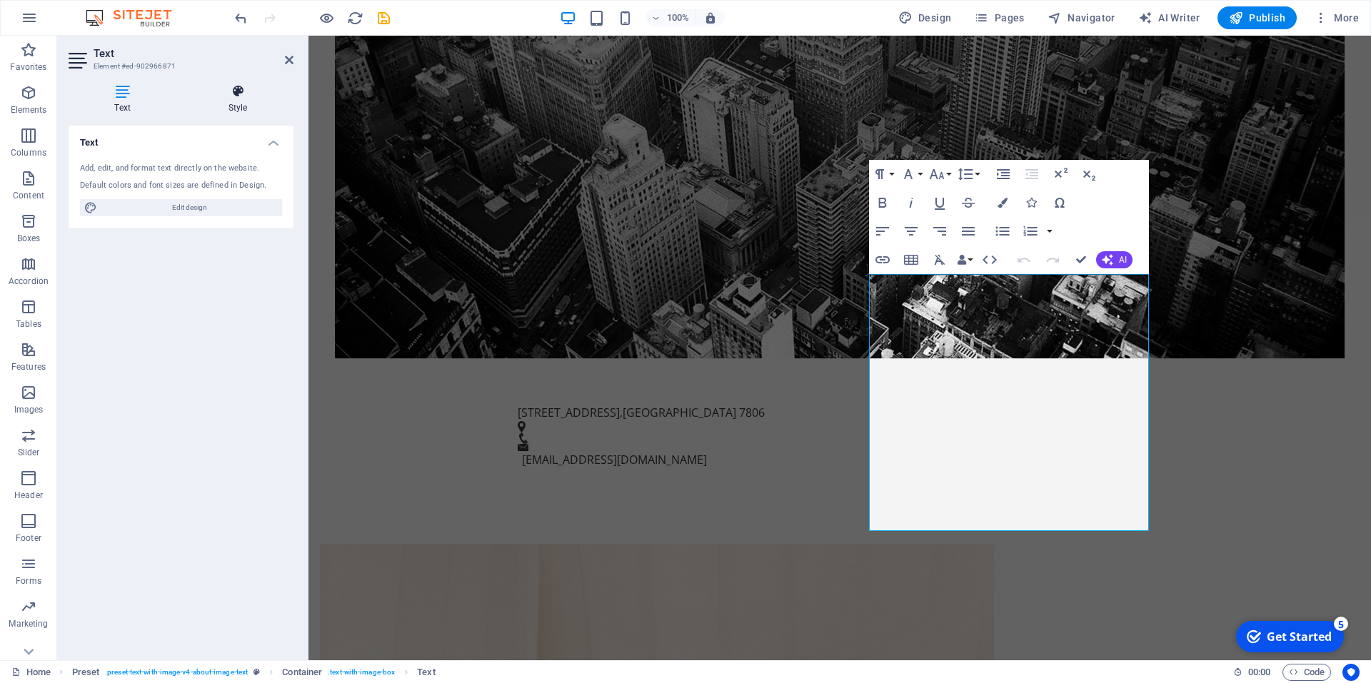
click at [238, 102] on h4 "Style" at bounding box center [237, 99] width 111 height 30
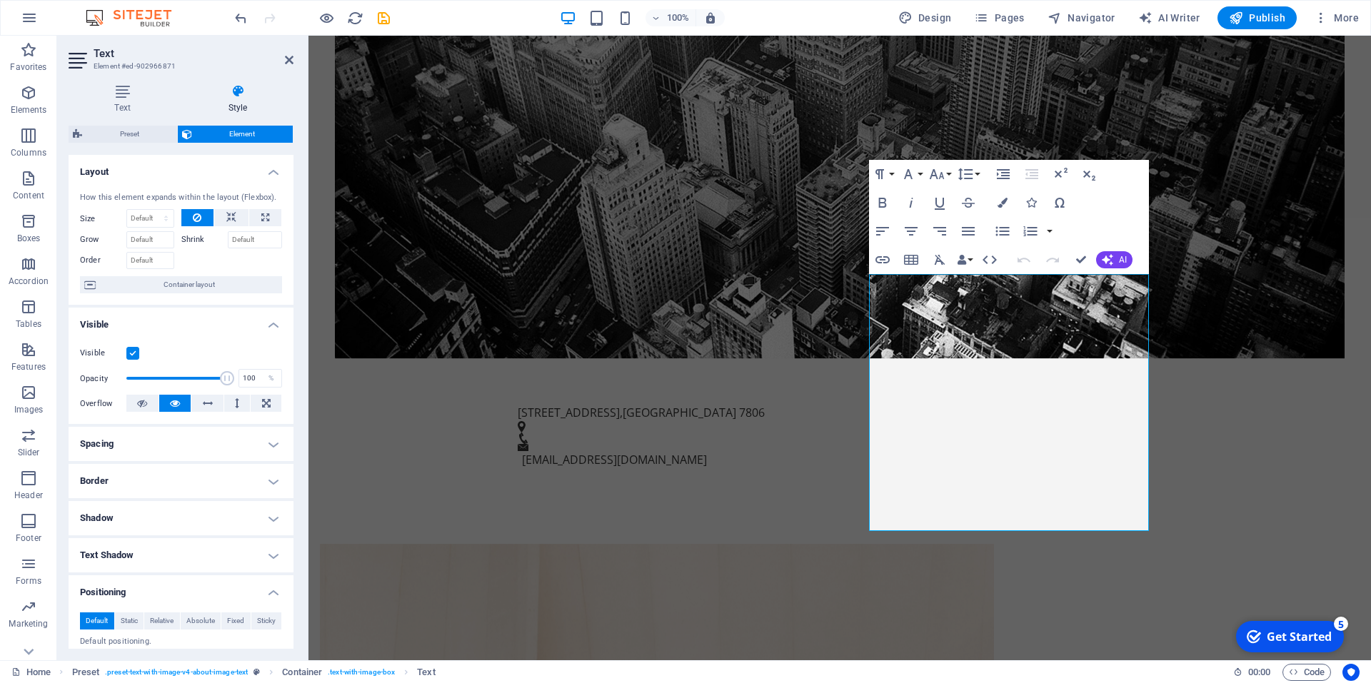
scroll to position [159, 0]
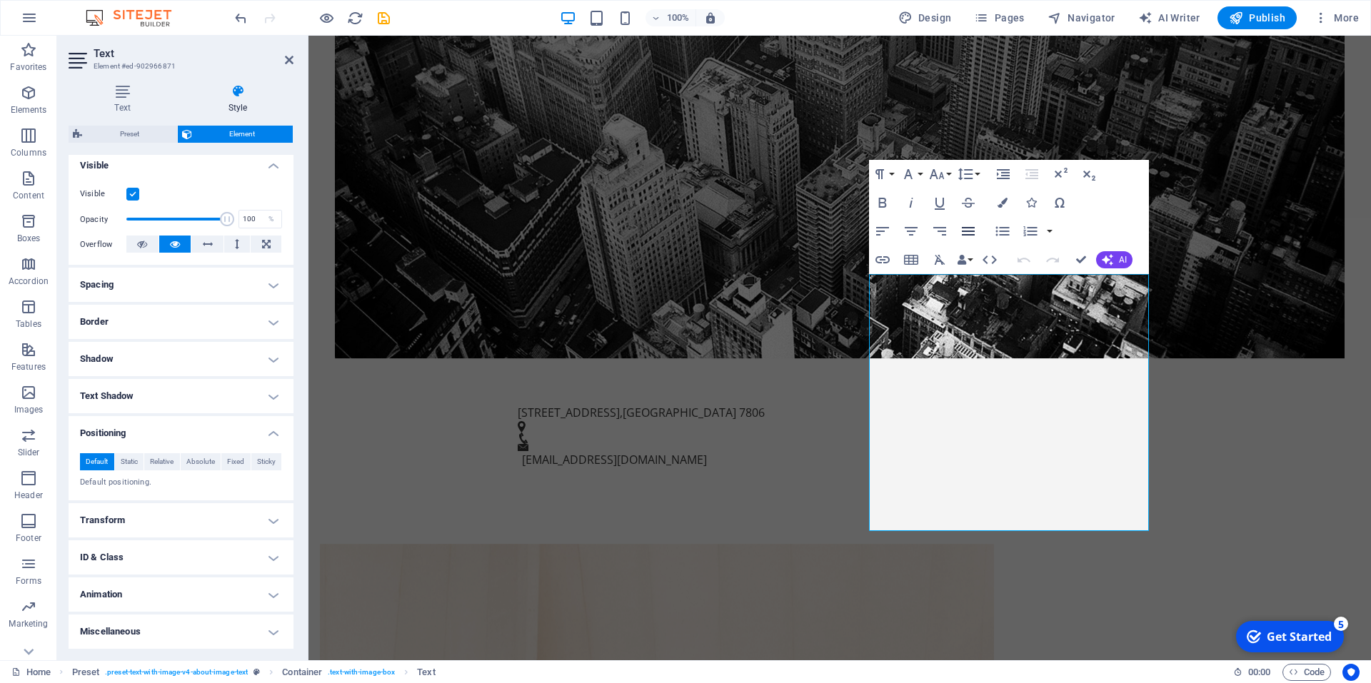
click at [964, 234] on icon "button" at bounding box center [968, 231] width 17 height 17
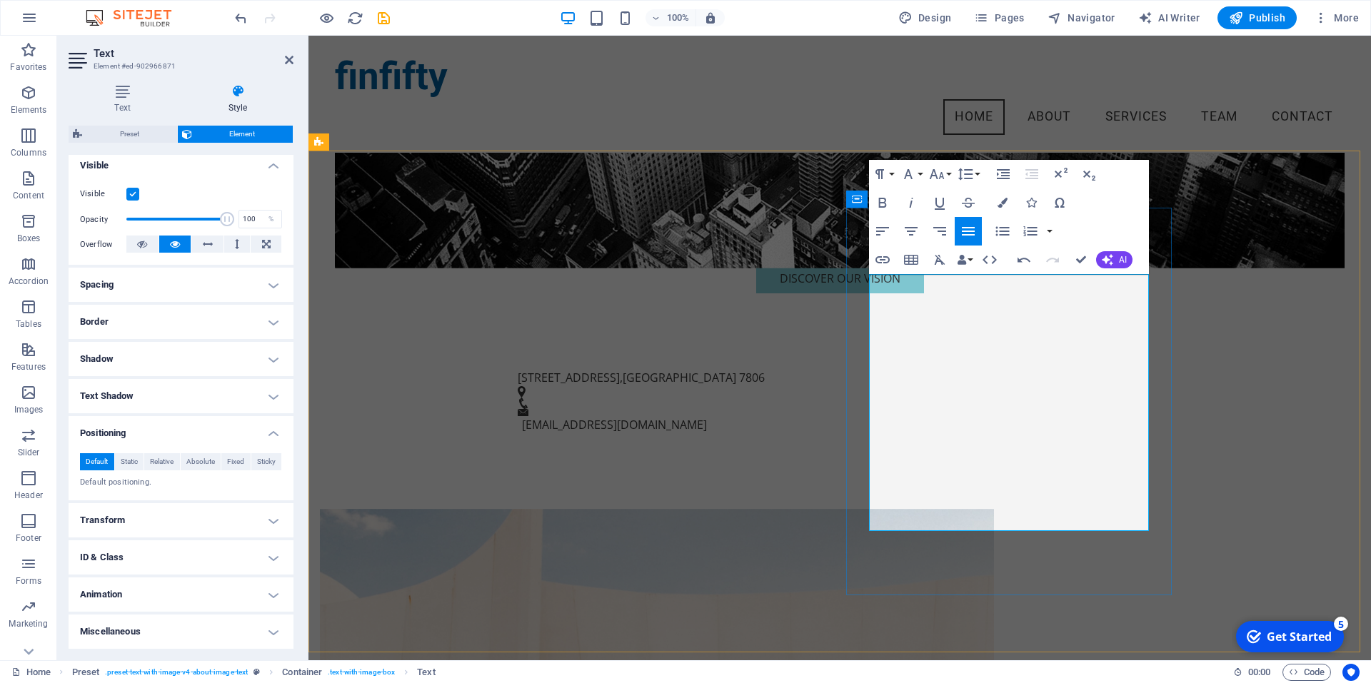
scroll to position [405, 0]
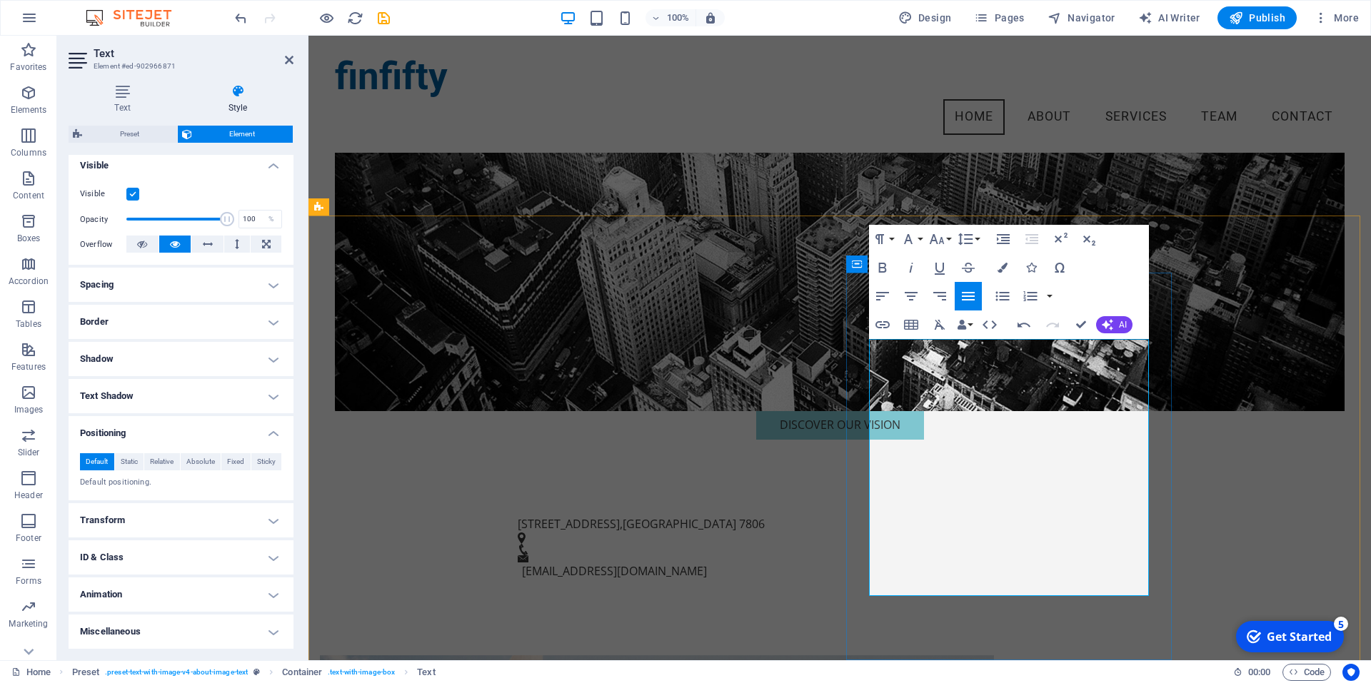
drag, startPoint x: 1129, startPoint y: 473, endPoint x: 1132, endPoint y: 511, distance: 38.7
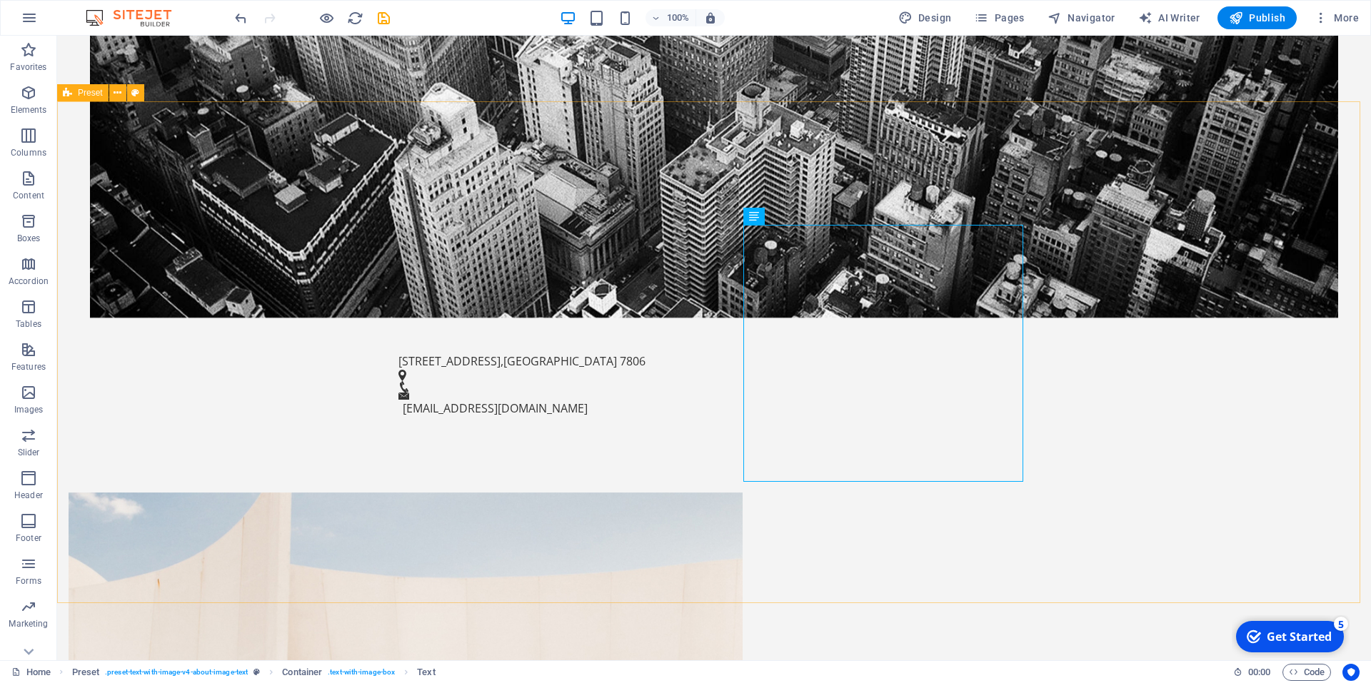
scroll to position [607, 0]
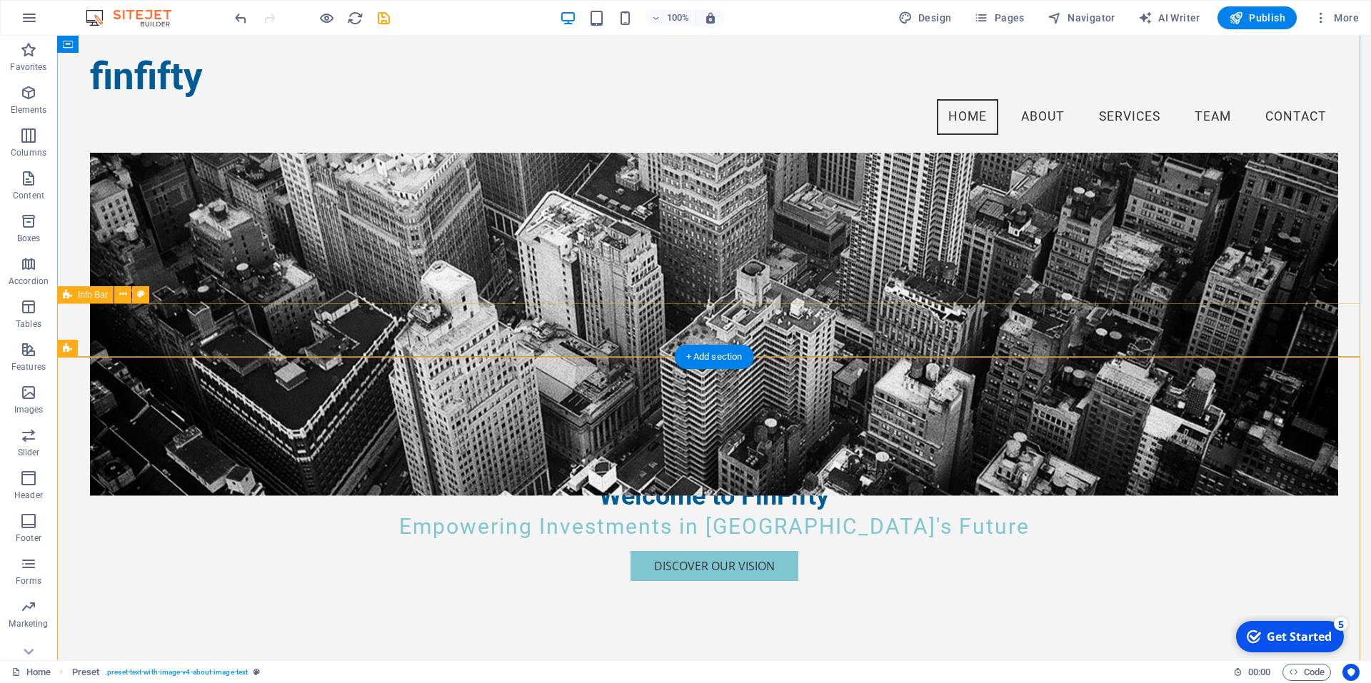
scroll to position [263, 0]
click at [617, 658] on span "[GEOGRAPHIC_DATA]" at bounding box center [560, 666] width 114 height 16
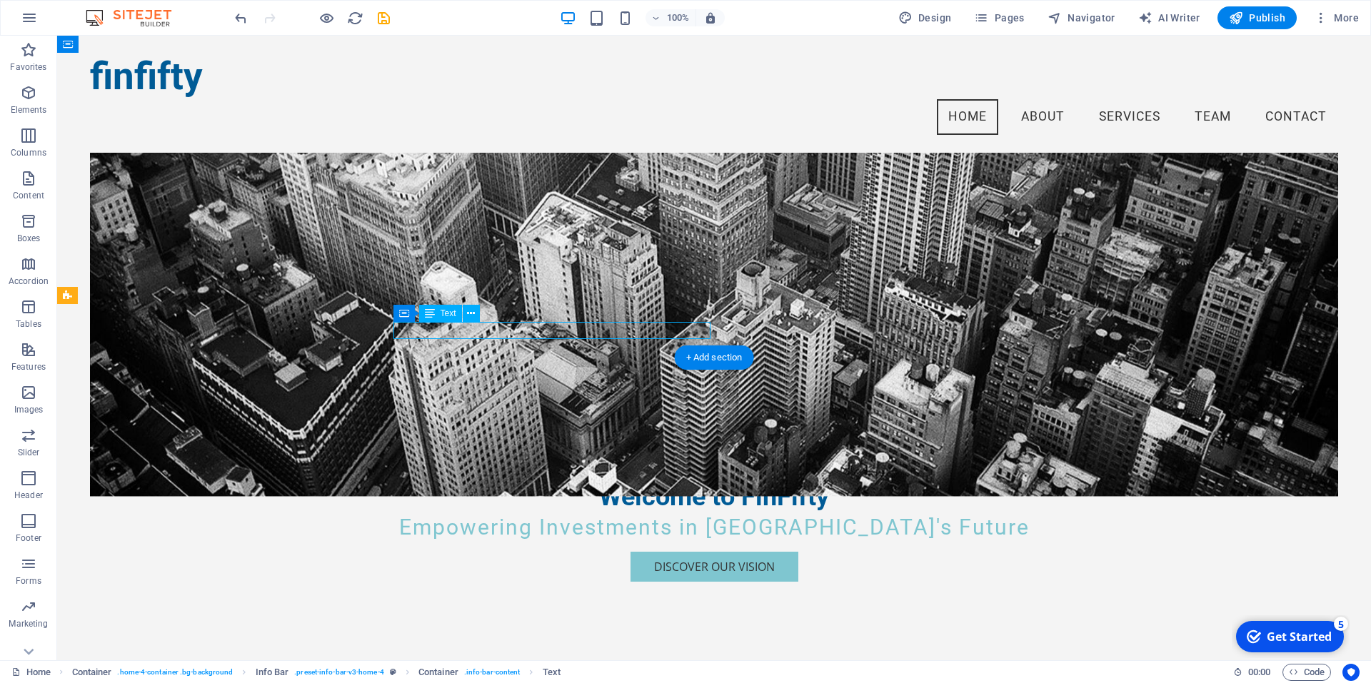
click at [617, 658] on span "[GEOGRAPHIC_DATA]" at bounding box center [560, 666] width 114 height 16
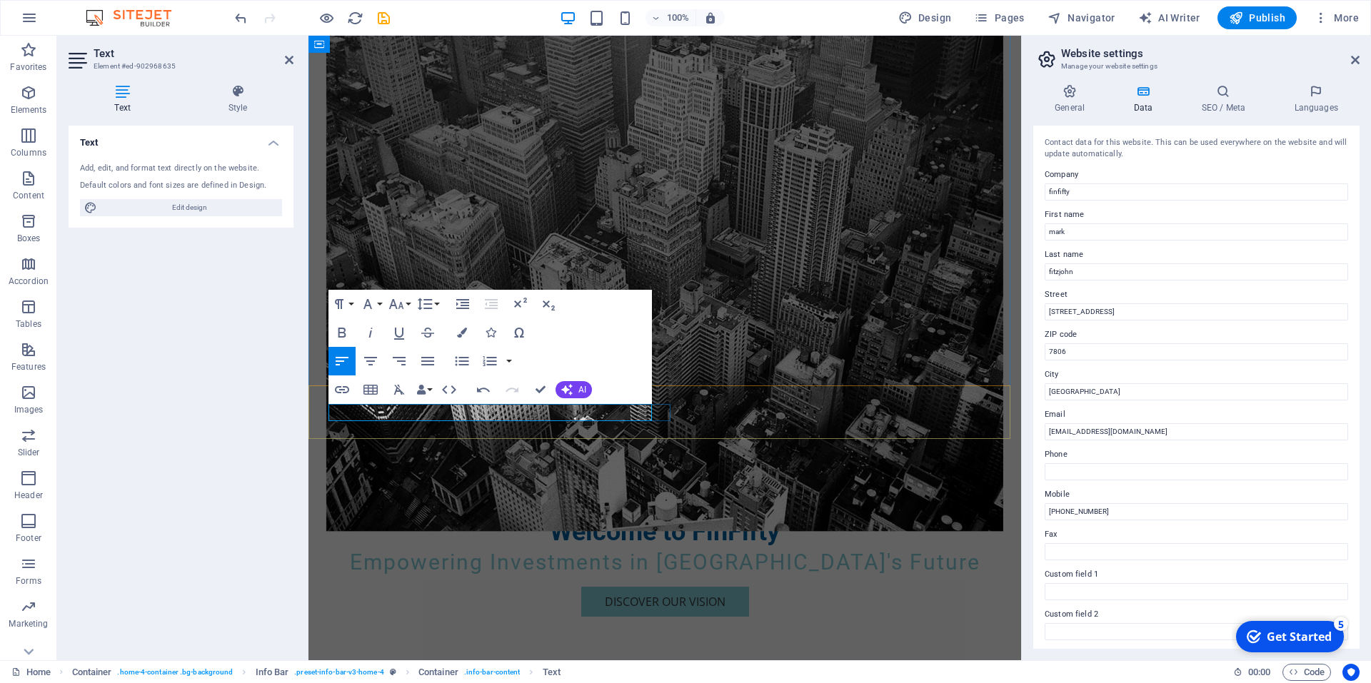
drag, startPoint x: 1402, startPoint y: 423, endPoint x: 941, endPoint y: 378, distance: 463.4
click at [1106, 397] on input "[GEOGRAPHIC_DATA]" at bounding box center [1196, 391] width 303 height 17
type input "C"
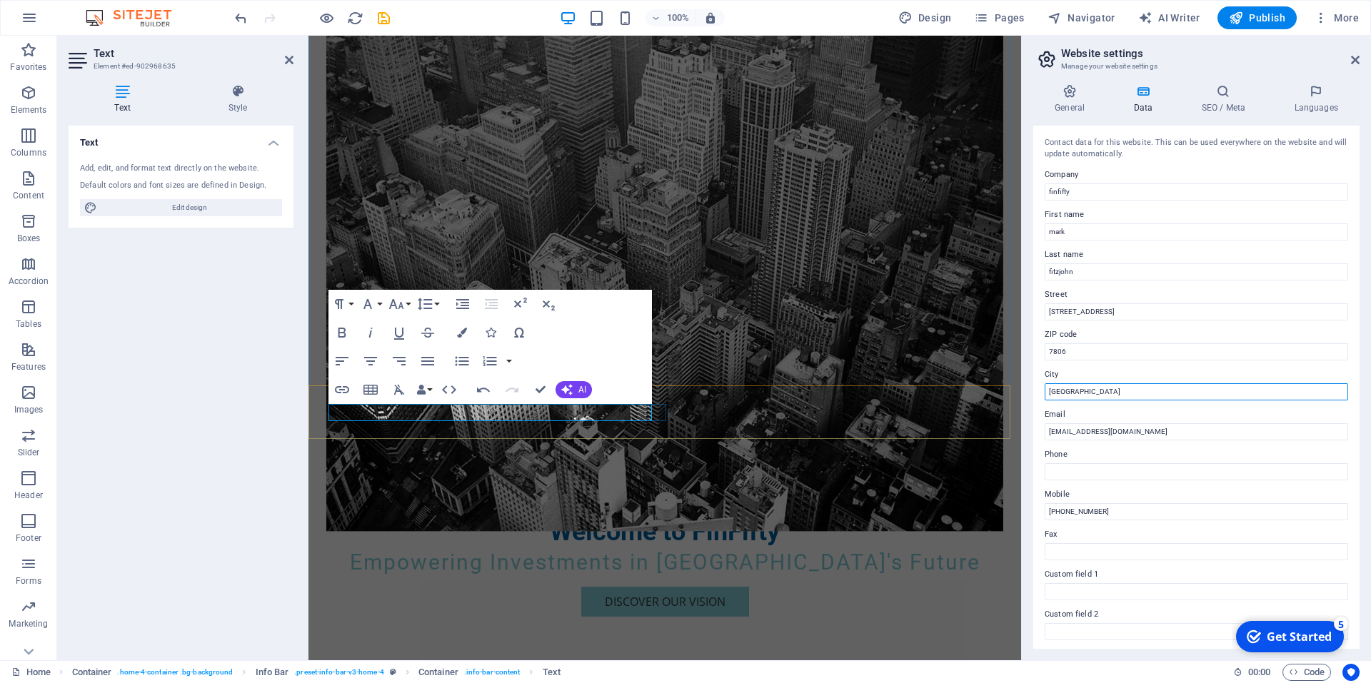
type input "[GEOGRAPHIC_DATA]"
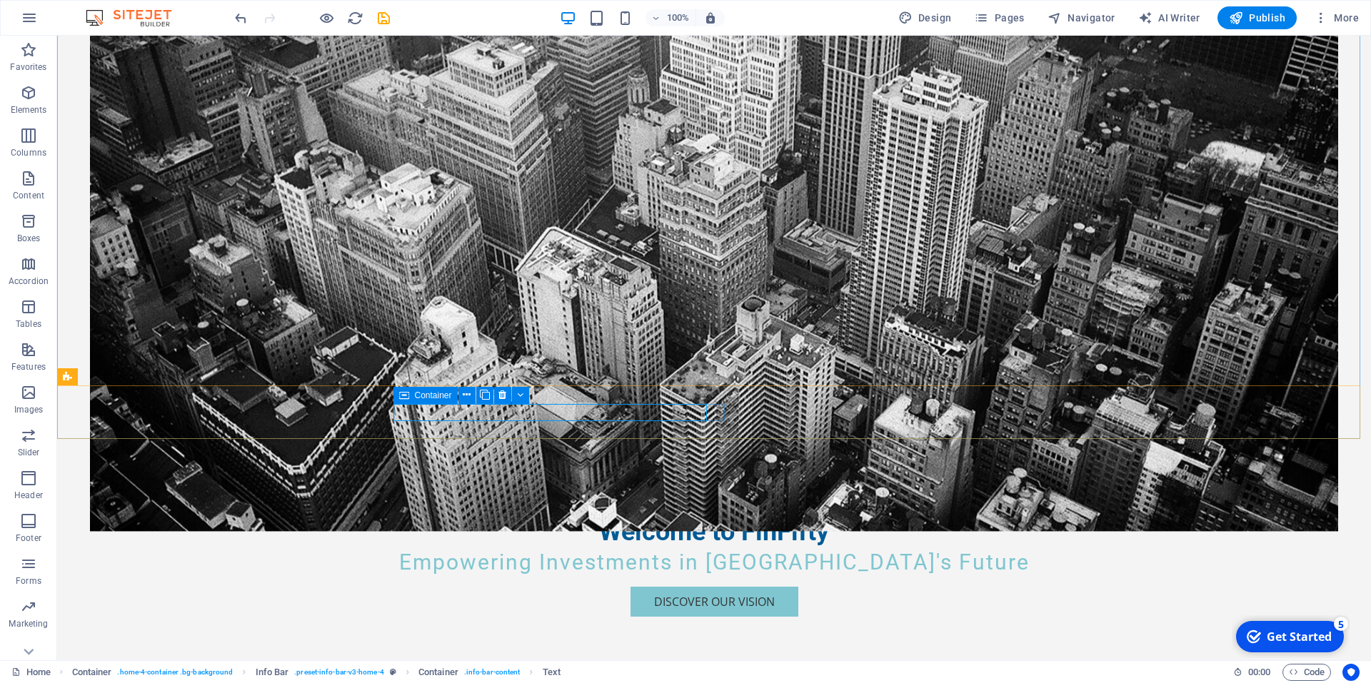
click at [422, 397] on span "Container" at bounding box center [433, 395] width 37 height 9
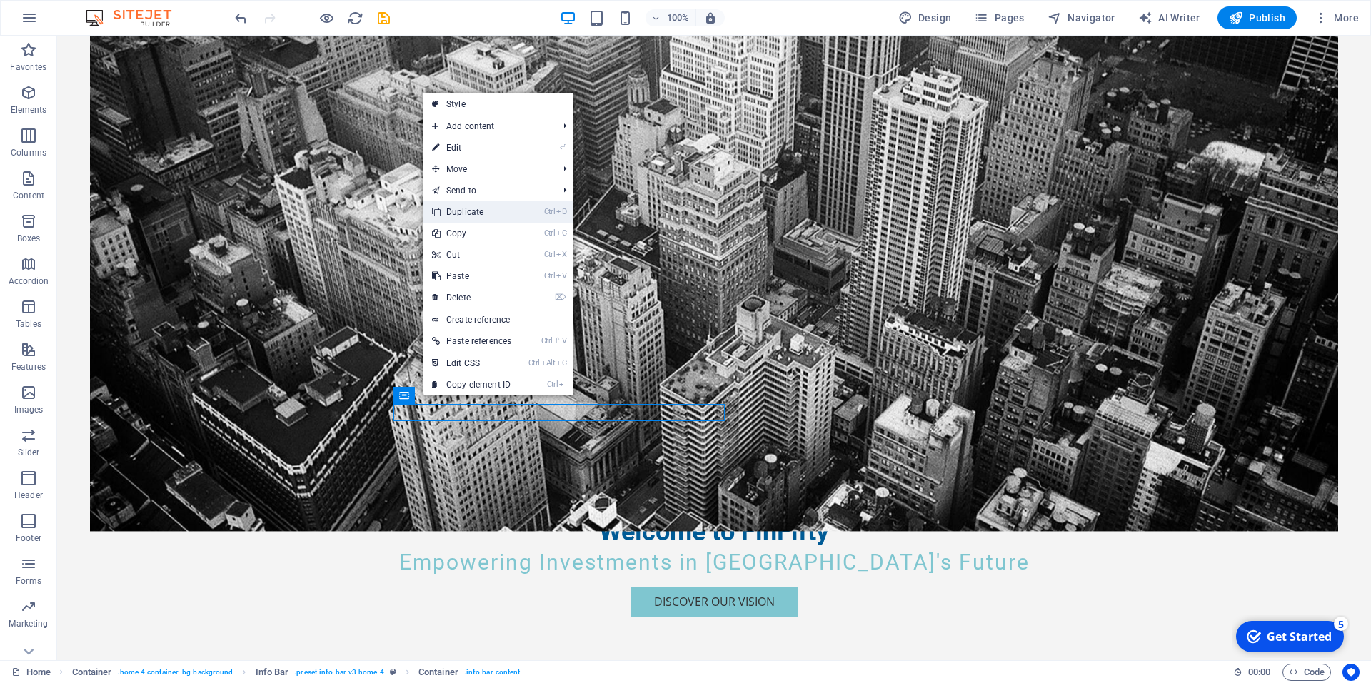
click at [467, 219] on link "Ctrl D Duplicate" at bounding box center [471, 211] width 96 height 21
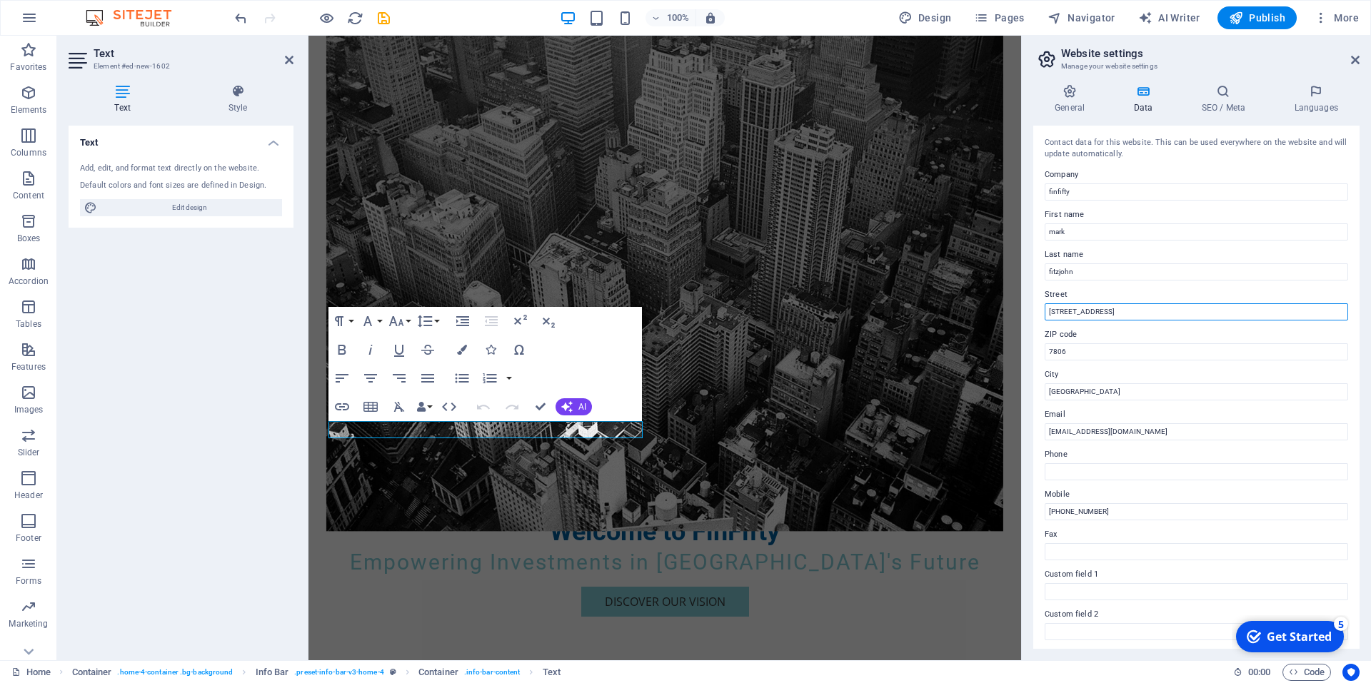
drag, startPoint x: 1506, startPoint y: 351, endPoint x: 894, endPoint y: 283, distance: 616.3
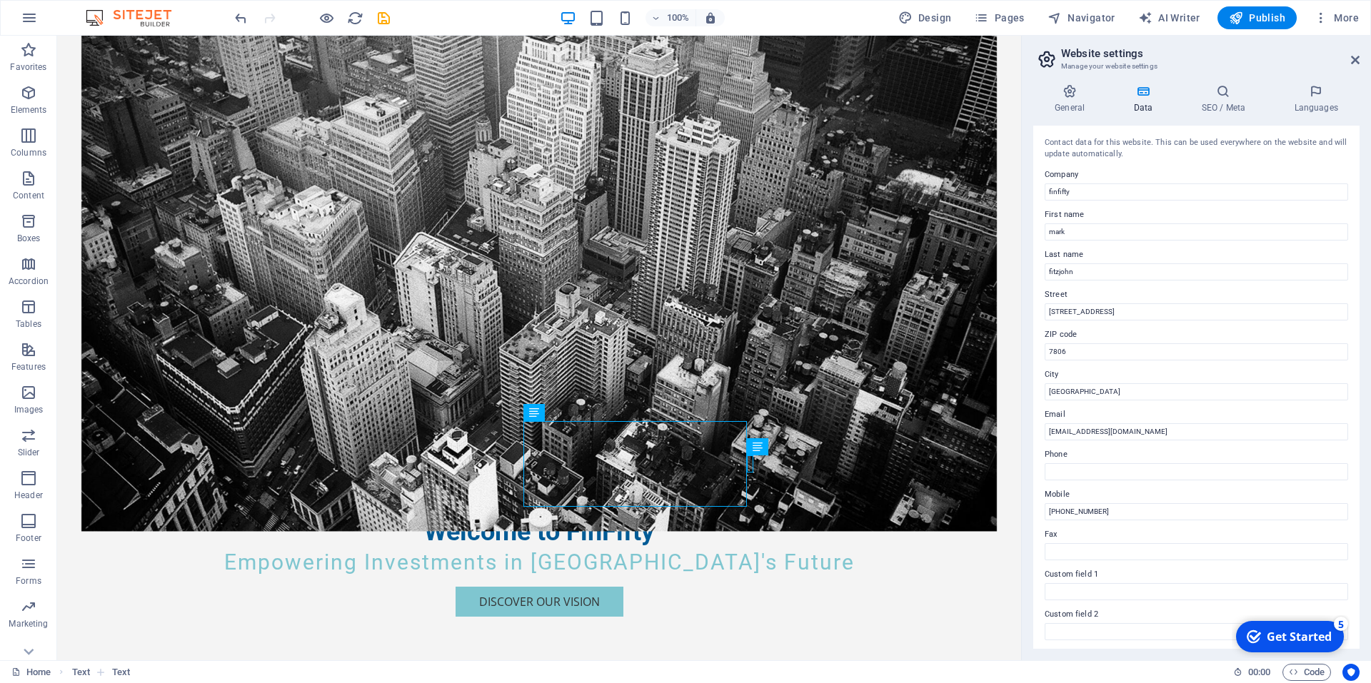
click at [1202, 321] on div "Contact data for this website. This can be used everywhere on the website and w…" at bounding box center [1196, 387] width 326 height 523
drag, startPoint x: 1252, startPoint y: 349, endPoint x: 750, endPoint y: 253, distance: 511.6
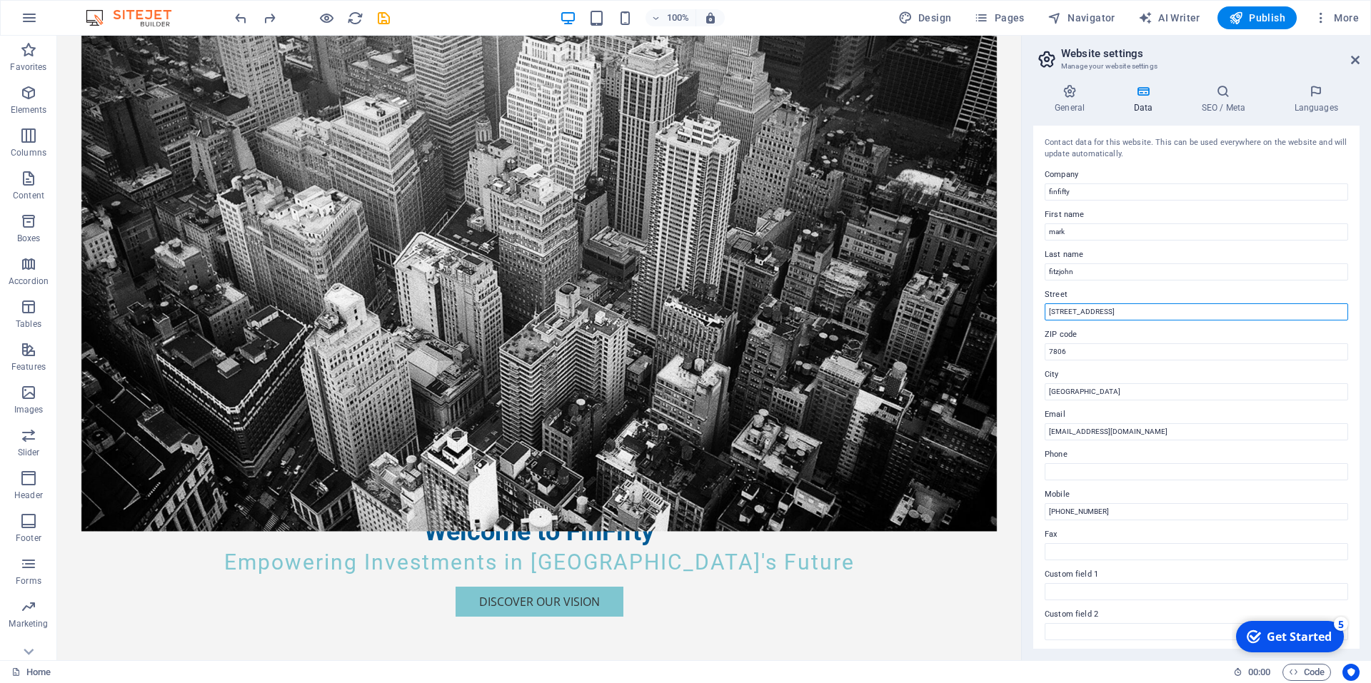
click at [1209, 308] on input "[STREET_ADDRESS]" at bounding box center [1196, 311] width 303 height 17
drag, startPoint x: 1262, startPoint y: 347, endPoint x: 915, endPoint y: 298, distance: 351.1
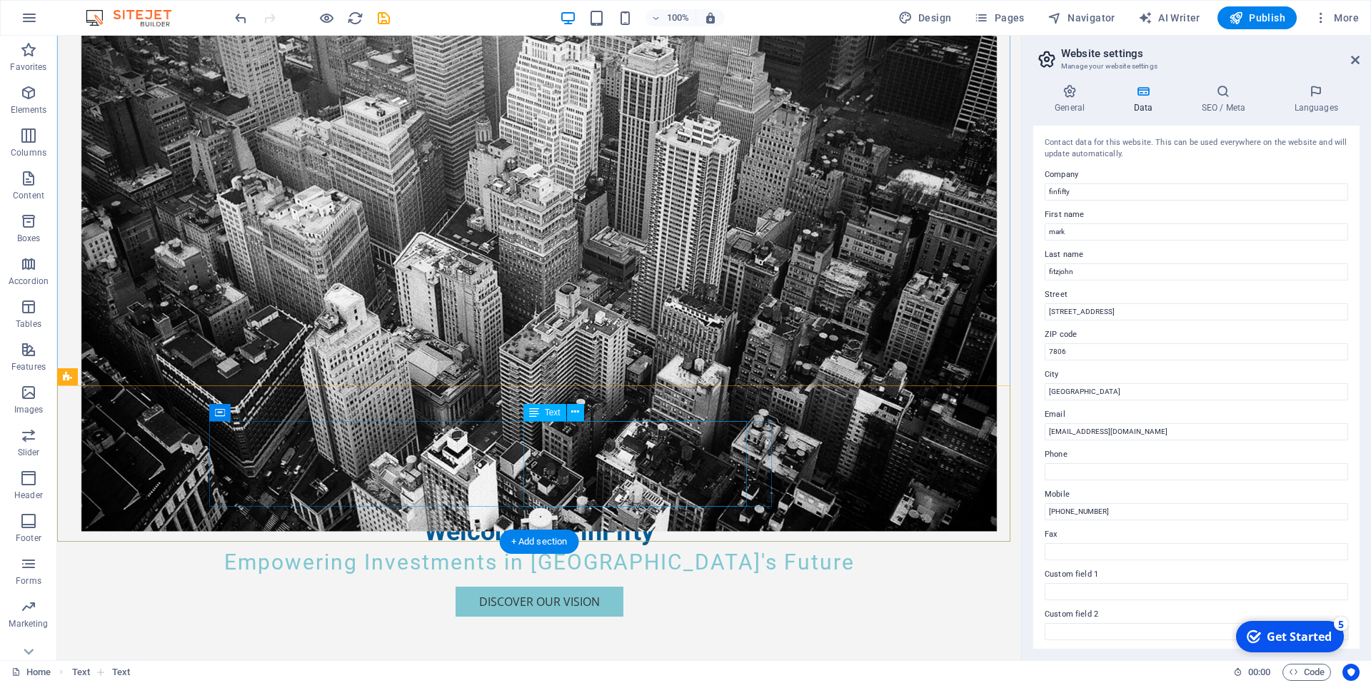
click at [575, 413] on icon at bounding box center [575, 412] width 8 height 15
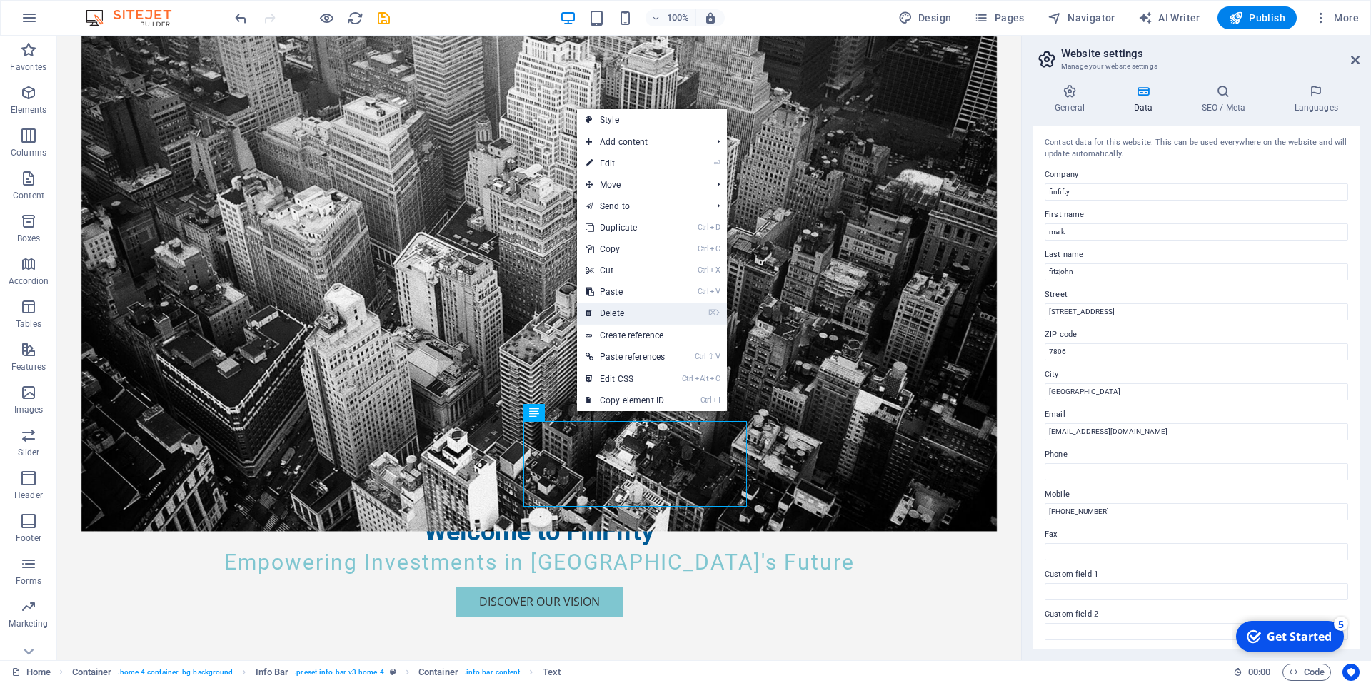
click at [613, 312] on link "⌦ Delete" at bounding box center [625, 313] width 96 height 21
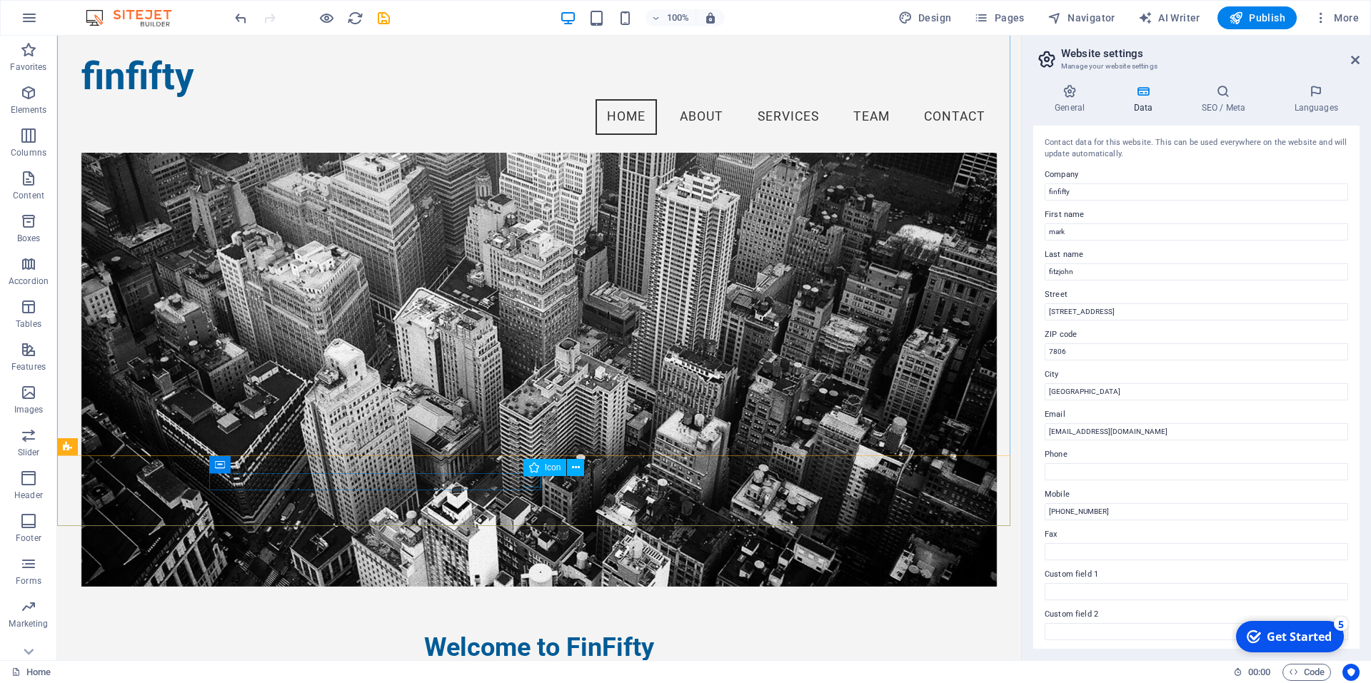
scroll to position [111, 0]
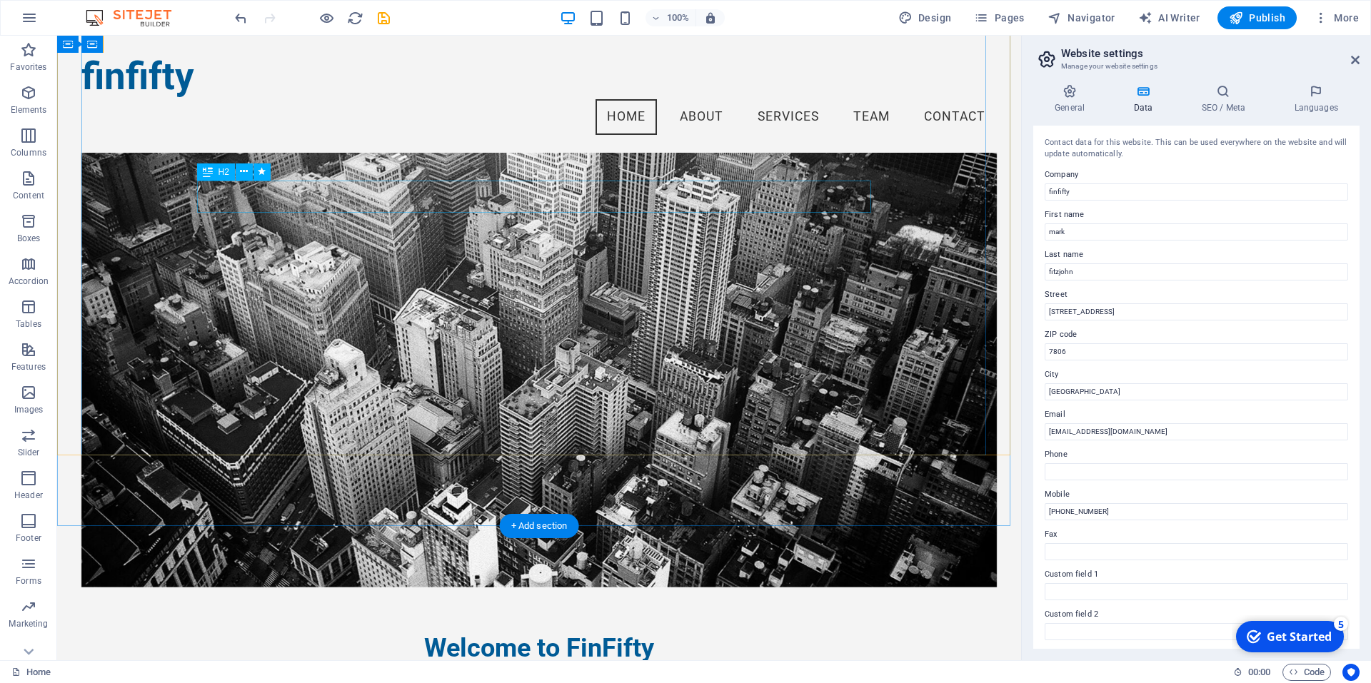
click at [641, 633] on div "Welcome to FinFifty" at bounding box center [539, 649] width 674 height 32
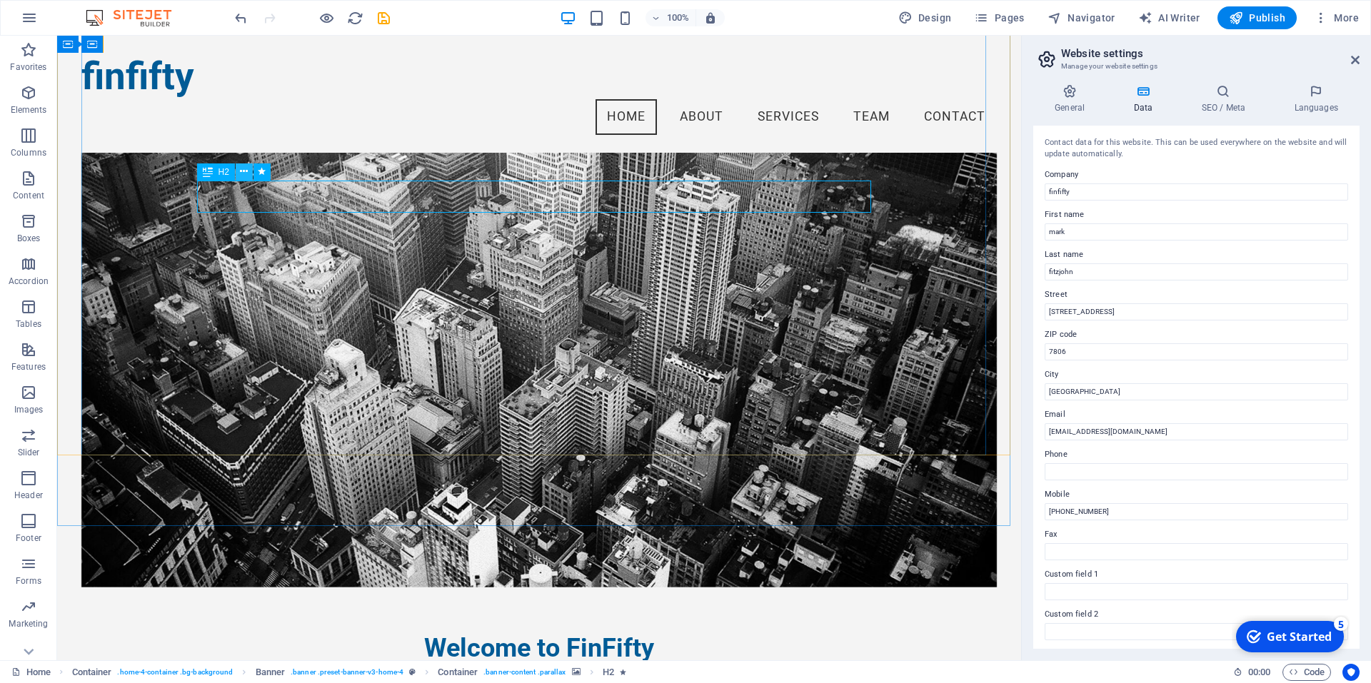
click at [249, 175] on button at bounding box center [244, 171] width 17 height 17
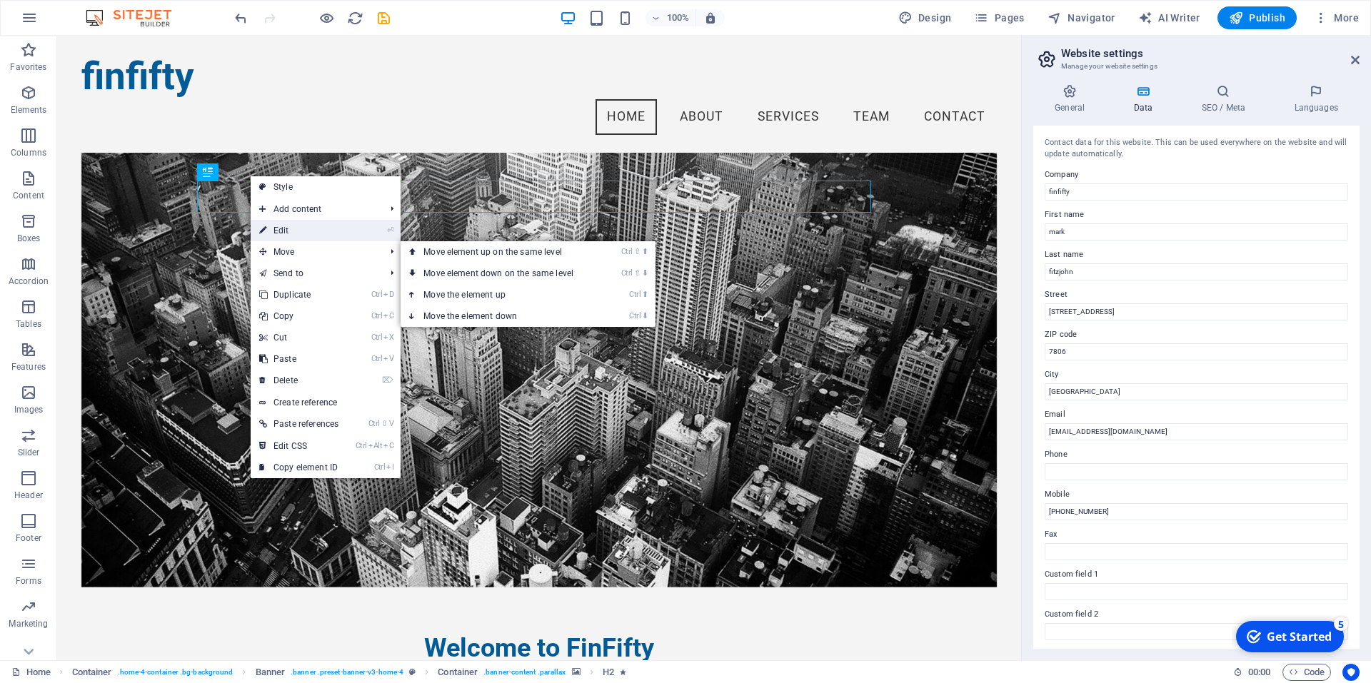
click at [295, 231] on link "⏎ Edit" at bounding box center [299, 230] width 96 height 21
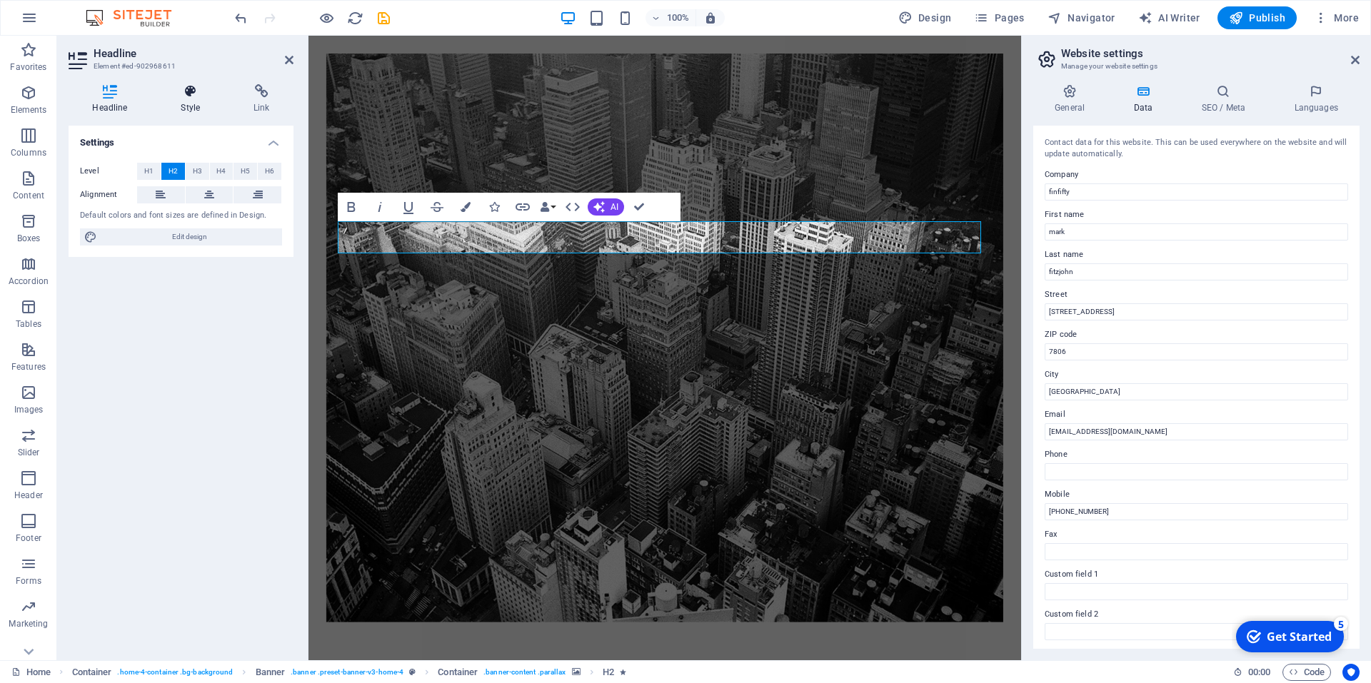
click at [187, 93] on icon at bounding box center [190, 91] width 67 height 14
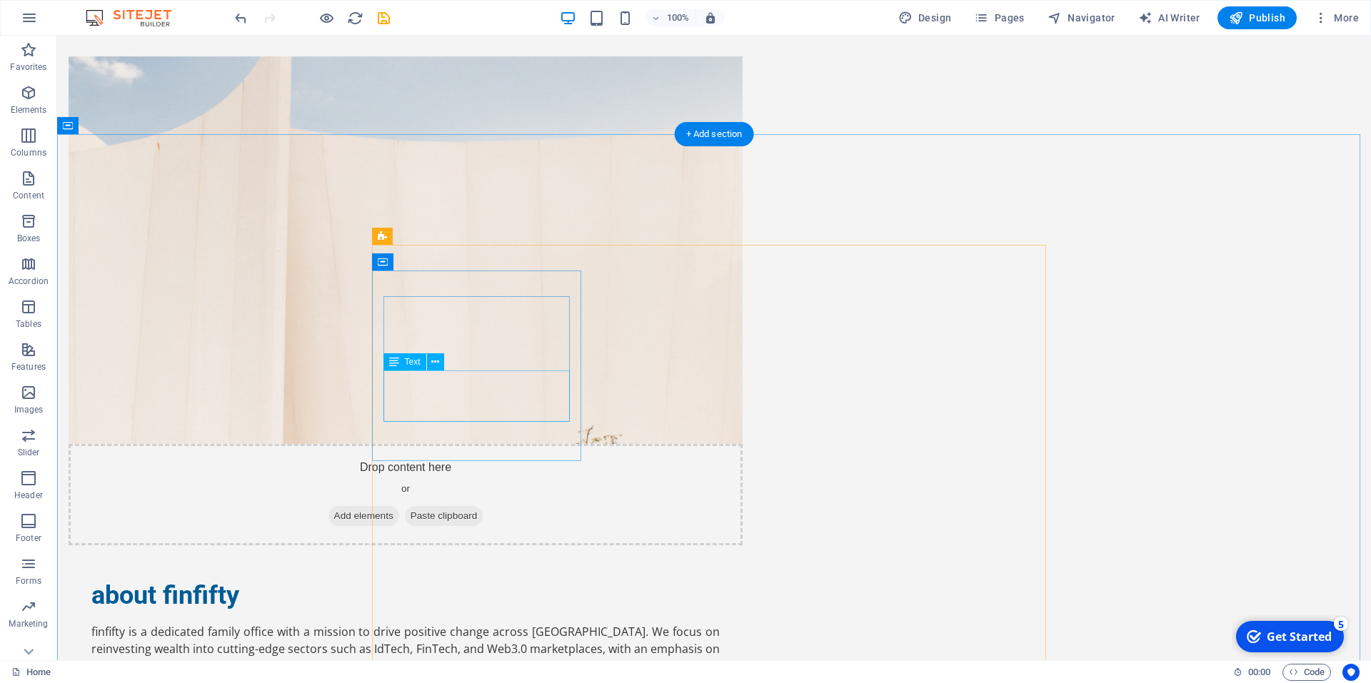
scroll to position [1089, 0]
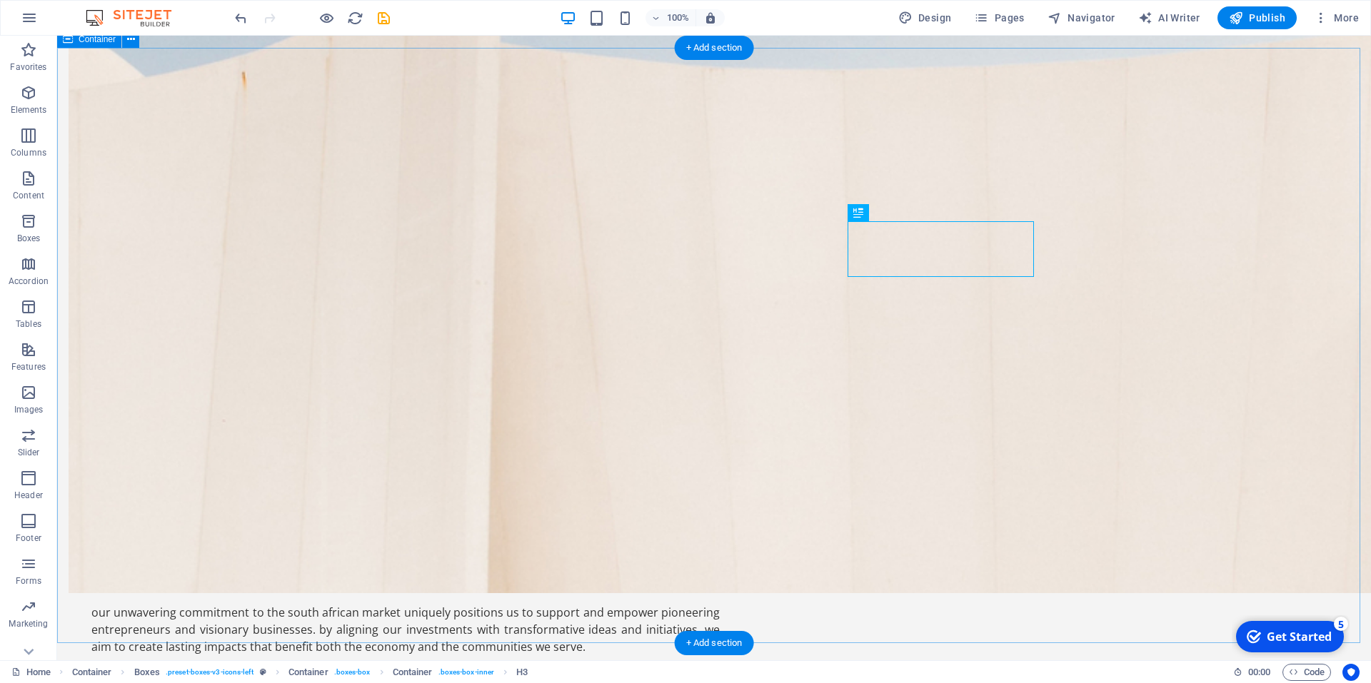
scroll to position [1173, 0]
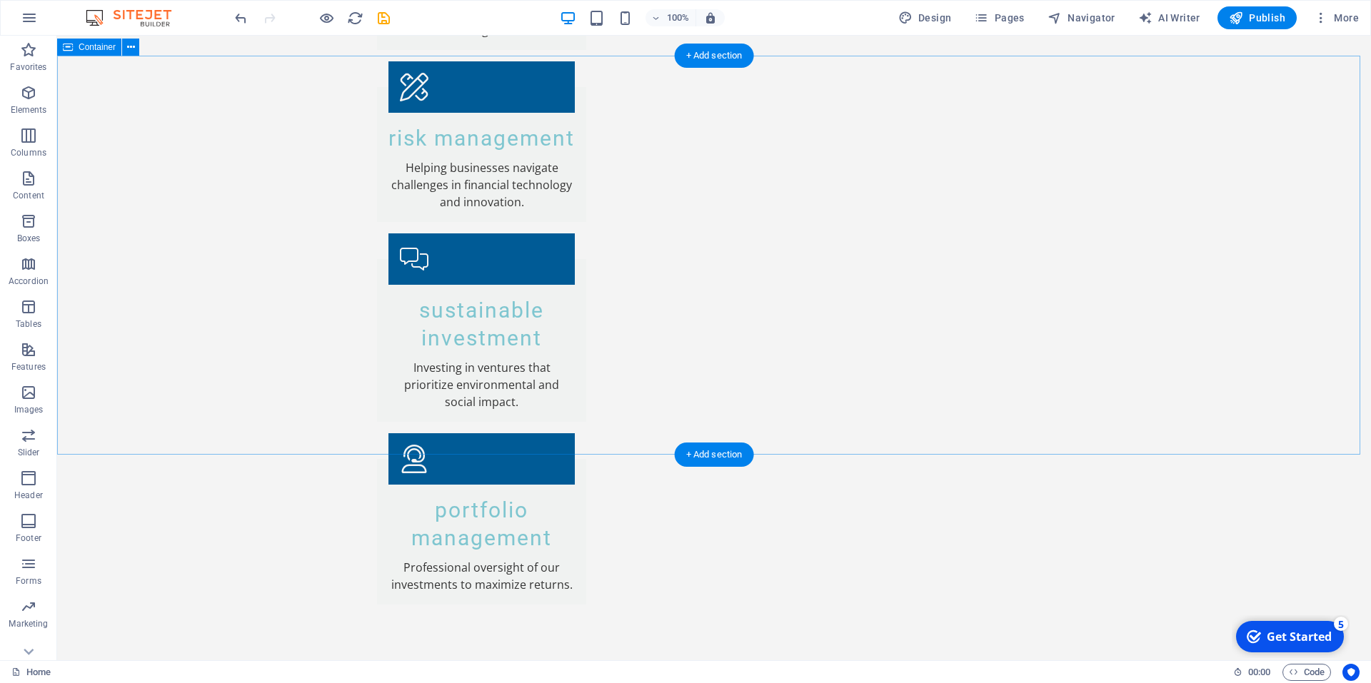
scroll to position [2599, 0]
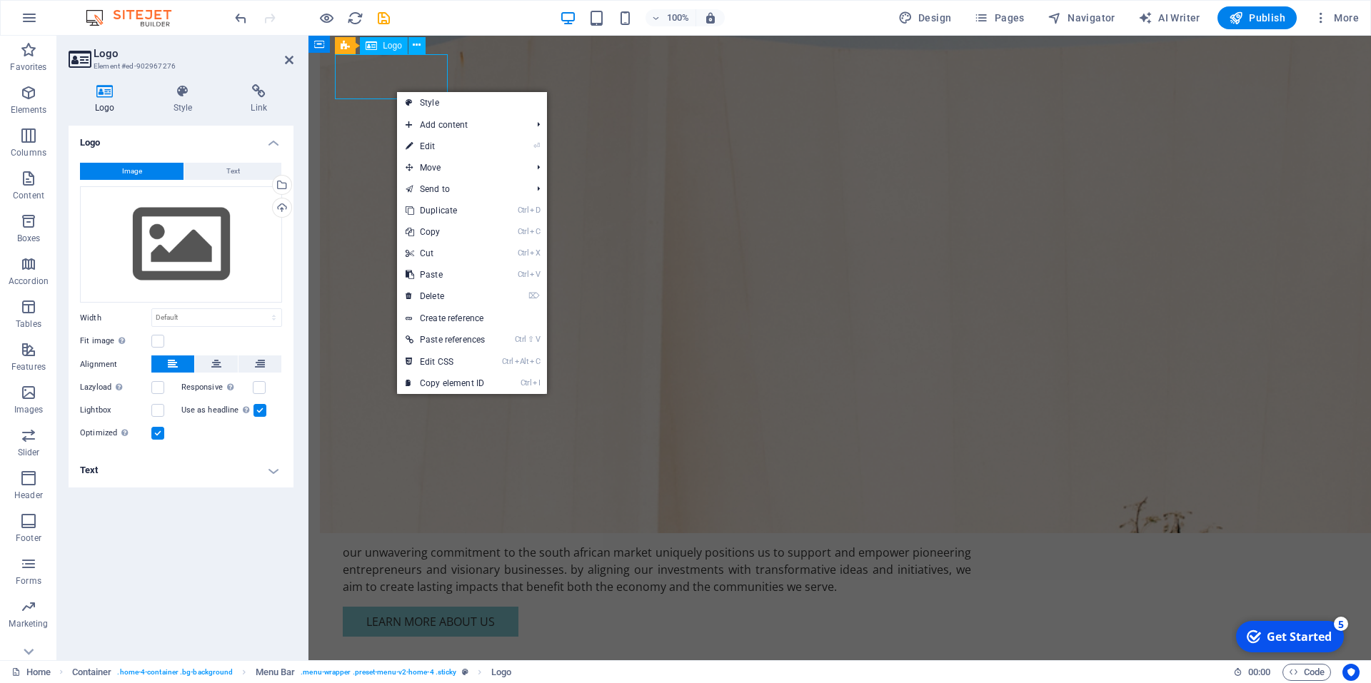
scroll to position [0, 0]
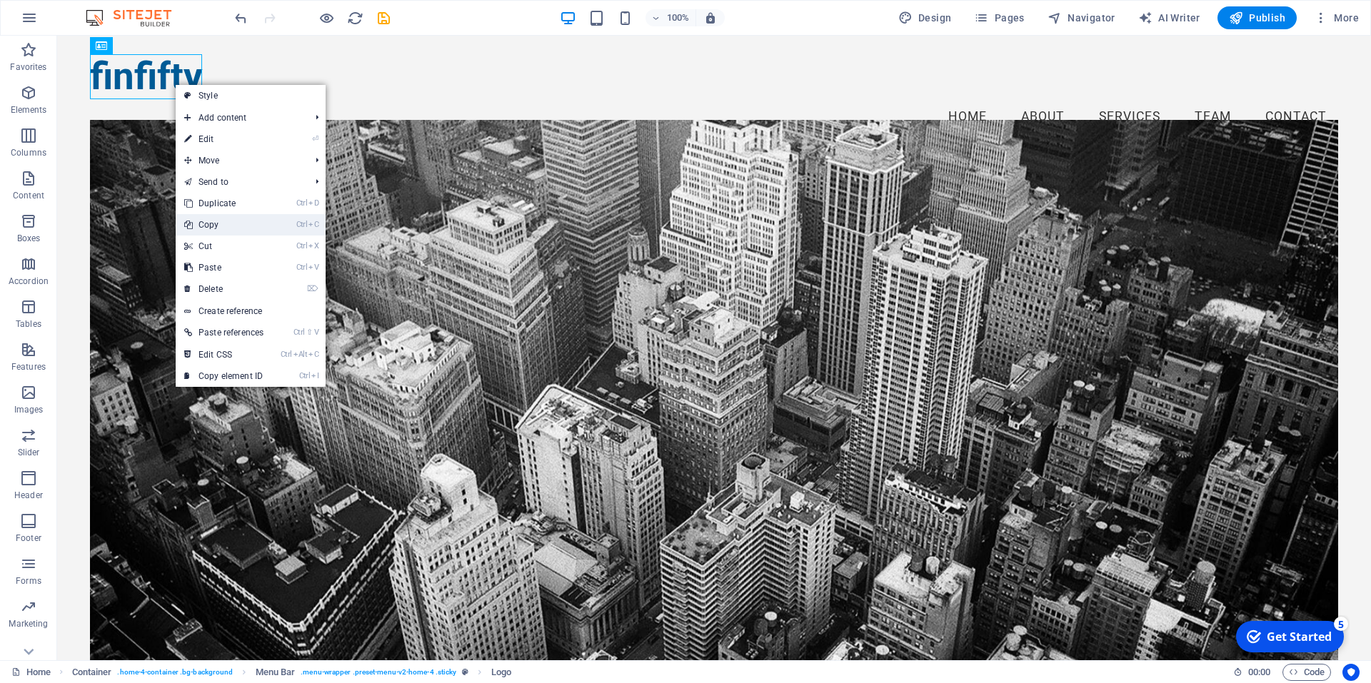
click at [214, 221] on link "Ctrl C Copy" at bounding box center [224, 224] width 96 height 21
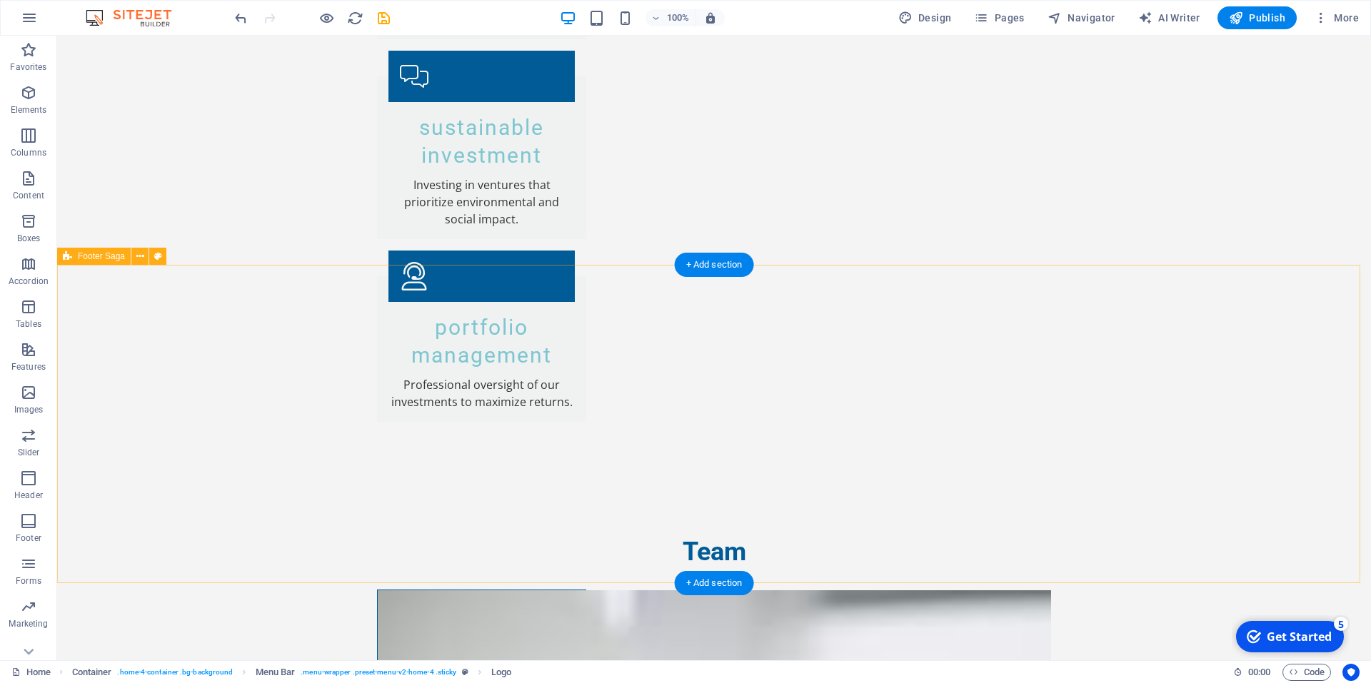
scroll to position [2814, 0]
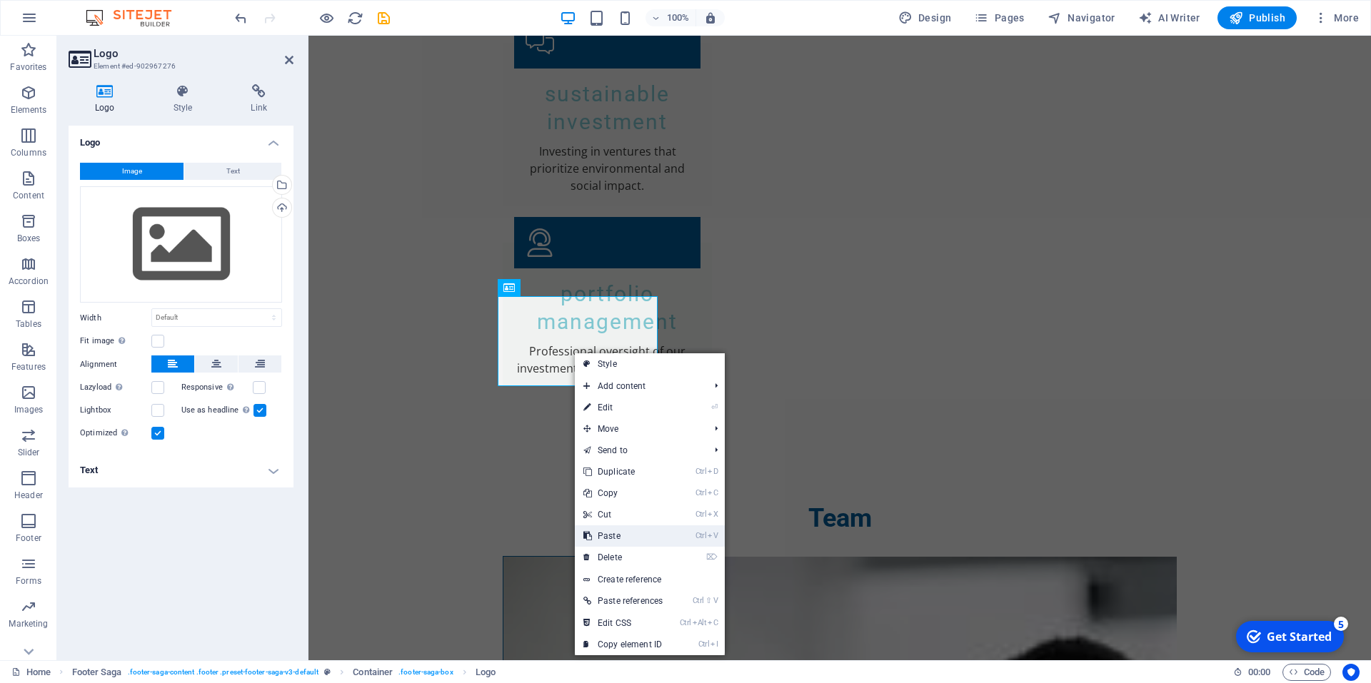
click at [621, 541] on link "Ctrl V Paste" at bounding box center [623, 535] width 96 height 21
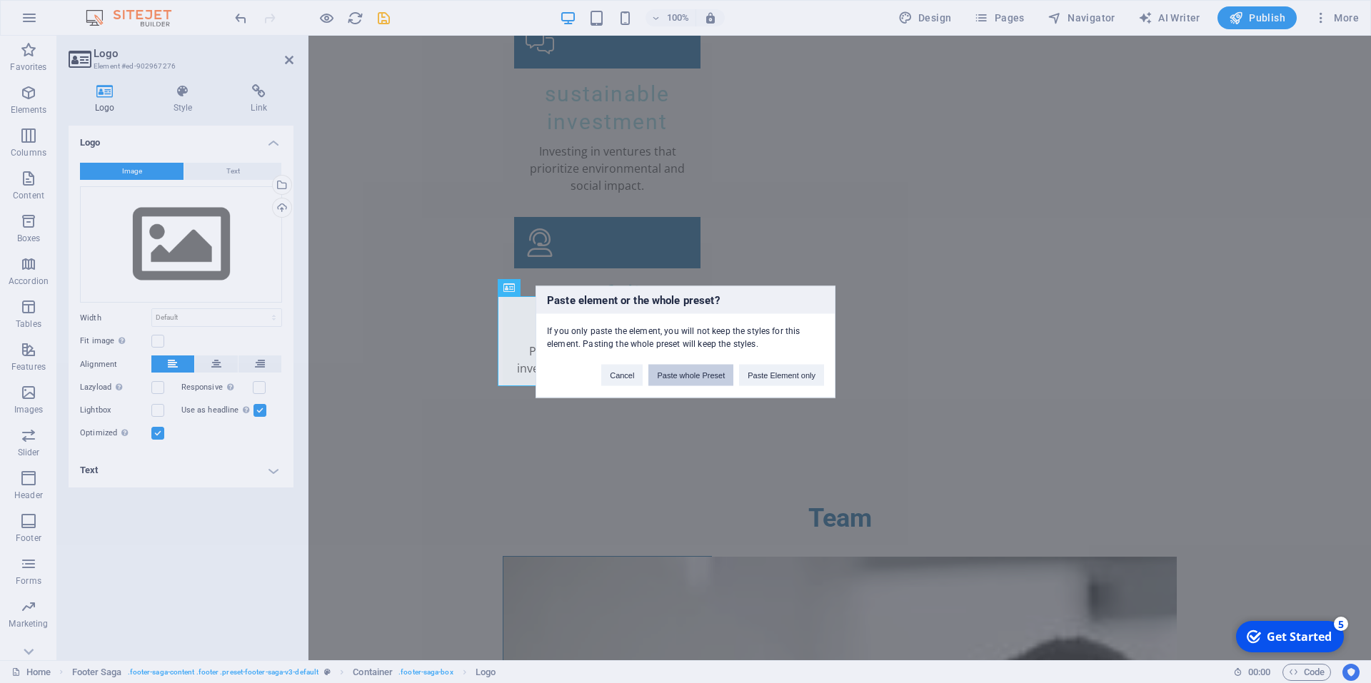
click at [713, 376] on button "Paste whole Preset" at bounding box center [690, 374] width 85 height 21
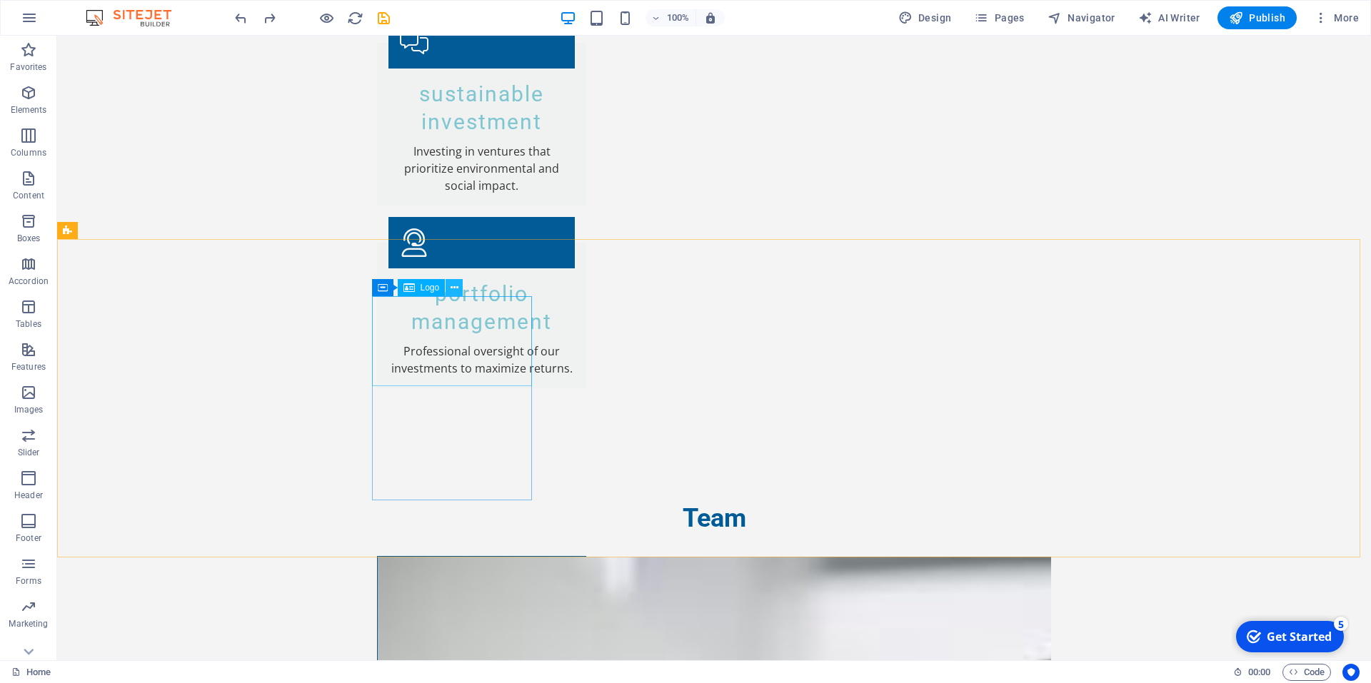
click at [454, 288] on icon at bounding box center [455, 288] width 8 height 15
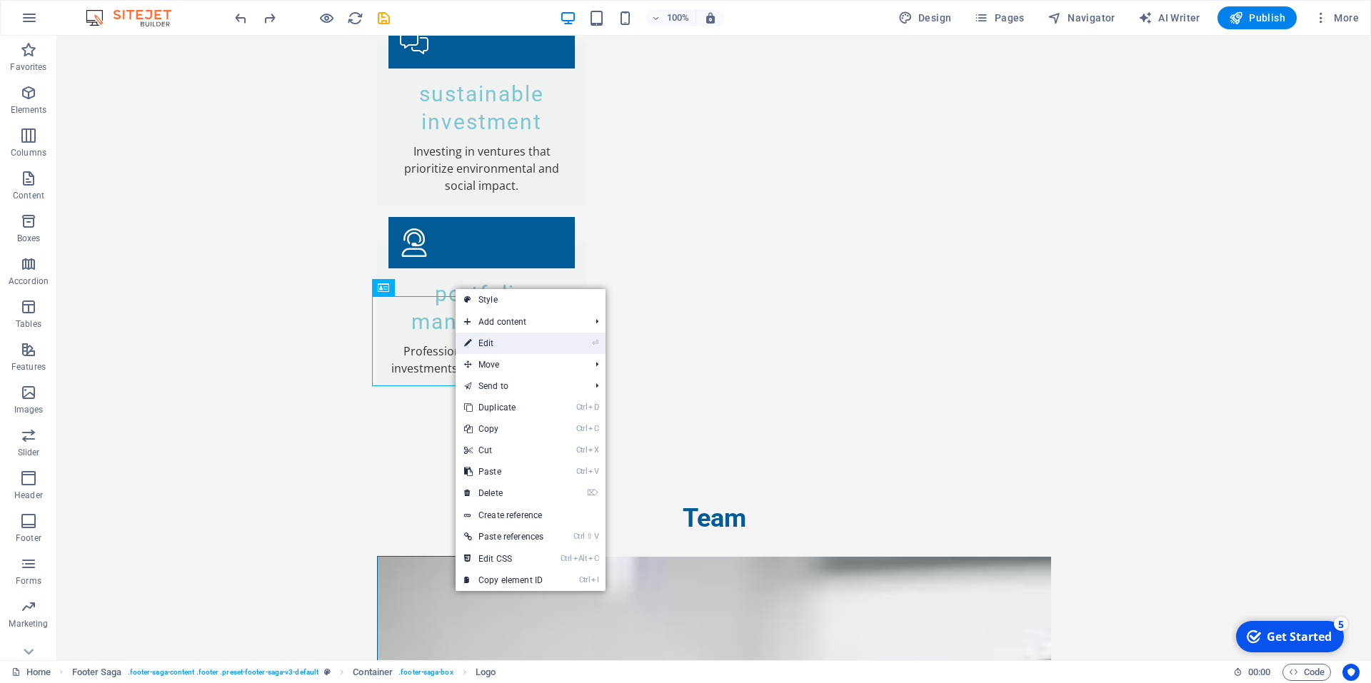
click at [492, 346] on link "⏎ Edit" at bounding box center [504, 343] width 96 height 21
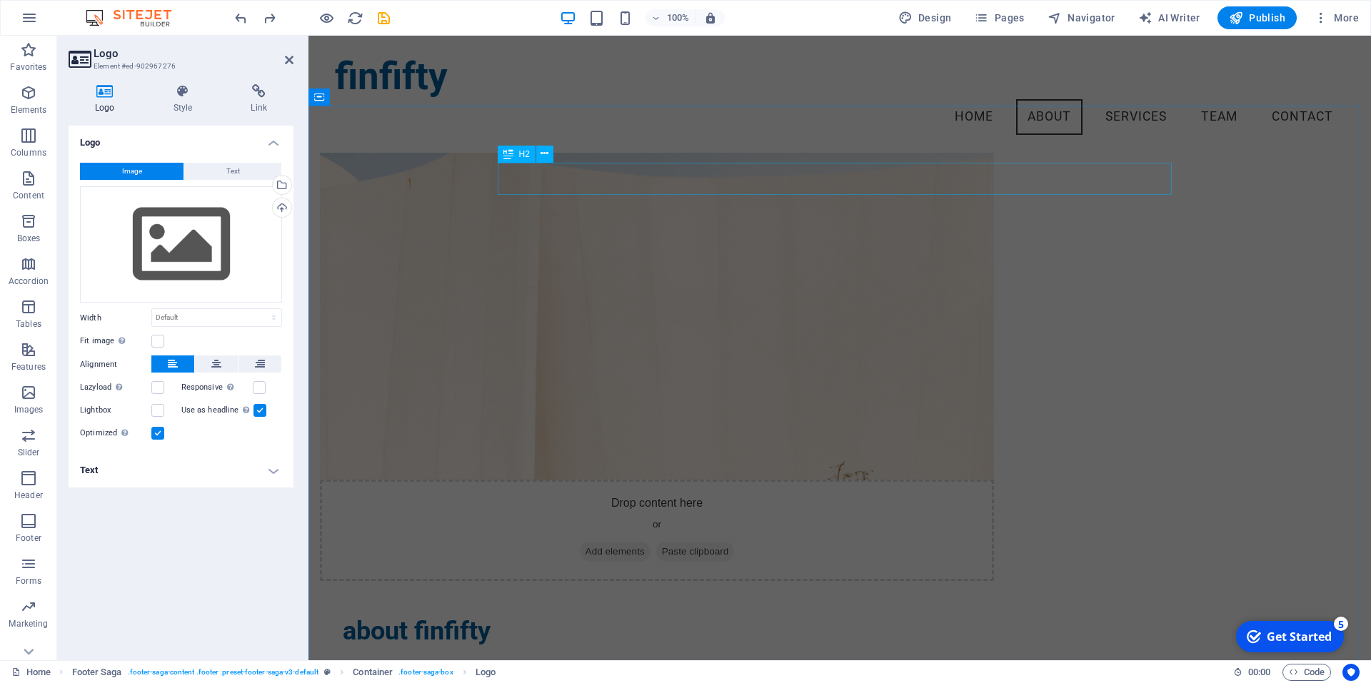
scroll to position [903, 0]
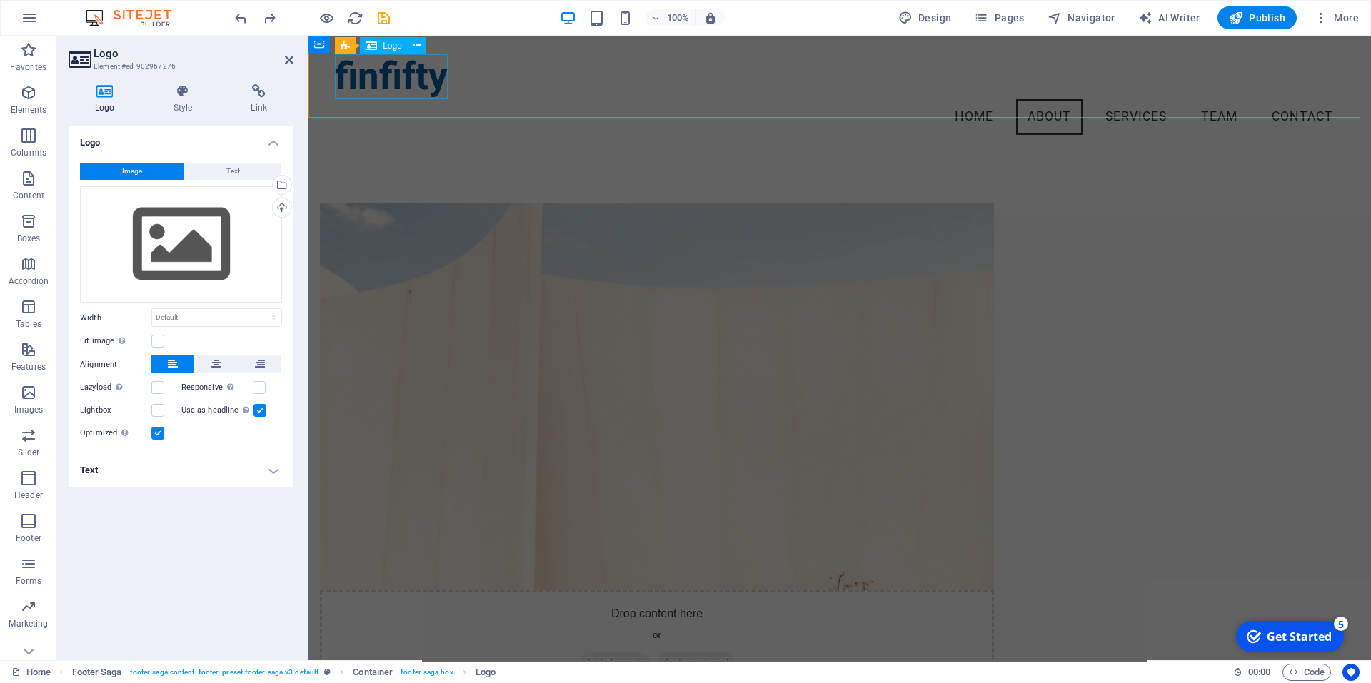
click at [408, 70] on div "finfifty" at bounding box center [840, 76] width 1010 height 45
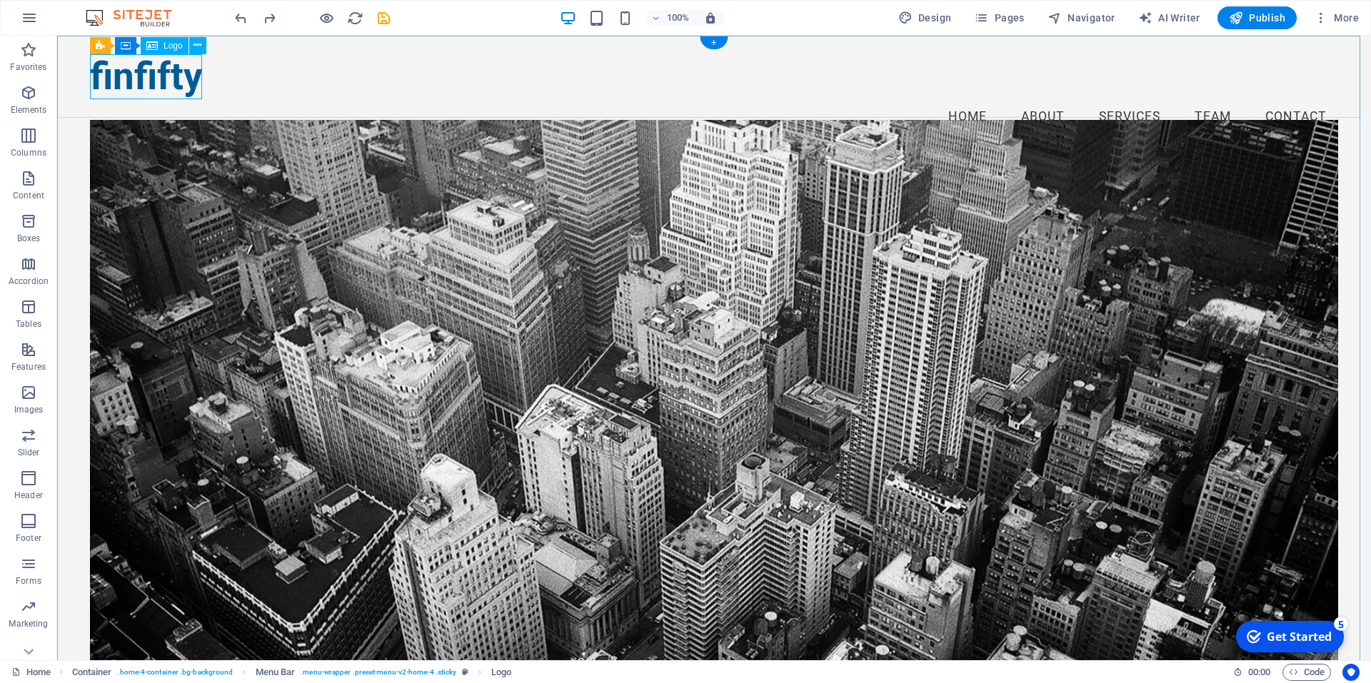
click at [182, 80] on div "finfifty" at bounding box center [714, 76] width 1248 height 45
click at [201, 47] on icon at bounding box center [197, 45] width 8 height 15
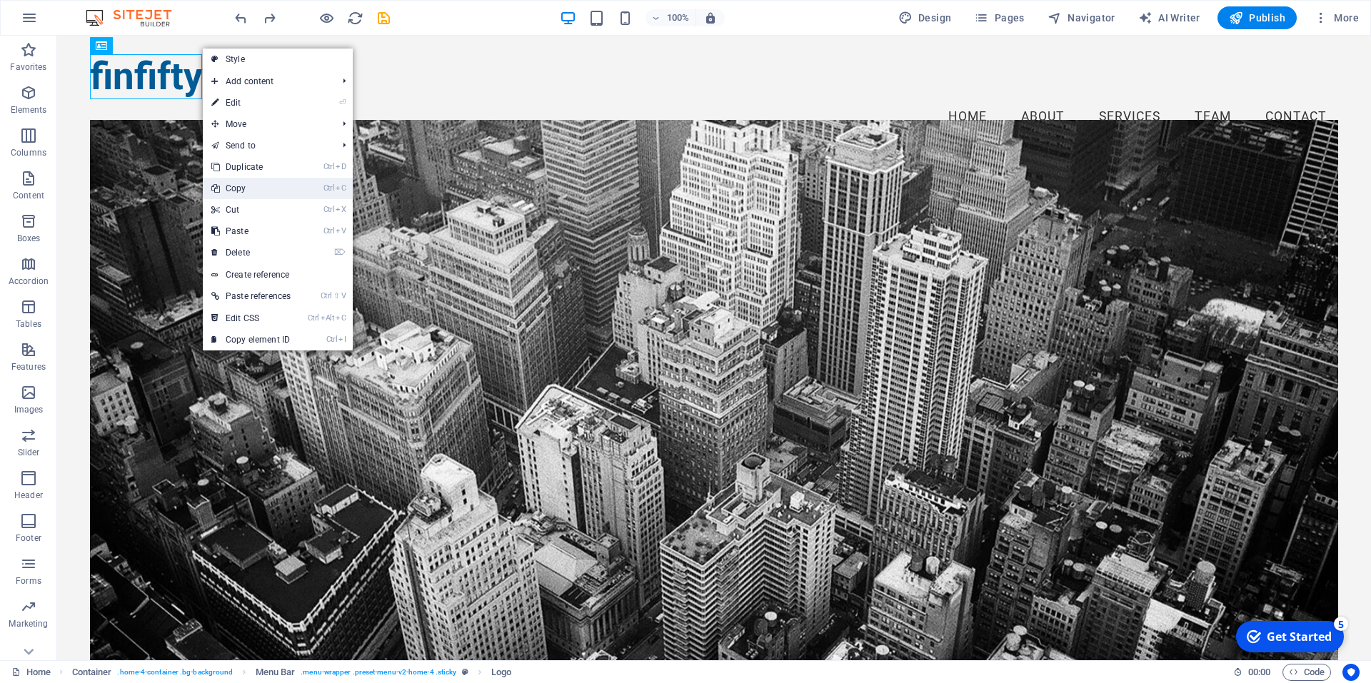
click at [246, 193] on link "Ctrl C Copy" at bounding box center [251, 188] width 96 height 21
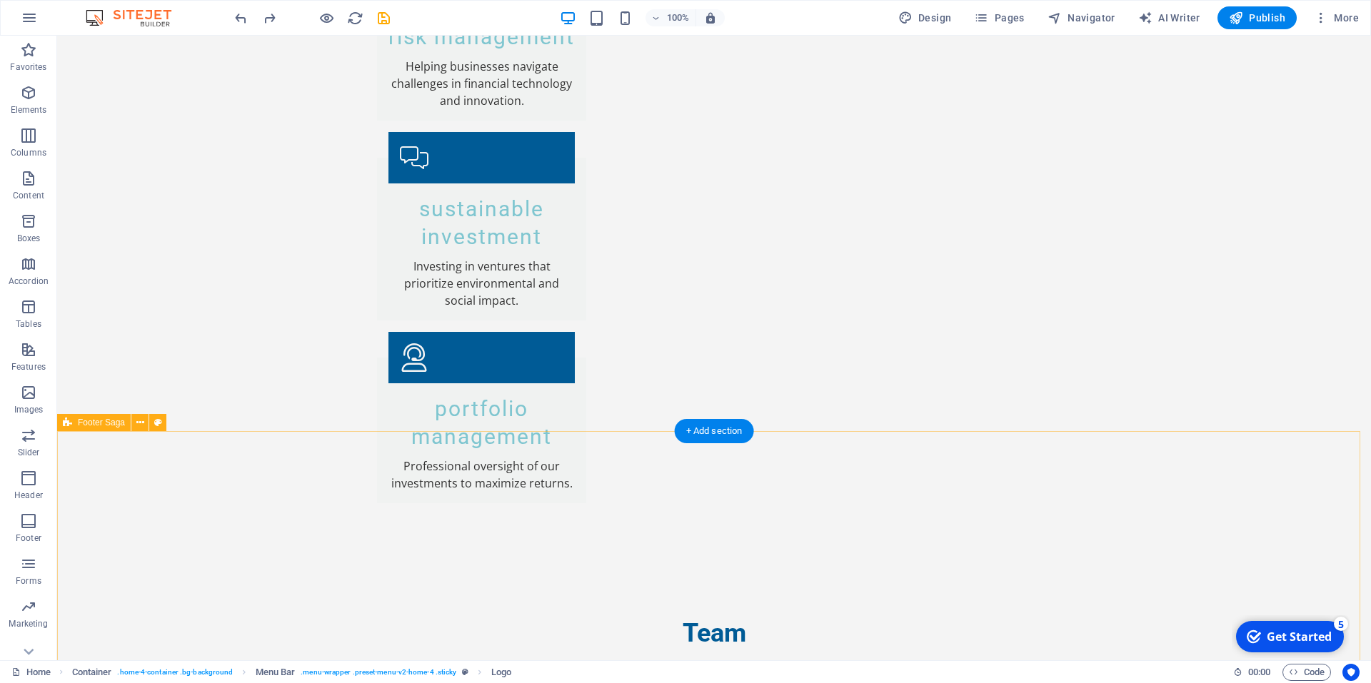
scroll to position [2814, 0]
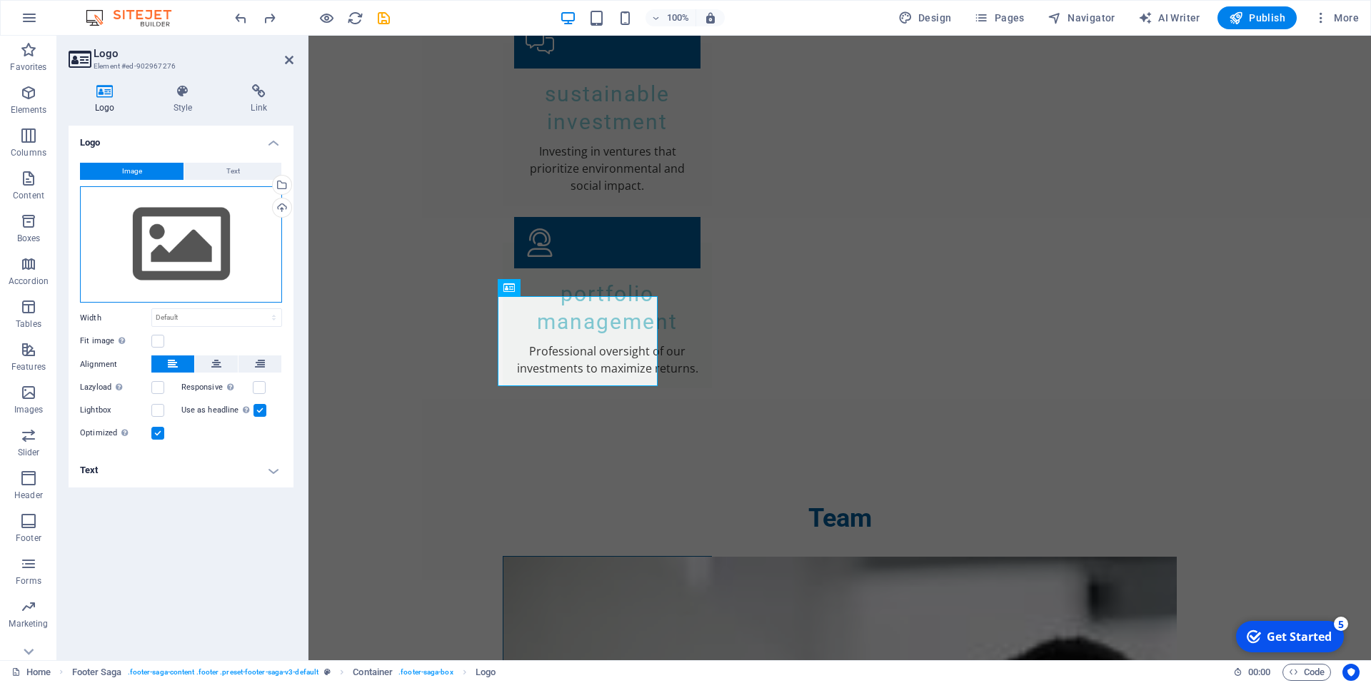
drag, startPoint x: 206, startPoint y: 244, endPoint x: 183, endPoint y: 233, distance: 25.5
click at [183, 233] on div "Drag files here, click to choose files or select files from Files or our free s…" at bounding box center [181, 244] width 202 height 117
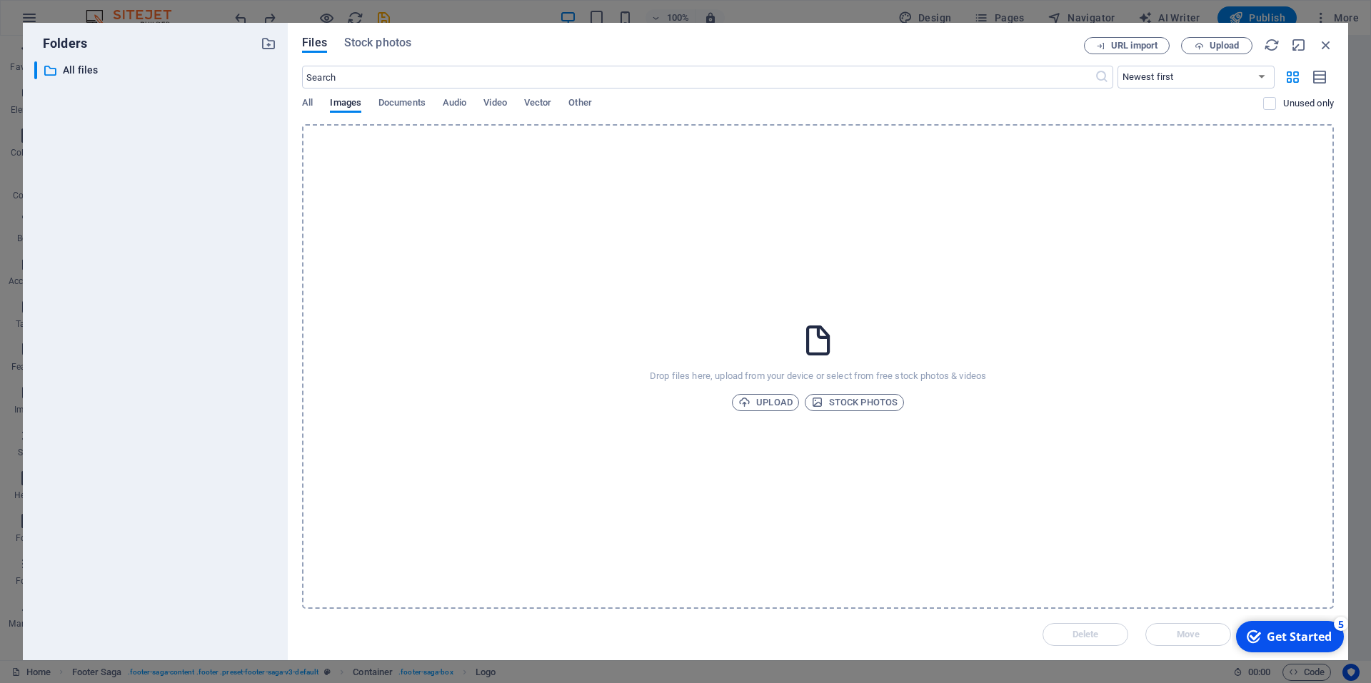
click at [183, 233] on div "​ All files All files" at bounding box center [155, 355] width 242 height 588
click at [536, 102] on span "Vector" at bounding box center [538, 104] width 28 height 20
click at [580, 102] on span "Other" at bounding box center [579, 104] width 23 height 20
click at [302, 111] on button "All" at bounding box center [307, 105] width 11 height 16
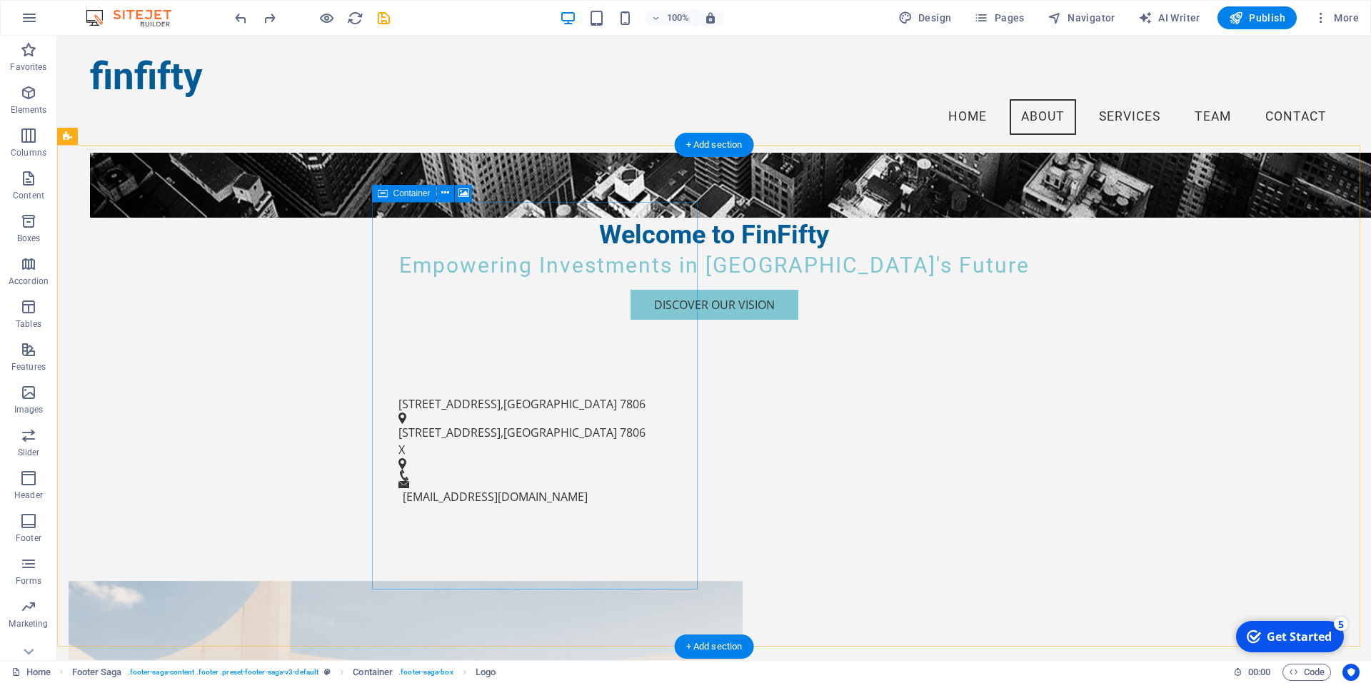
scroll to position [492, 0]
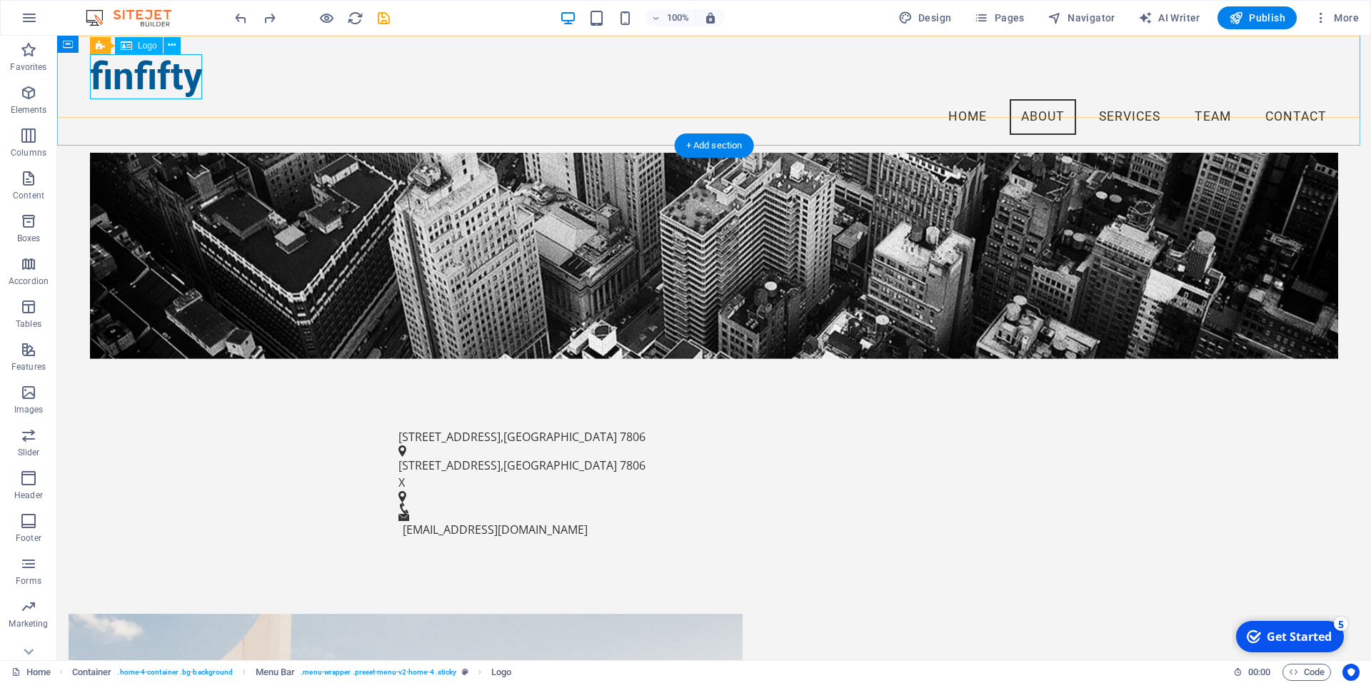
click at [114, 76] on div "finfifty" at bounding box center [714, 76] width 1248 height 45
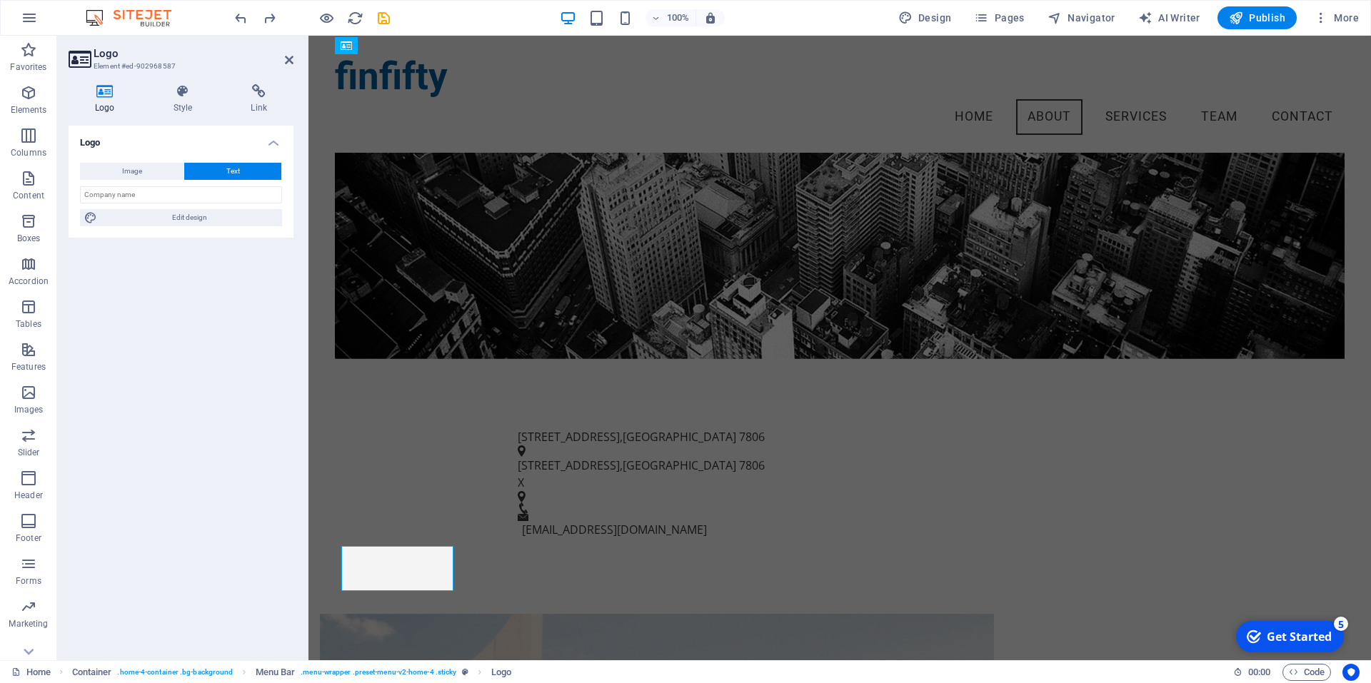
scroll to position [0, 0]
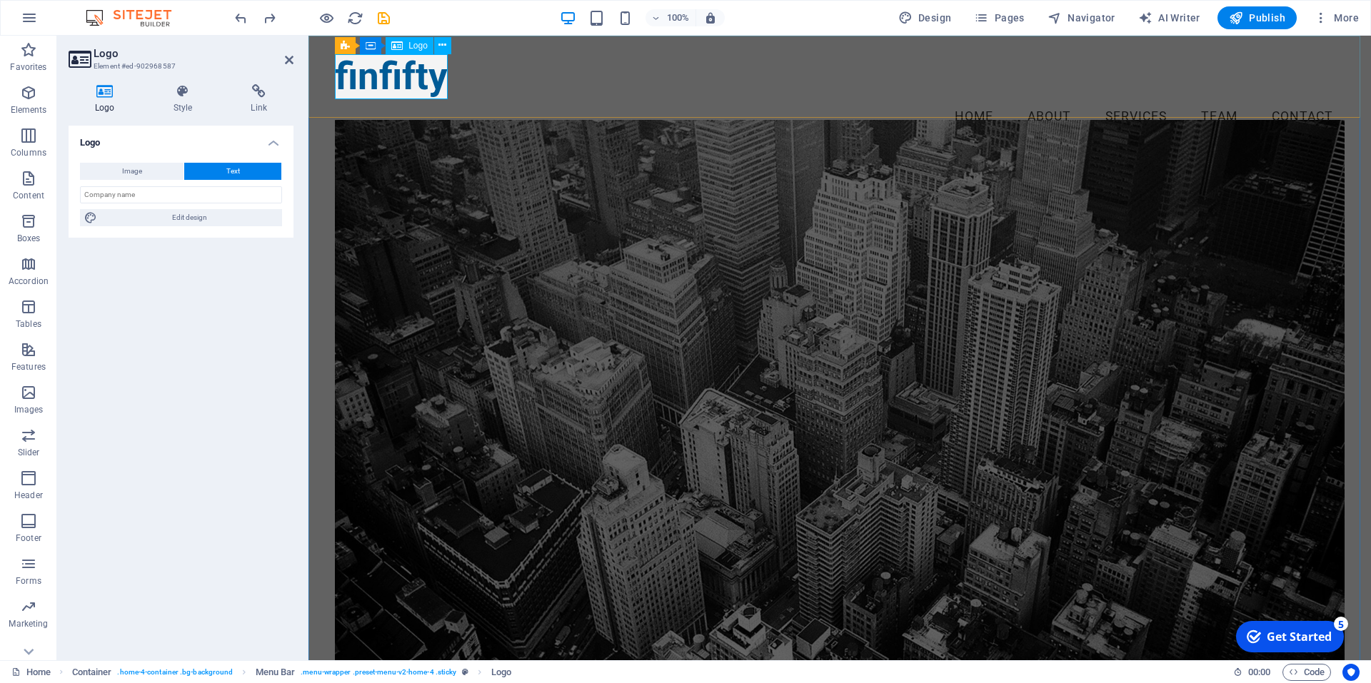
click at [386, 78] on div "finfifty" at bounding box center [840, 76] width 1010 height 45
click at [102, 95] on icon at bounding box center [105, 91] width 73 height 14
drag, startPoint x: 177, startPoint y: 64, endPoint x: 303, endPoint y: 86, distance: 127.6
click at [148, 63] on h3 "Element #ed-902968587" at bounding box center [179, 66] width 171 height 13
